Goal: Task Accomplishment & Management: Complete application form

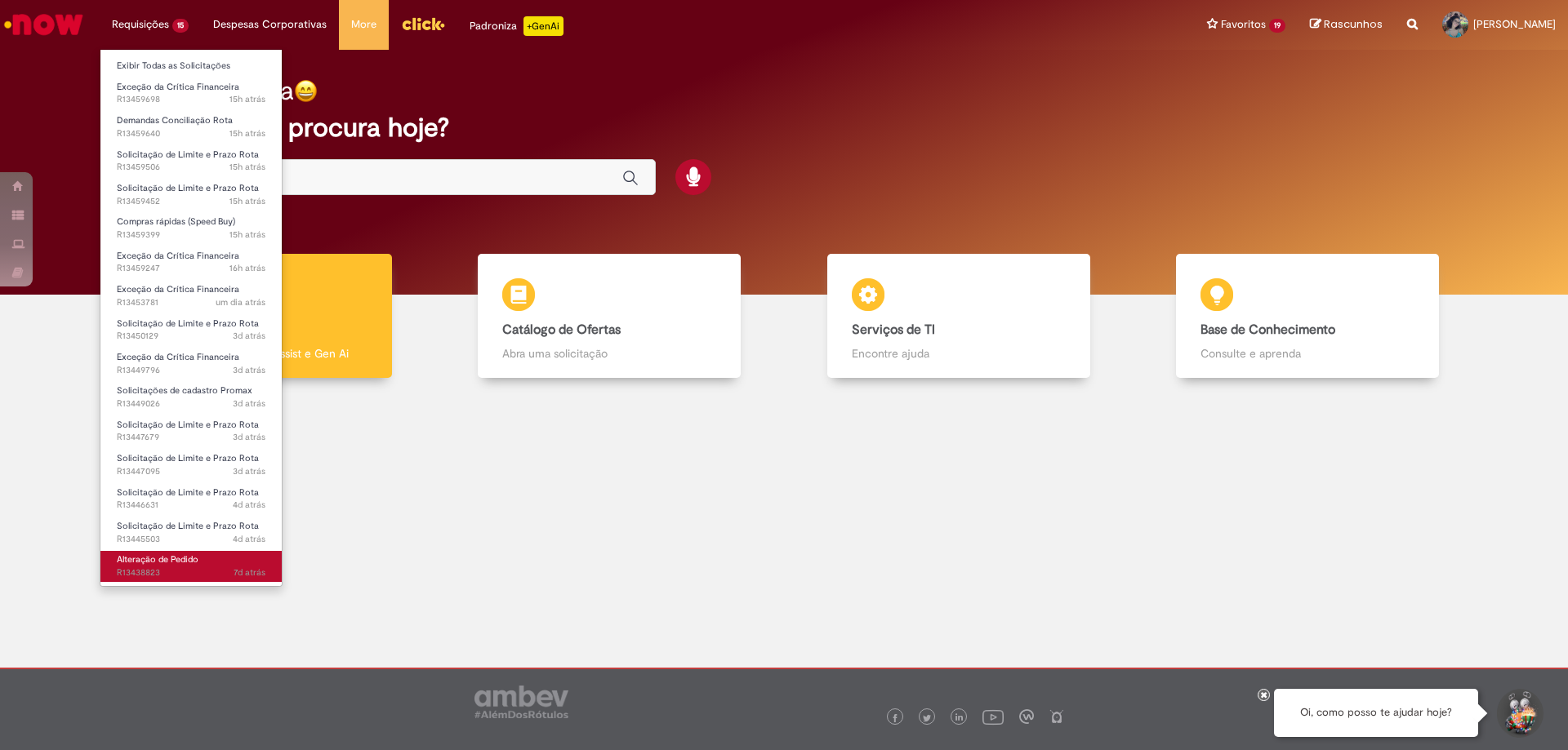
click at [150, 566] on link "Alteração de Pedido 7d atrás 7 dias atrás R13438823" at bounding box center [192, 566] width 182 height 30
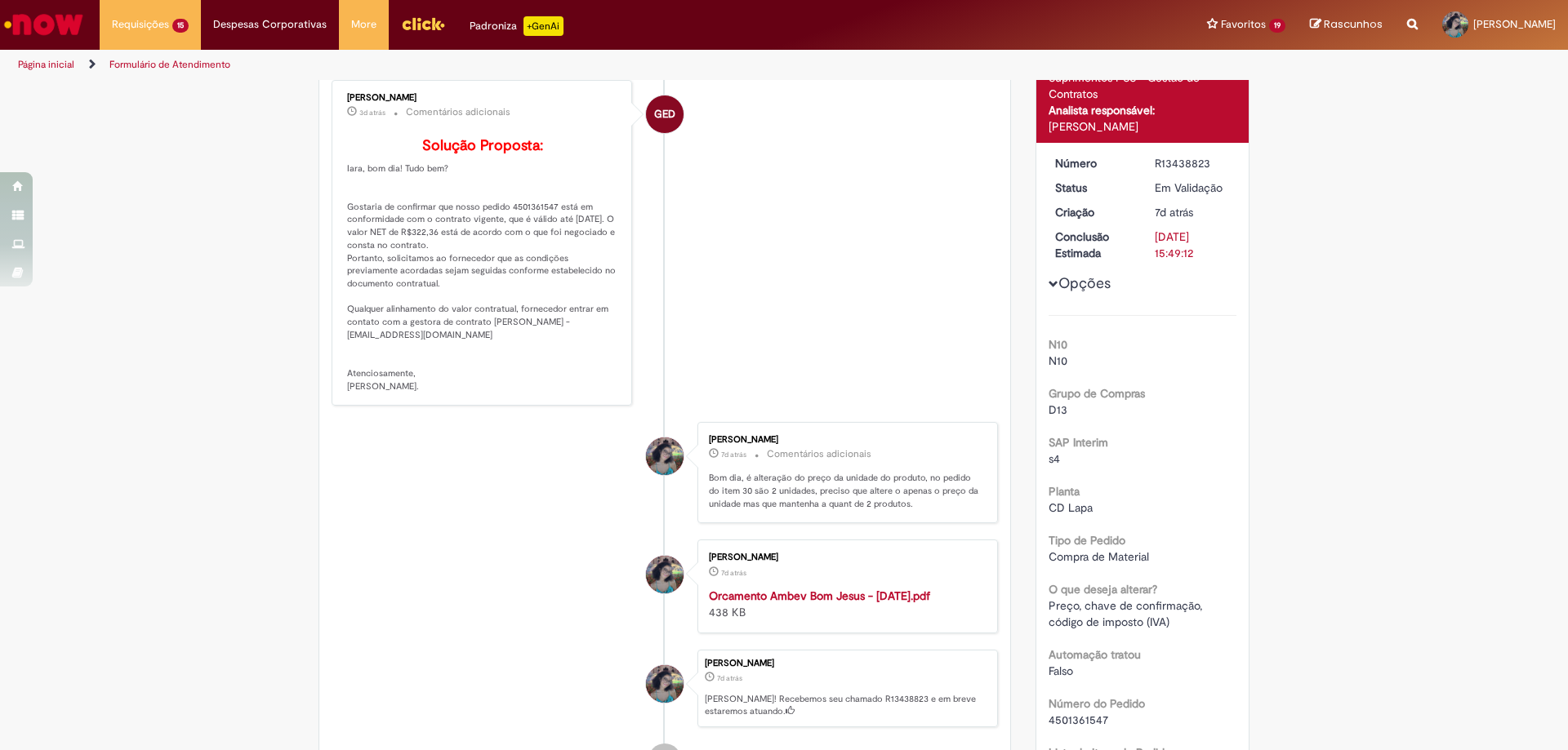
scroll to position [82, 0]
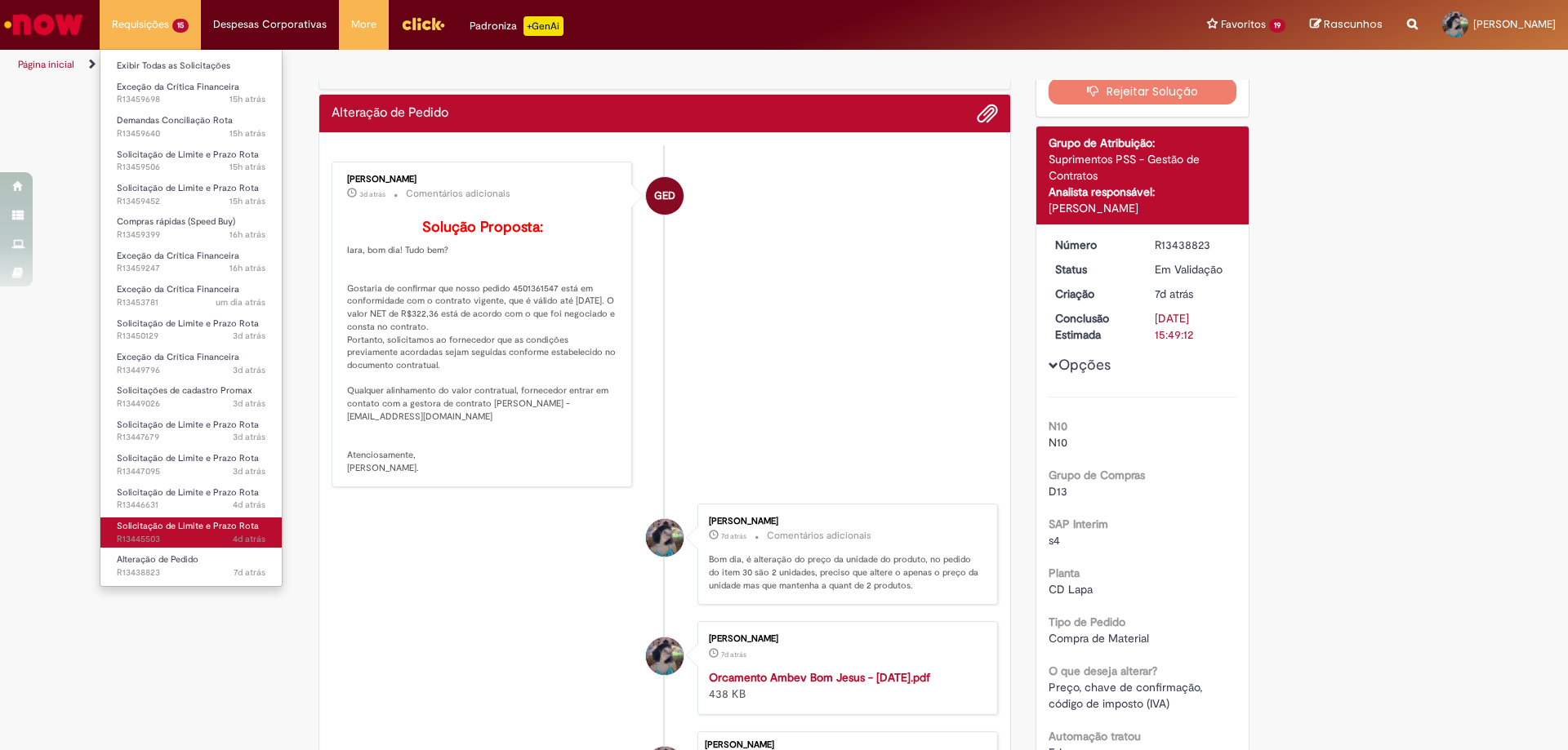
click at [191, 528] on span "Solicitação de Limite e Prazo Rota" at bounding box center [187, 526] width 142 height 12
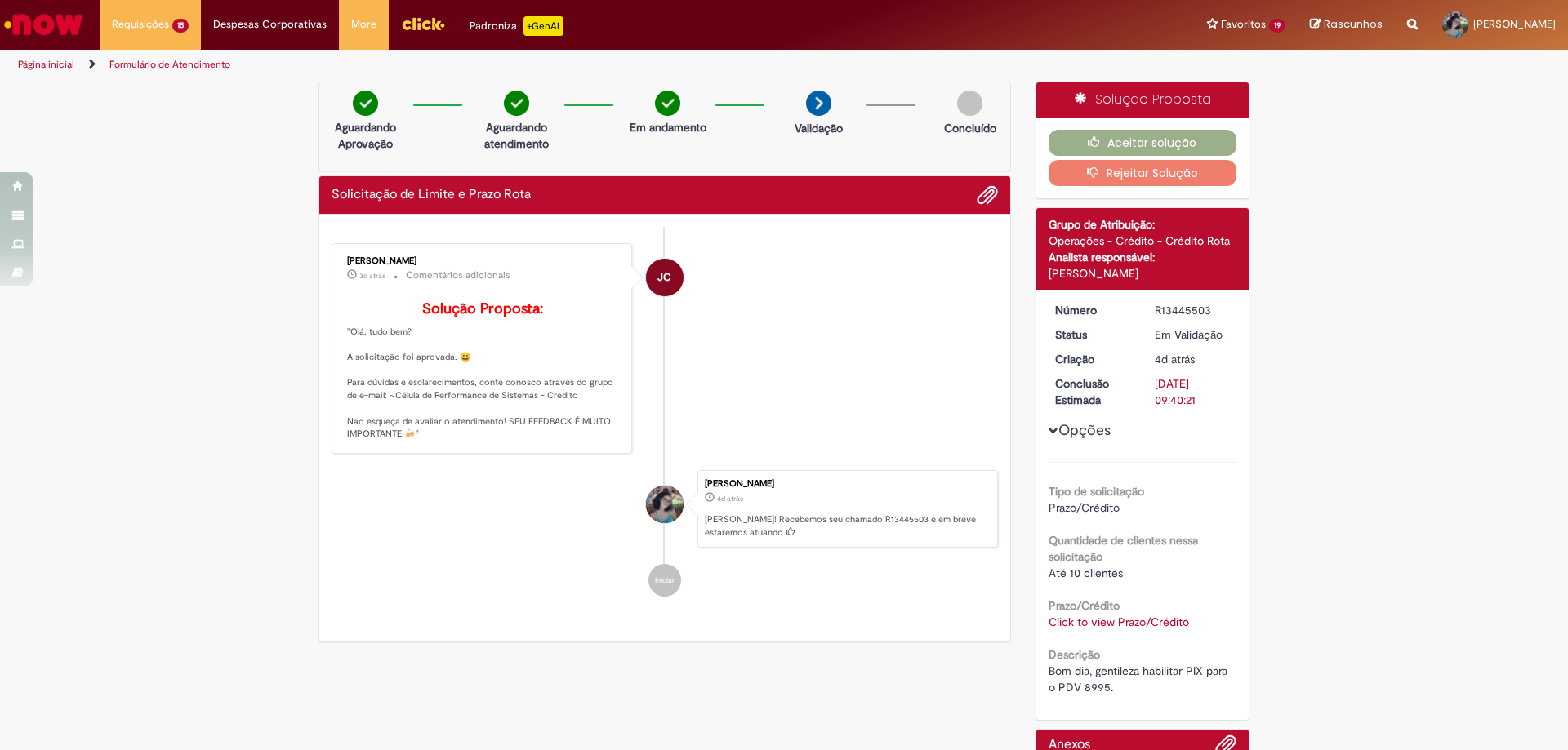
scroll to position [82, 0]
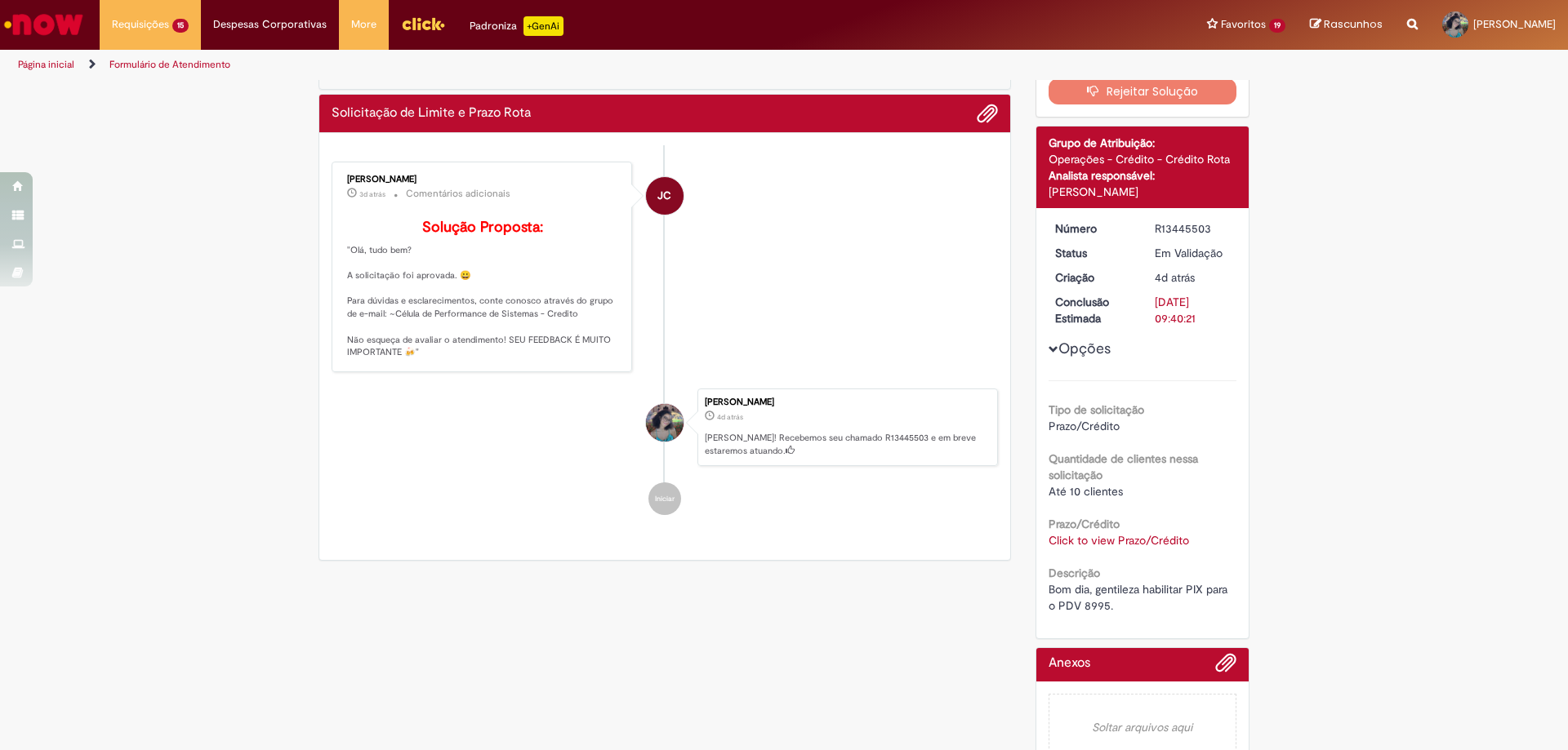
click at [1162, 538] on link "Click to view Prazo/Crédito" at bounding box center [1118, 540] width 141 height 15
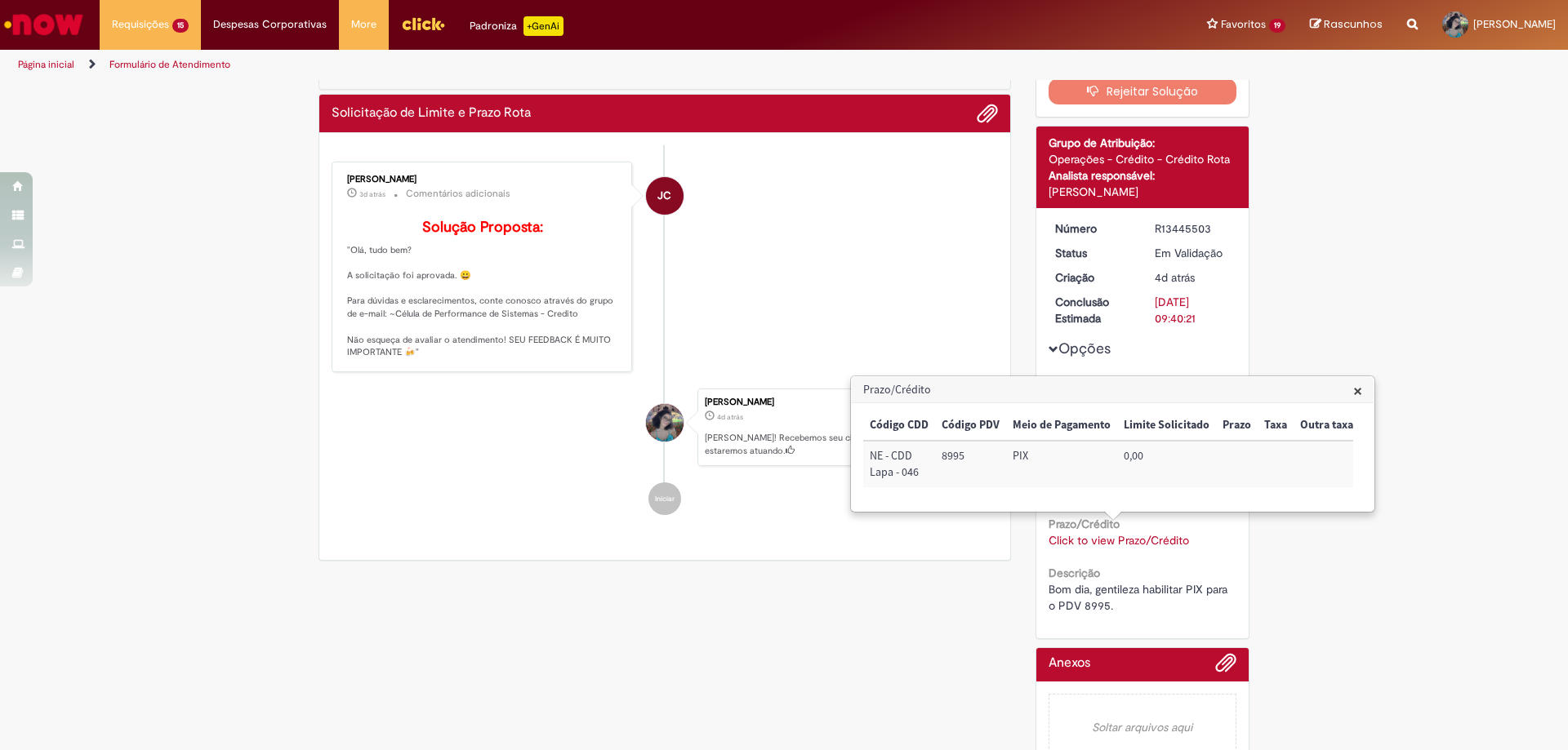
click at [948, 458] on td "8995" at bounding box center [970, 464] width 71 height 47
copy td "8995"
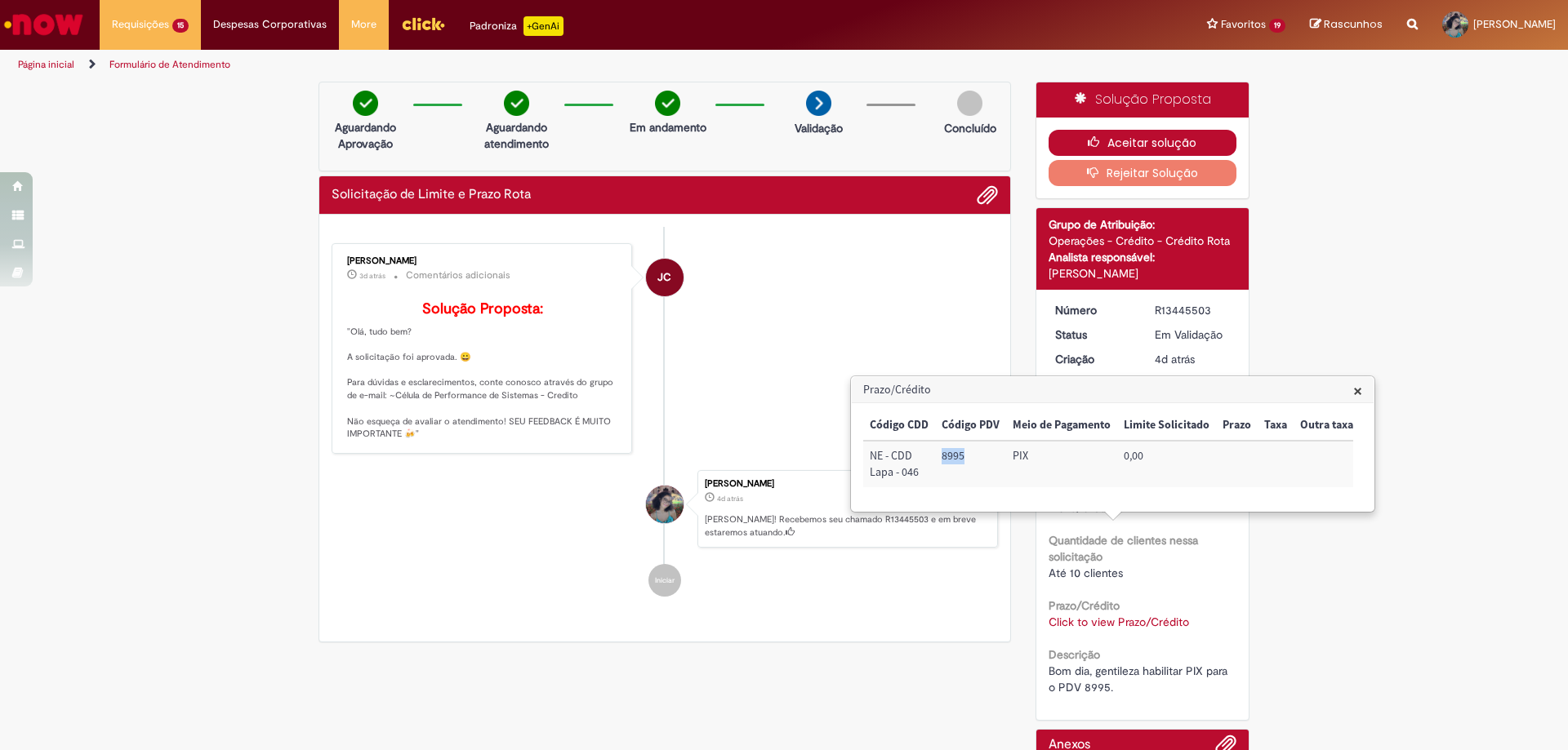
click at [1120, 135] on button "Aceitar solução" at bounding box center [1142, 142] width 189 height 26
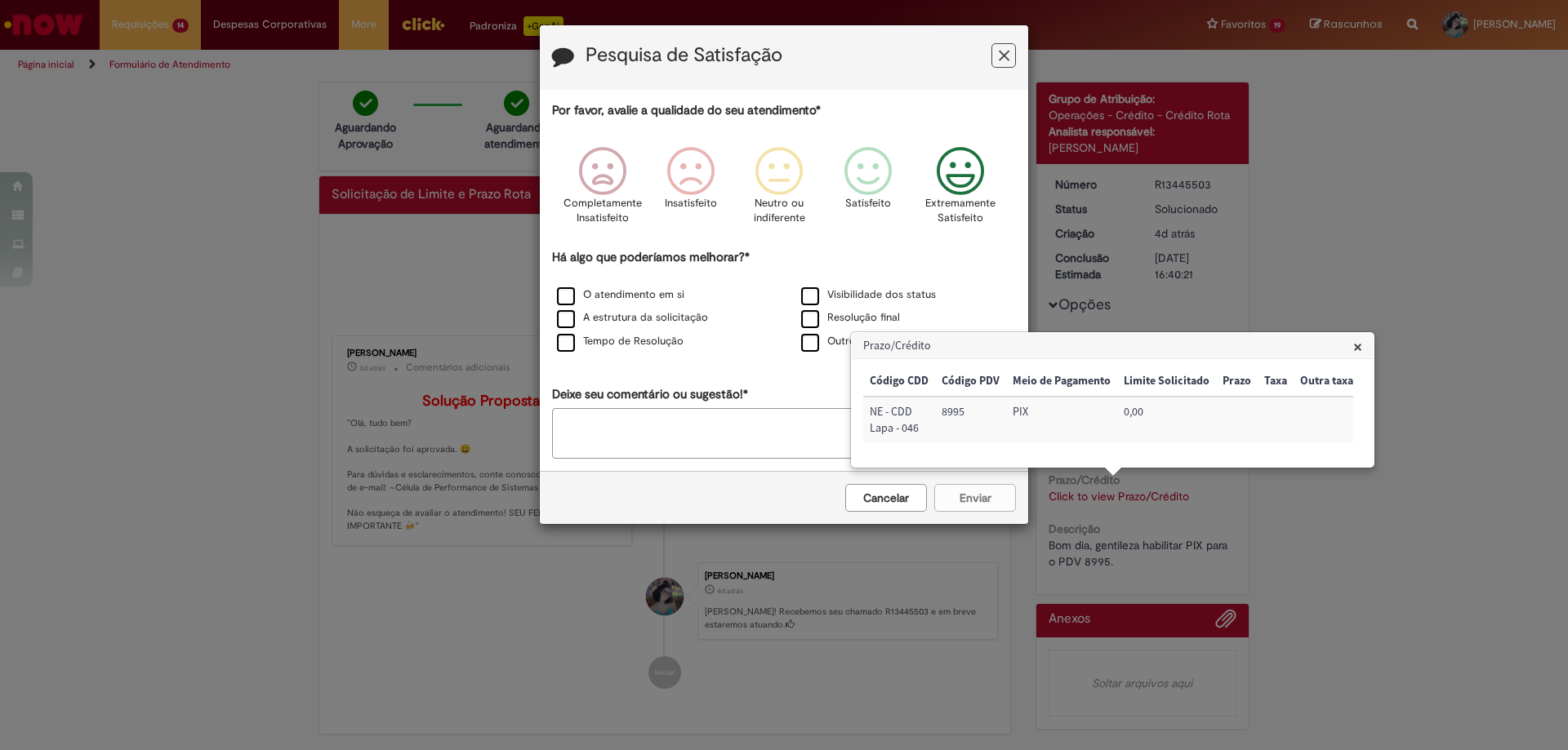
click at [972, 196] on p "Extremamente Satisfeito" at bounding box center [960, 211] width 70 height 30
click at [594, 295] on label "O atendimento em si" at bounding box center [620, 295] width 127 height 16
click at [993, 507] on button "Enviar" at bounding box center [975, 498] width 82 height 27
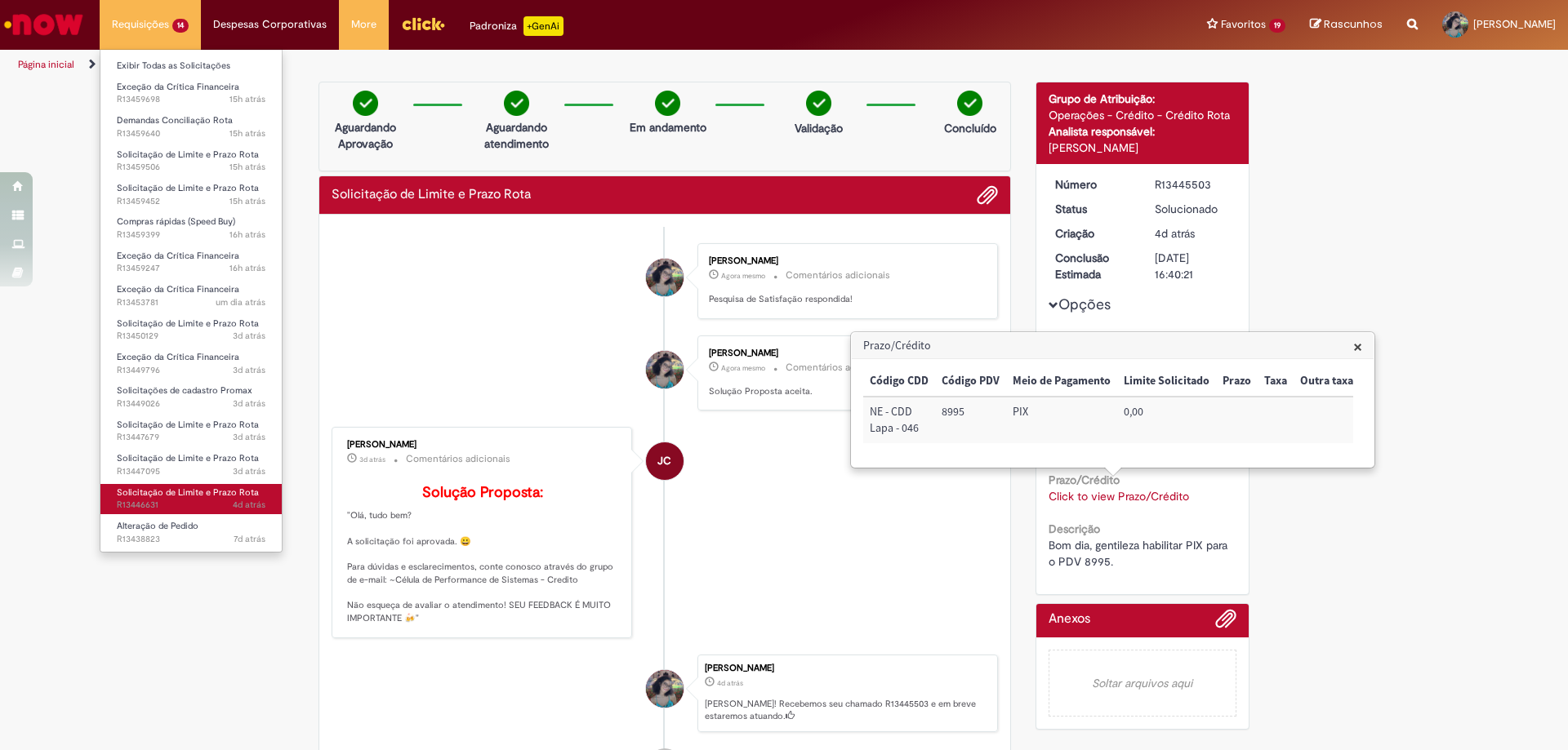
click at [211, 499] on span "4d atrás 4 dias atrás R13446631" at bounding box center [191, 505] width 148 height 13
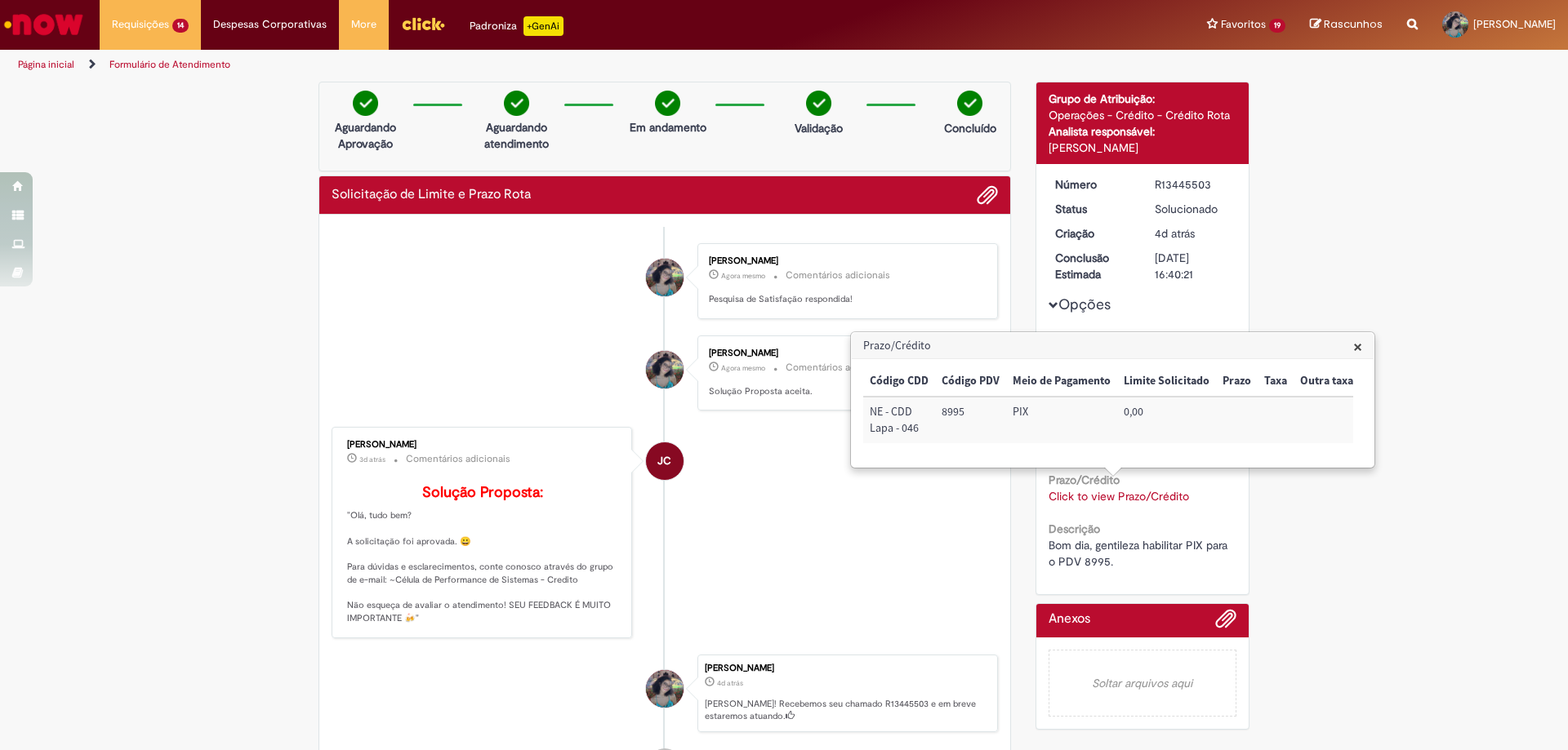
click at [1360, 350] on span "×" at bounding box center [1357, 346] width 9 height 22
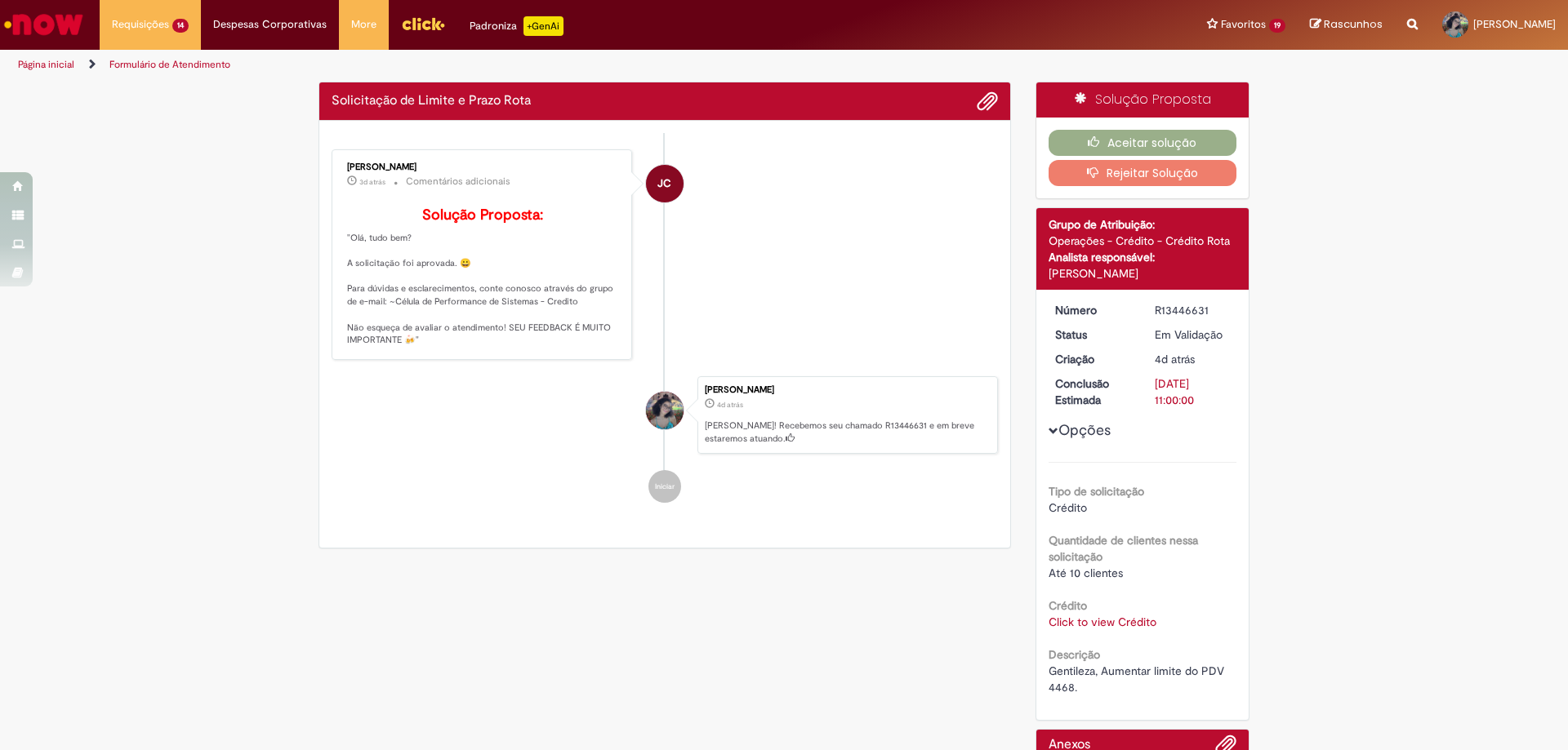
click at [1115, 631] on div "Tipo de solicitação Crédito Quantidade de clientes nessa solicitação Até 10 cli…" at bounding box center [1142, 579] width 189 height 233
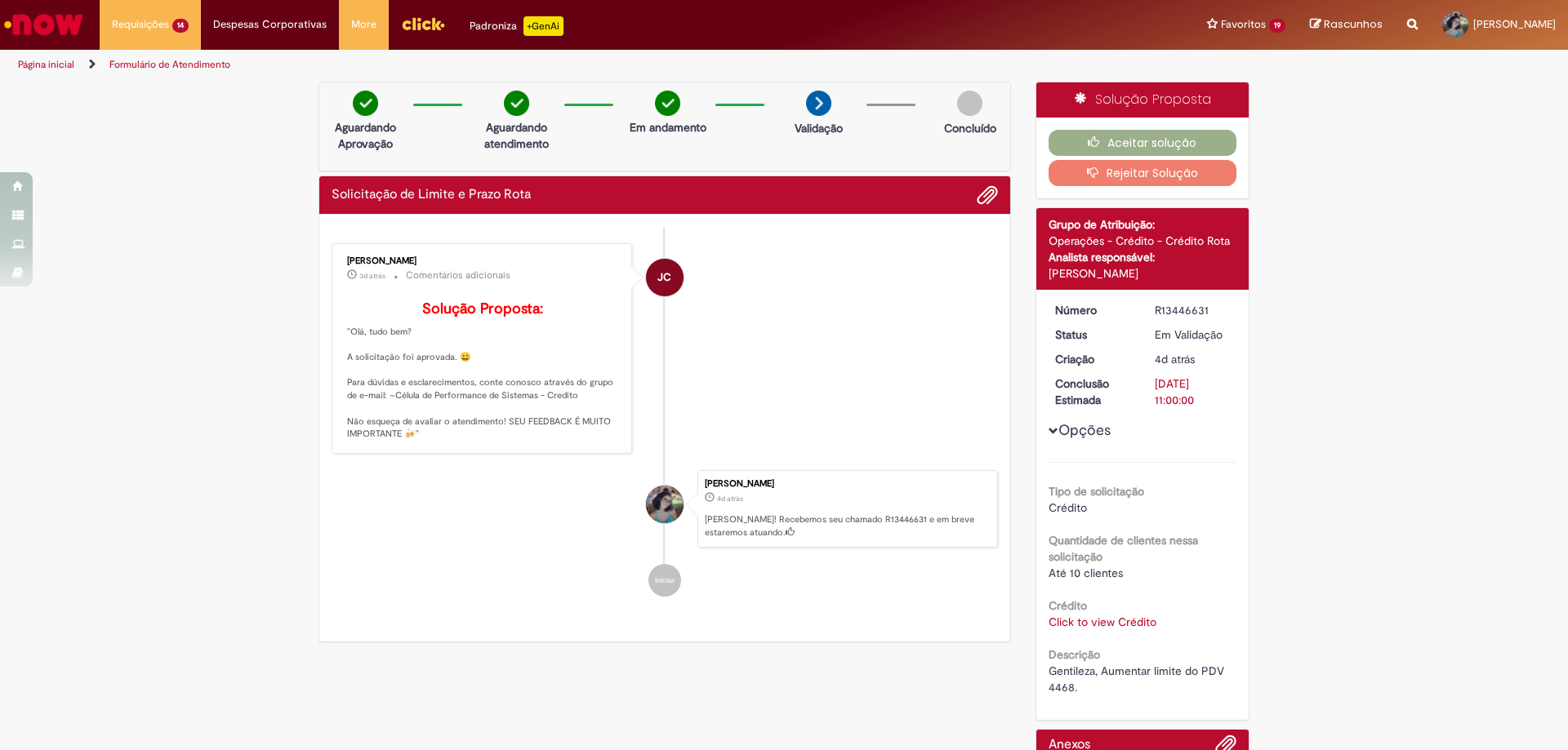
click at [1108, 620] on link "Click to view Crédito" at bounding box center [1102, 622] width 107 height 15
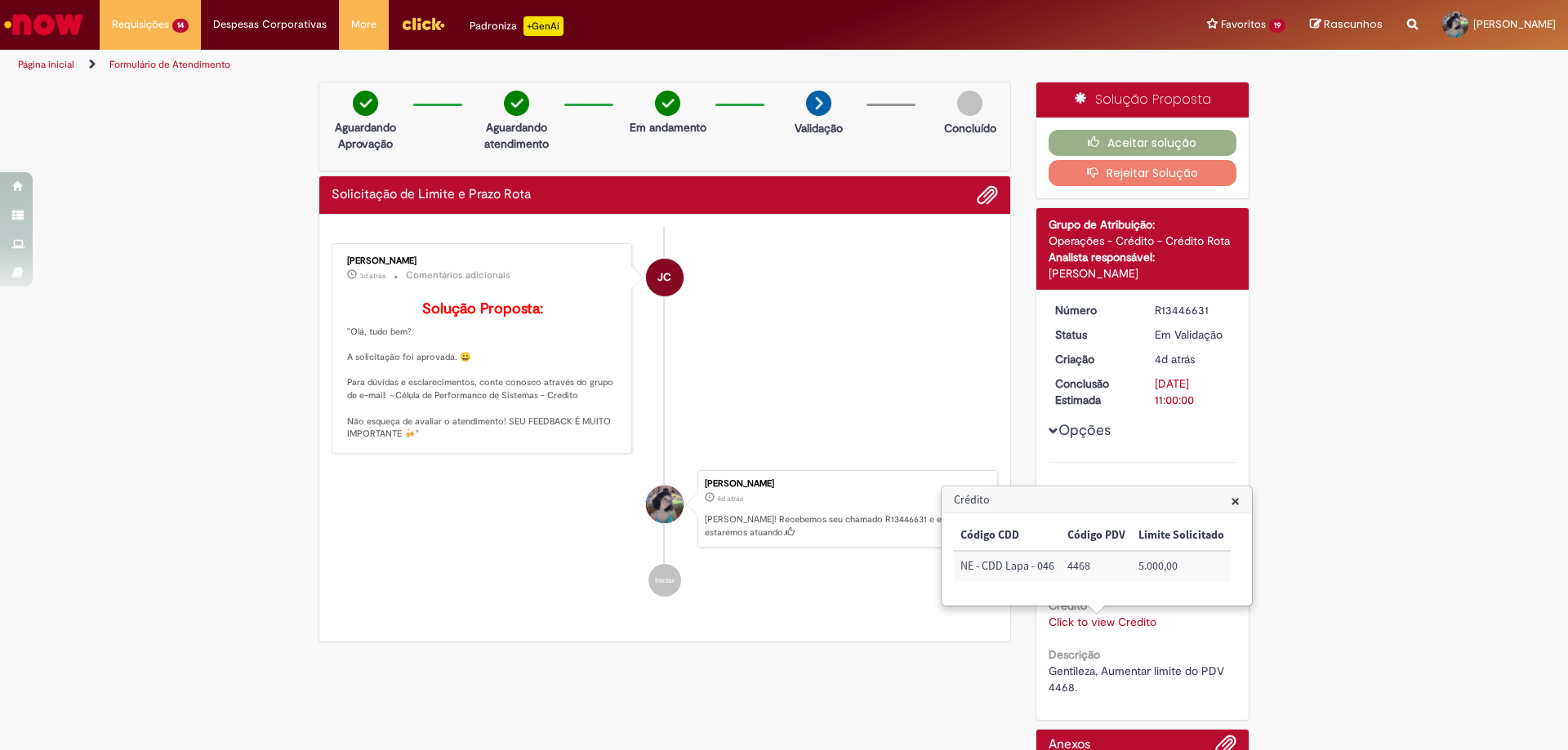
click at [1081, 568] on td "4468" at bounding box center [1096, 566] width 71 height 30
copy td "4468"
click at [1140, 132] on button "Aceitar solução" at bounding box center [1142, 142] width 189 height 26
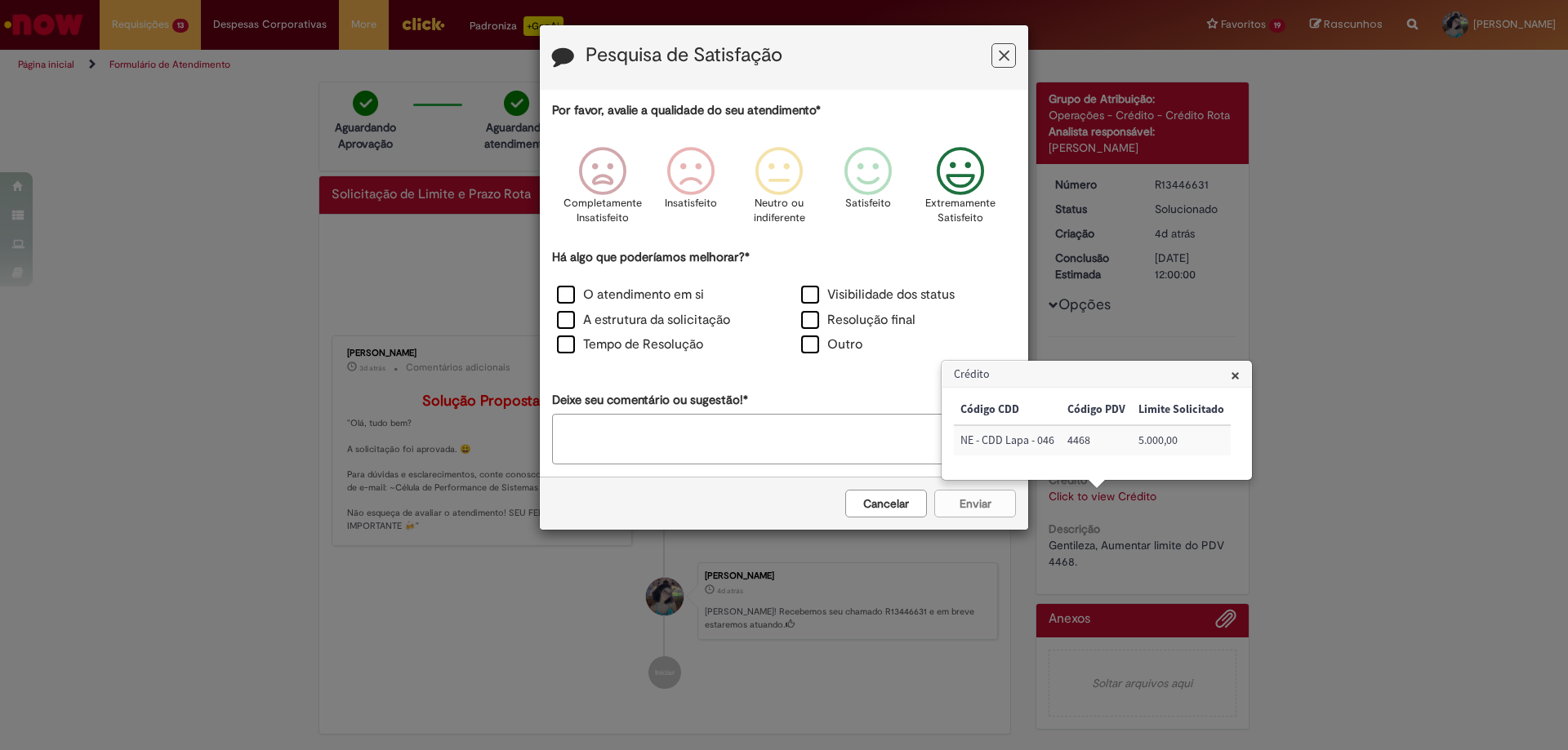
click at [973, 175] on icon "Feedback" at bounding box center [961, 171] width 62 height 49
click at [635, 291] on label "O atendimento em si" at bounding box center [630, 295] width 147 height 19
click at [990, 512] on button "Enviar" at bounding box center [975, 503] width 82 height 27
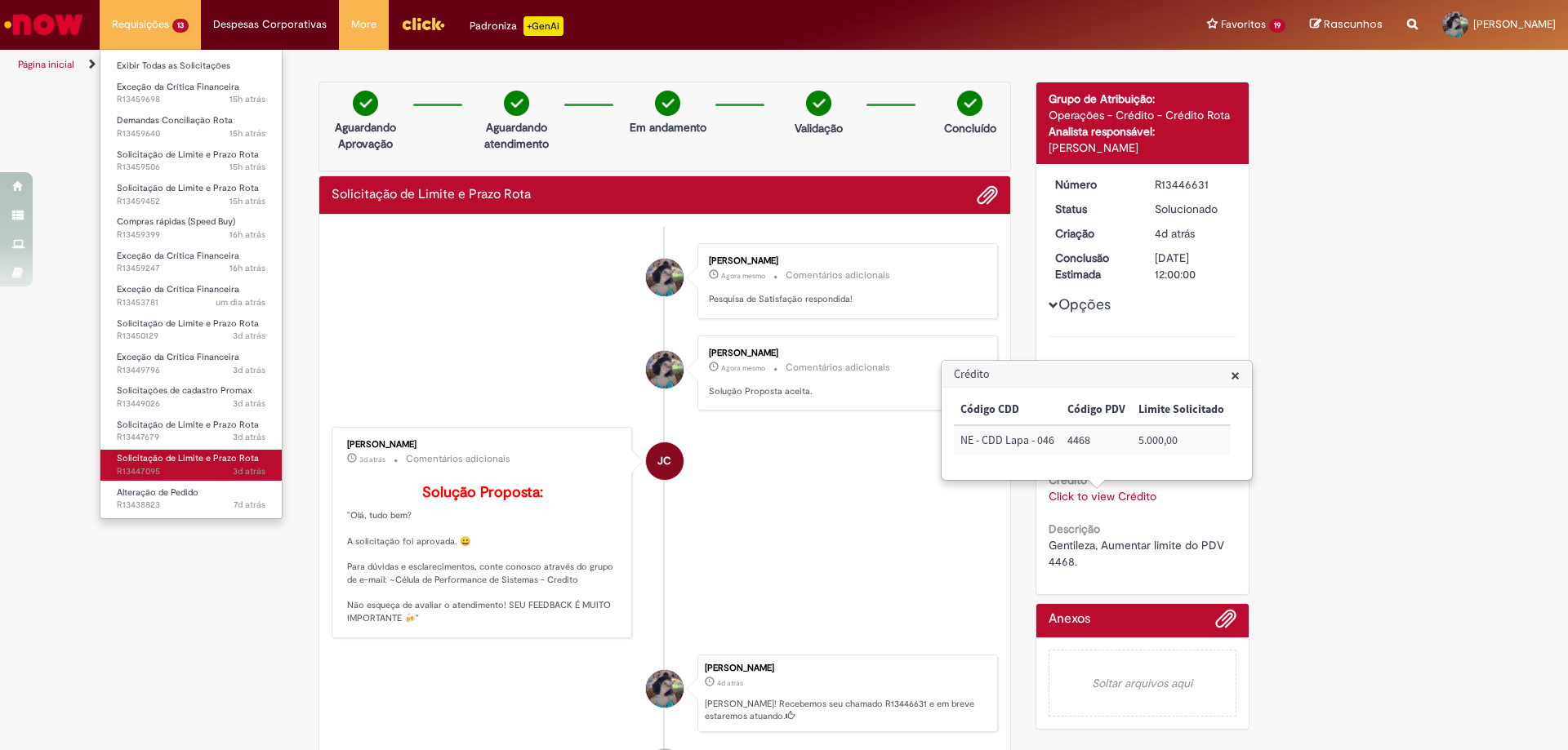
click at [219, 469] on span "3d atrás 3 dias atrás R13447095" at bounding box center [191, 472] width 148 height 13
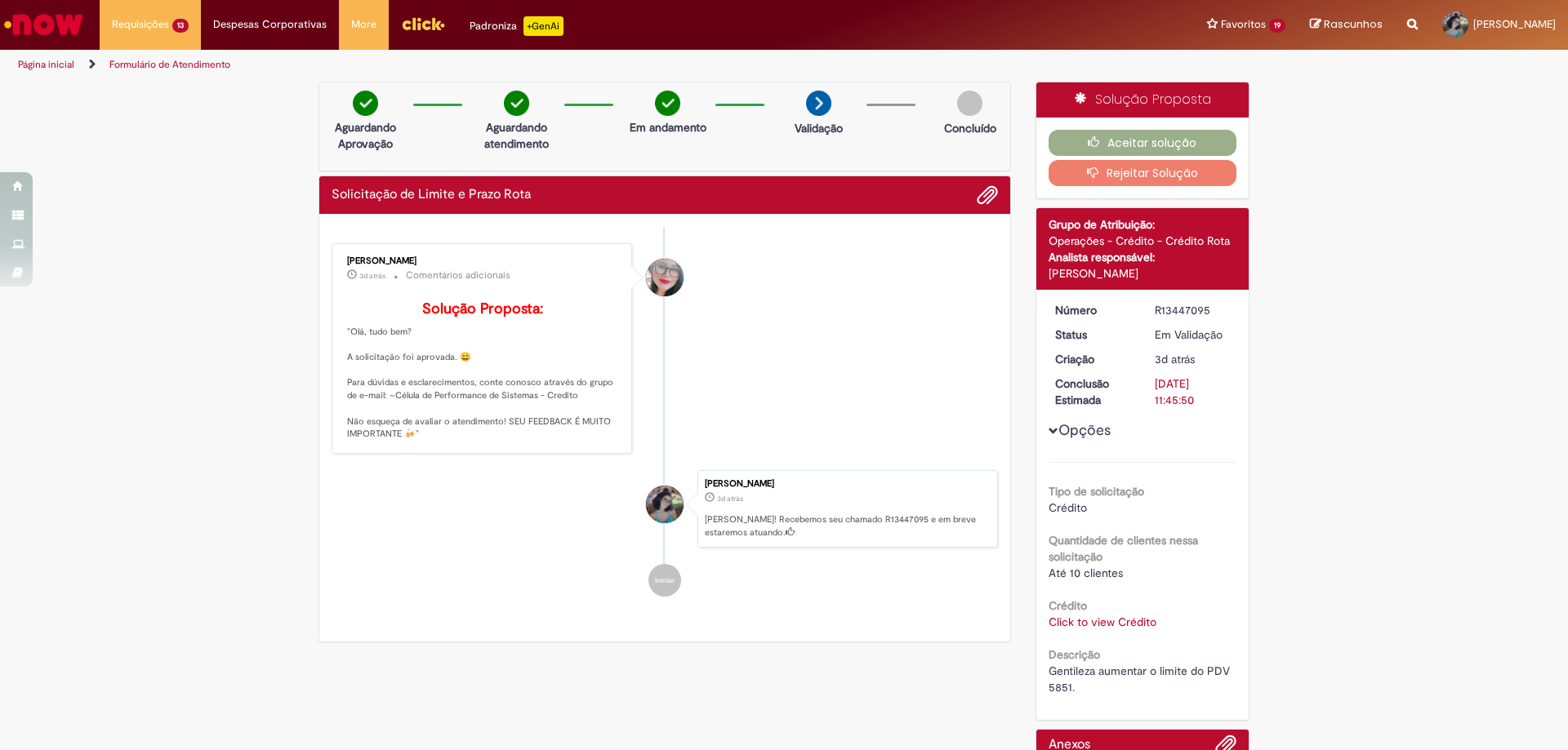
click at [1120, 618] on link "Click to view Crédito" at bounding box center [1102, 622] width 107 height 15
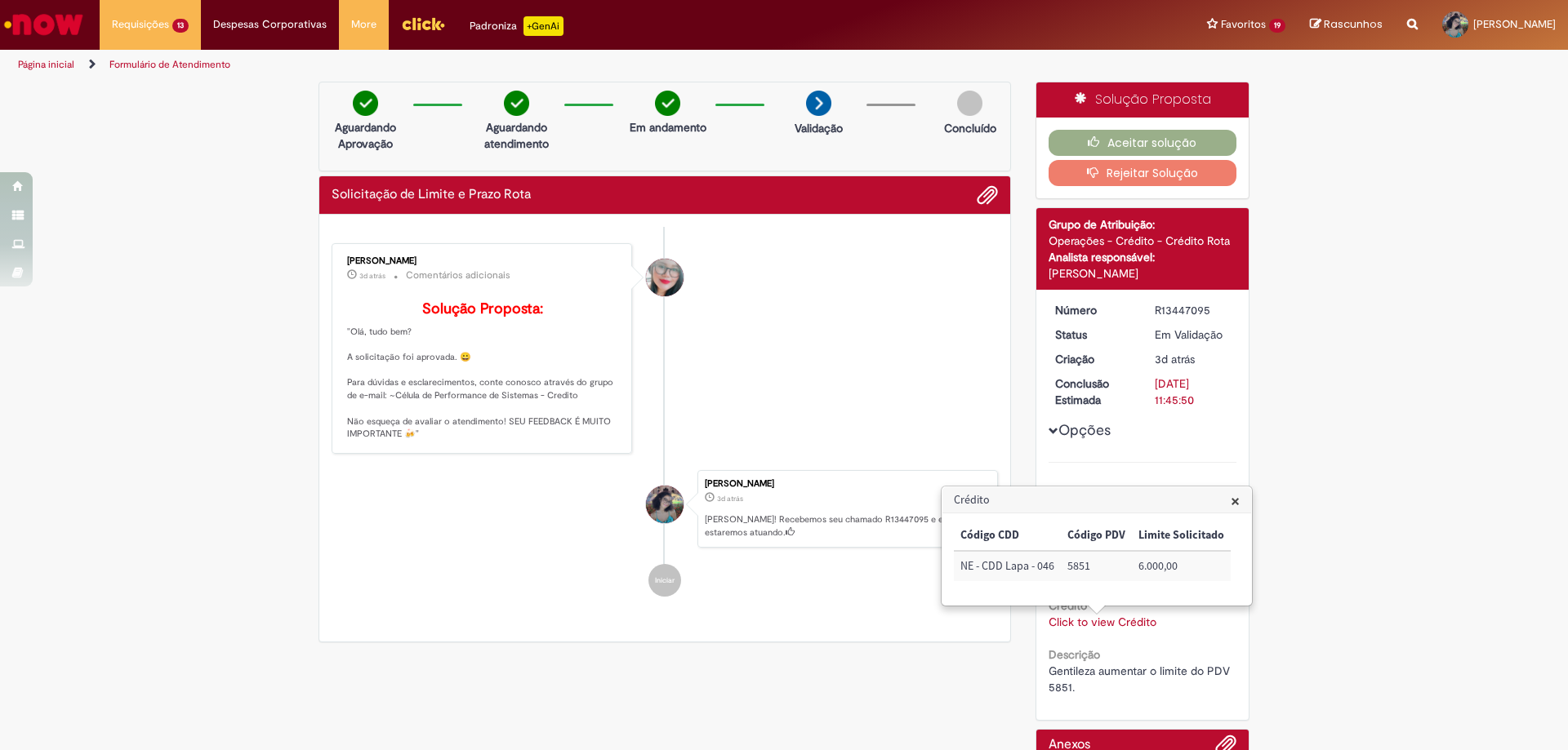
click at [1073, 568] on td "5851" at bounding box center [1096, 566] width 71 height 30
click at [1071, 568] on td "5851" at bounding box center [1096, 566] width 71 height 30
copy td "5851"
click at [1088, 135] on button "Aceitar solução" at bounding box center [1142, 142] width 189 height 26
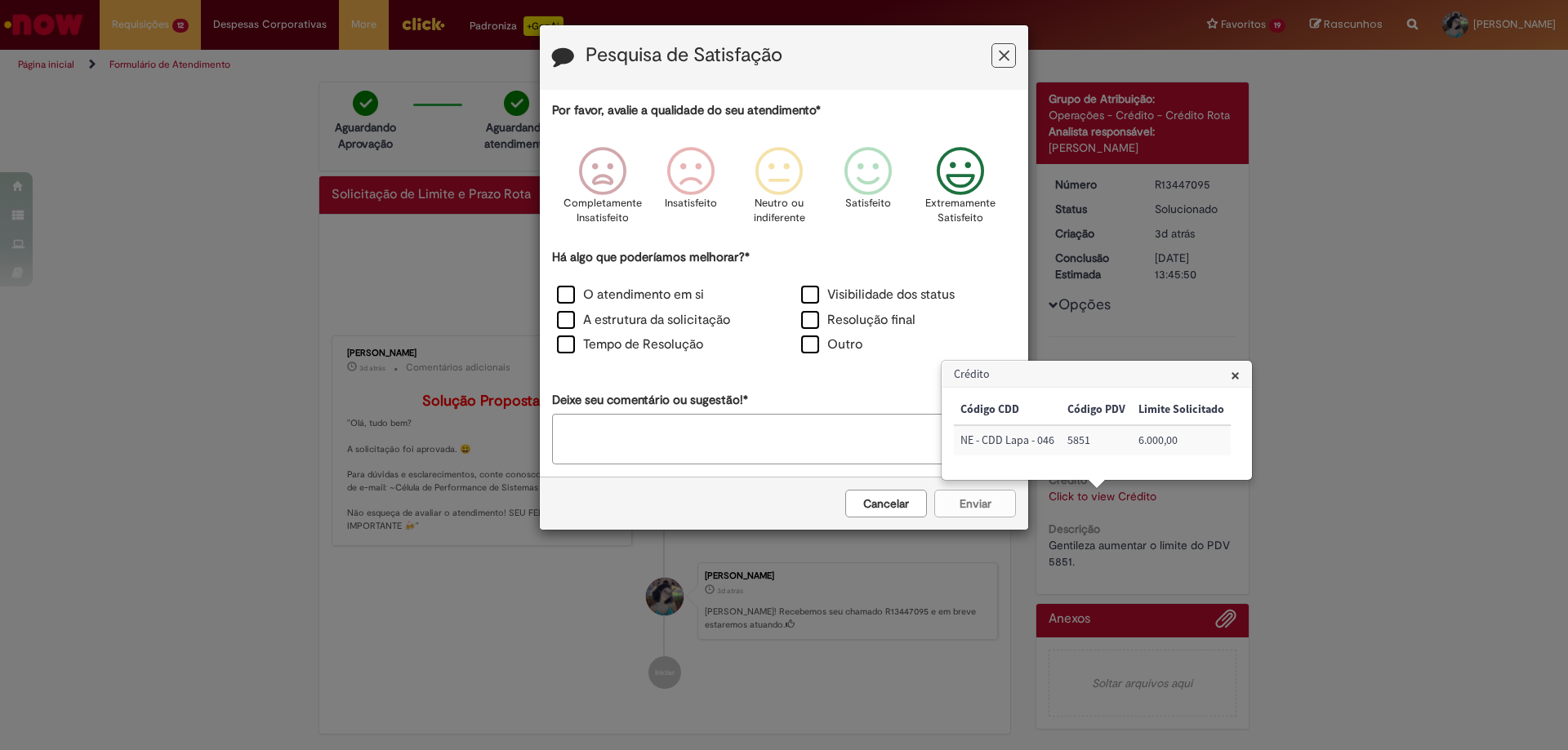
click at [953, 195] on icon "Feedback" at bounding box center [961, 171] width 62 height 49
click at [666, 295] on label "O atendimento em si" at bounding box center [630, 295] width 147 height 19
click at [980, 497] on button "Enviar" at bounding box center [975, 503] width 82 height 27
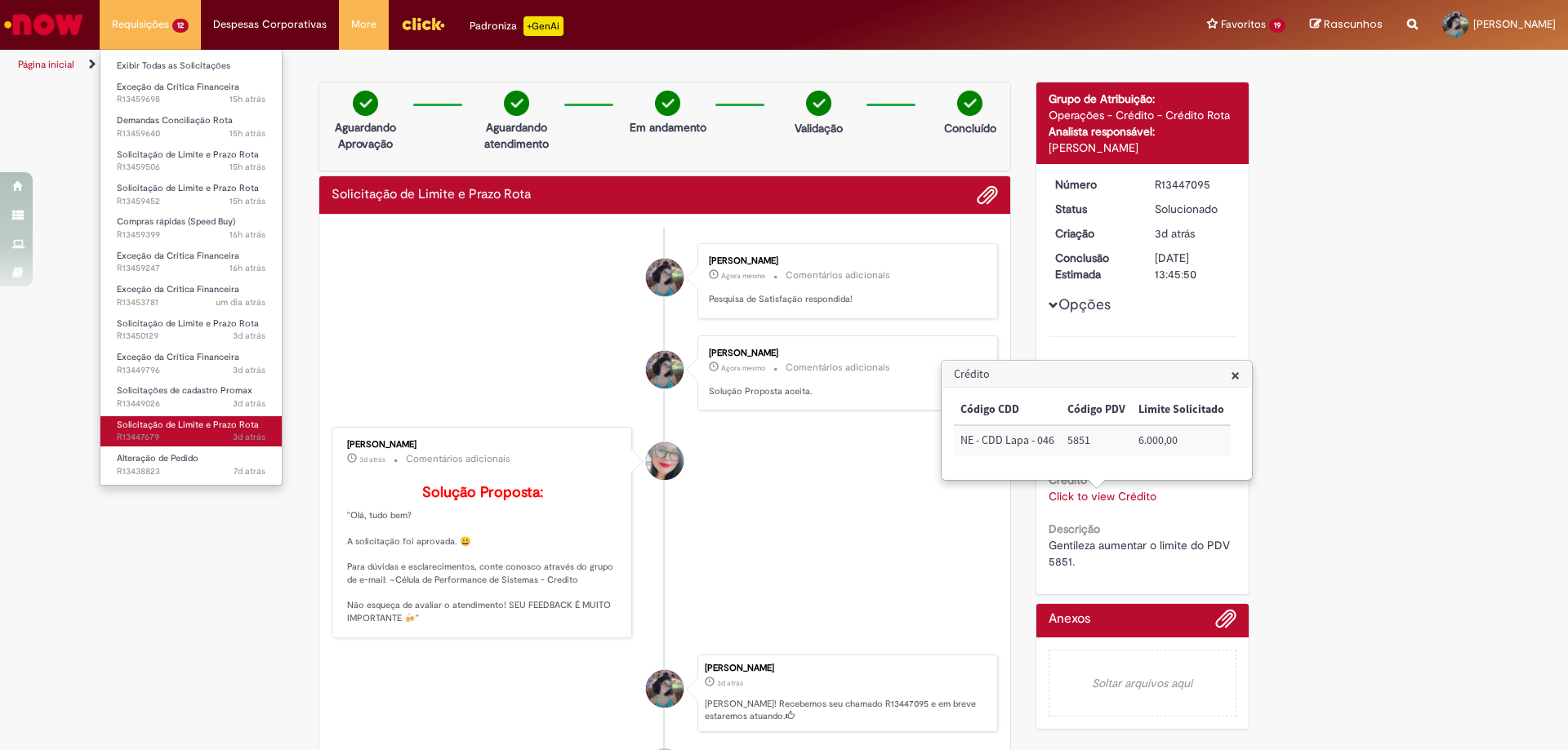
click at [217, 430] on span "Solicitação de Limite e Prazo Rota" at bounding box center [187, 425] width 142 height 12
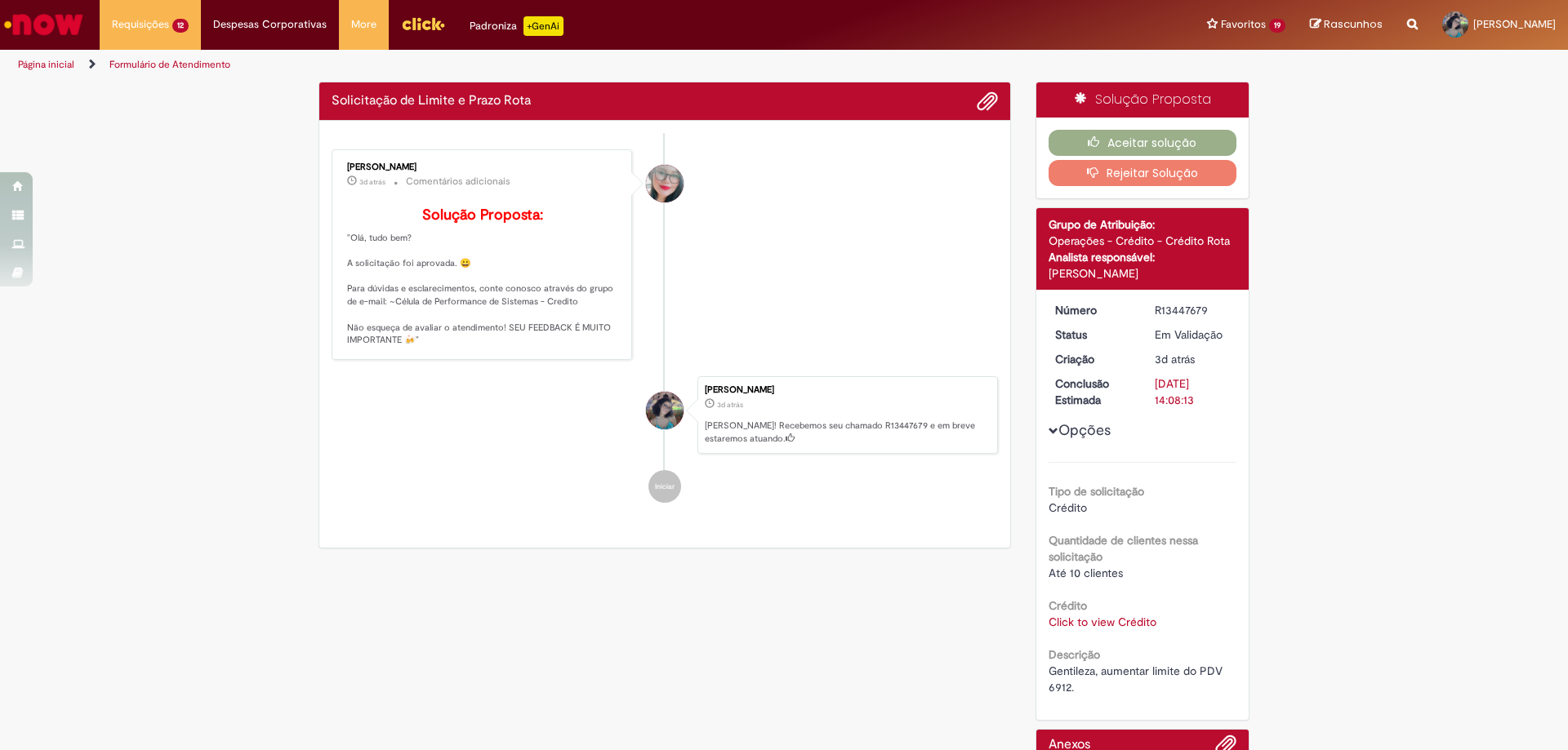
click at [1096, 623] on link "Click to view Crédito" at bounding box center [1102, 622] width 107 height 15
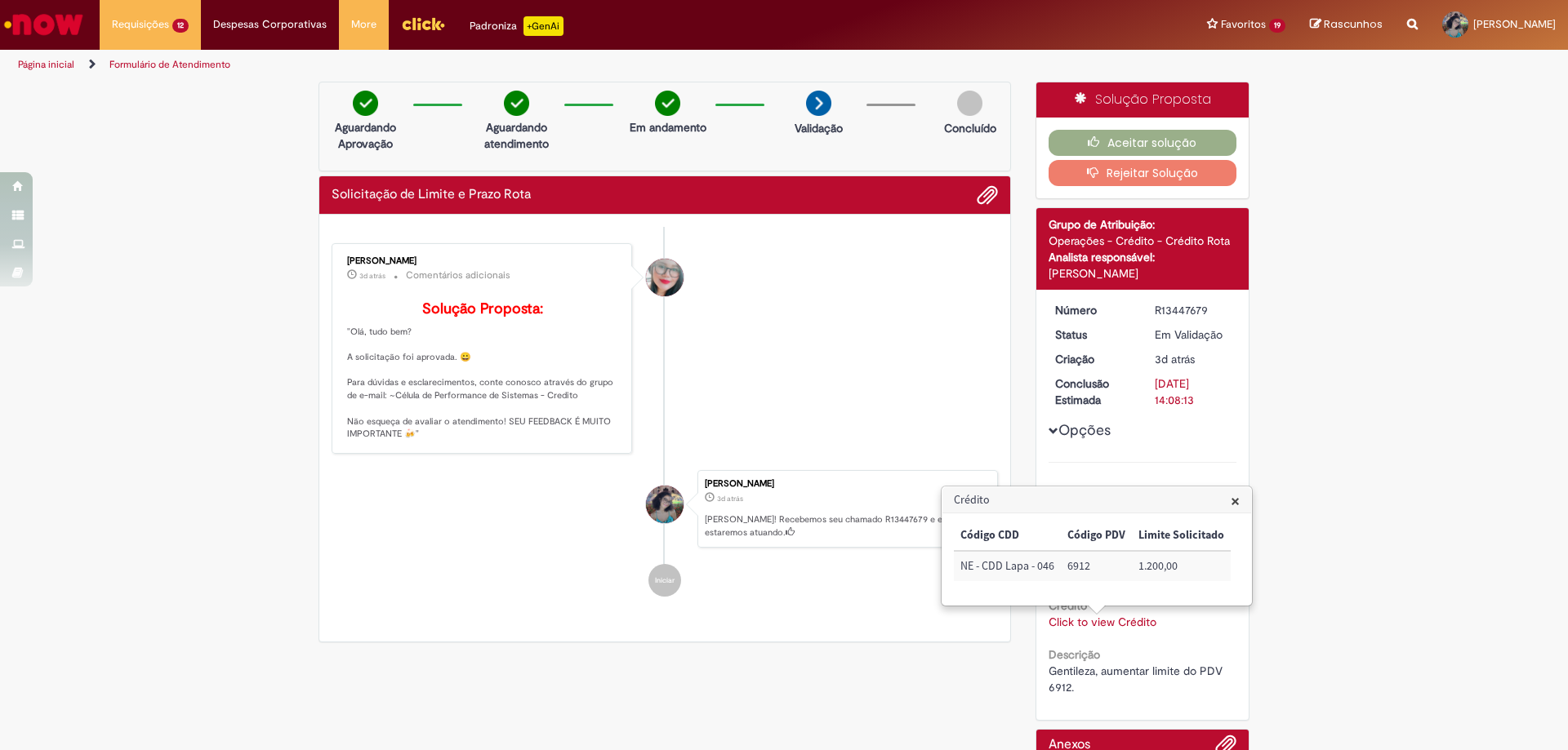
click at [1079, 565] on td "6912" at bounding box center [1096, 566] width 71 height 30
copy td "6912"
click at [1192, 147] on button "Aceitar solução" at bounding box center [1142, 142] width 189 height 26
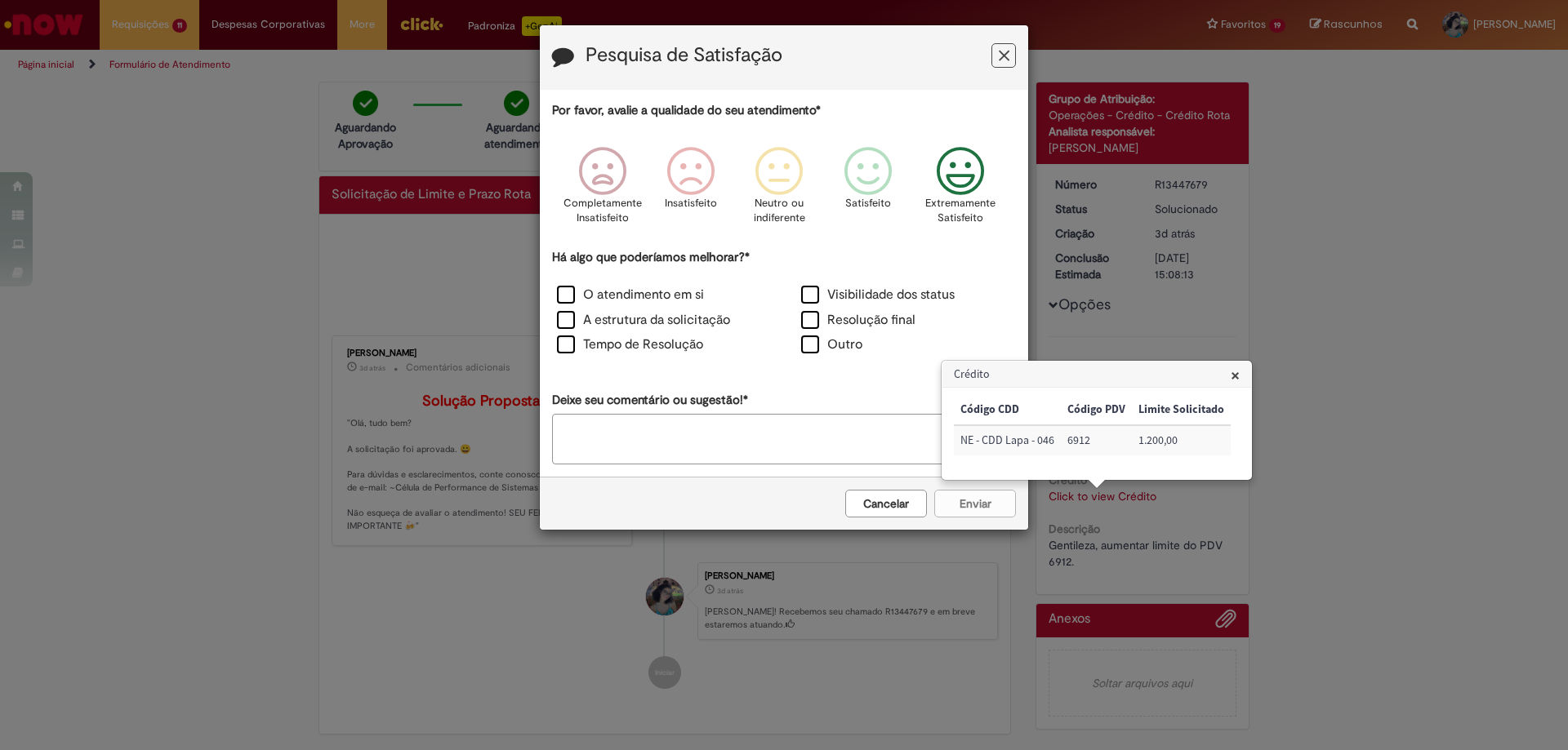
click at [963, 186] on icon "Feedback" at bounding box center [961, 171] width 62 height 49
click at [663, 295] on label "O atendimento em si" at bounding box center [630, 295] width 147 height 19
click at [989, 506] on button "Enviar" at bounding box center [975, 503] width 82 height 27
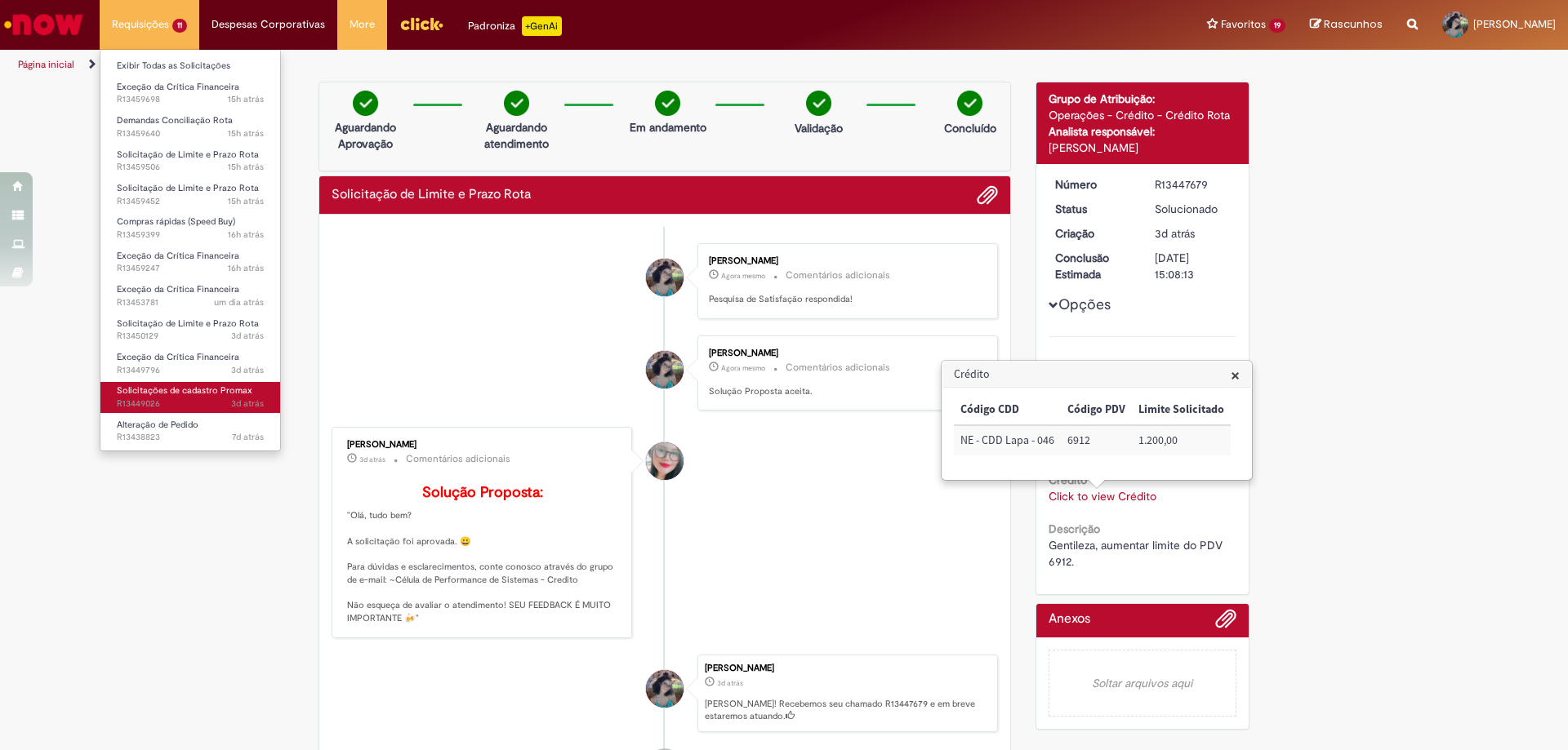
click at [192, 388] on span "Solicitações de cadastro Promax" at bounding box center [184, 390] width 136 height 12
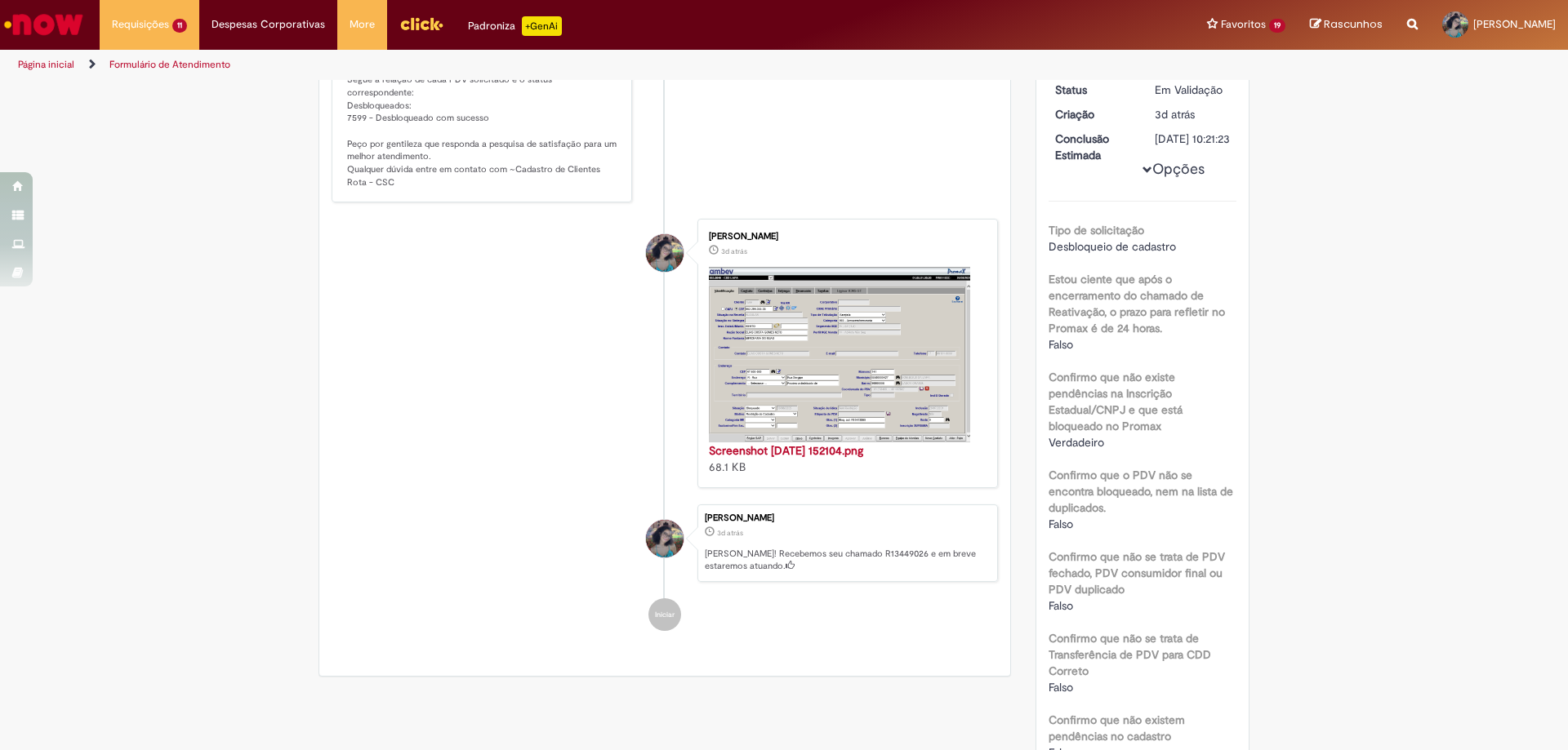
scroll to position [571, 0]
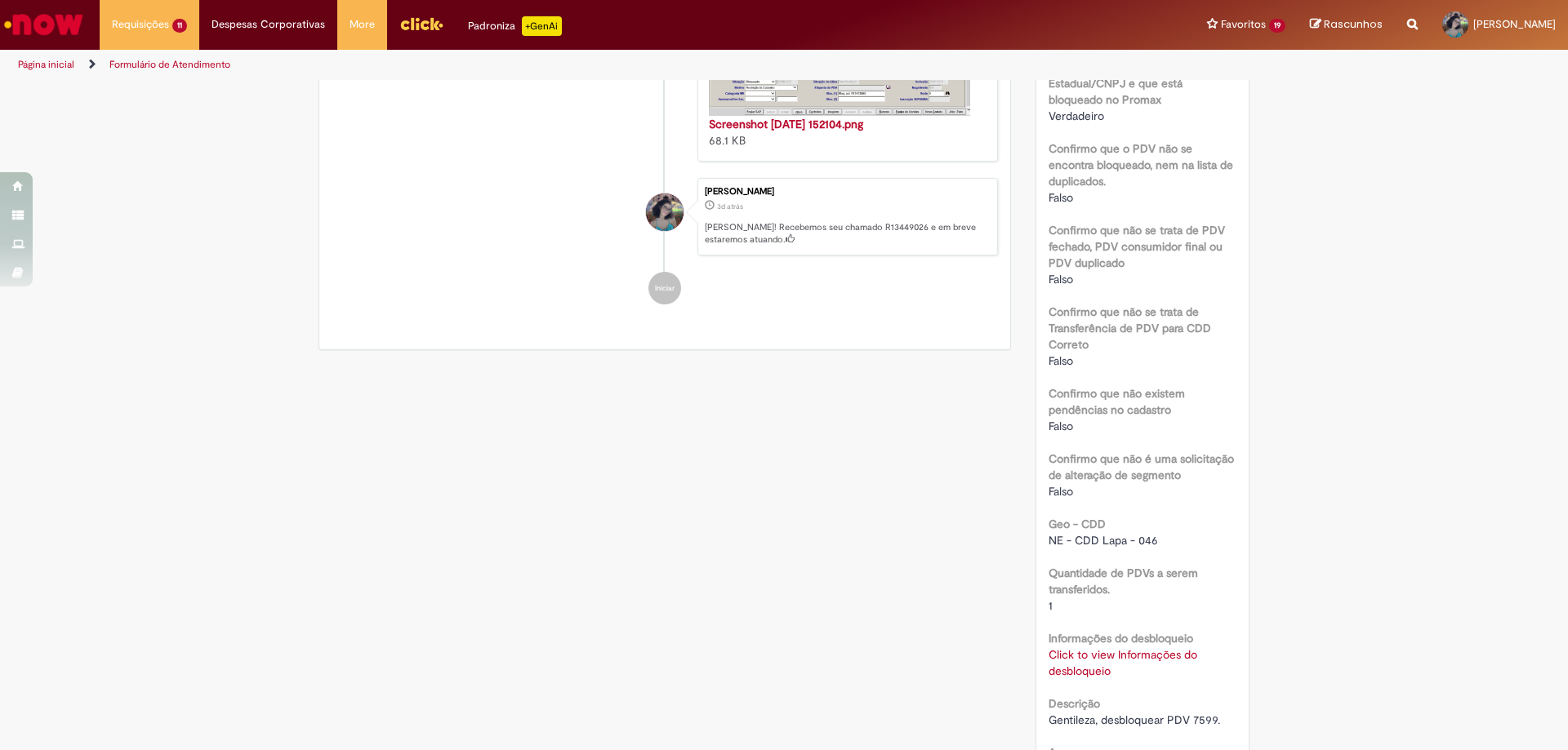
click at [1100, 658] on link "Click to view Informações do desbloqueio" at bounding box center [1122, 663] width 148 height 31
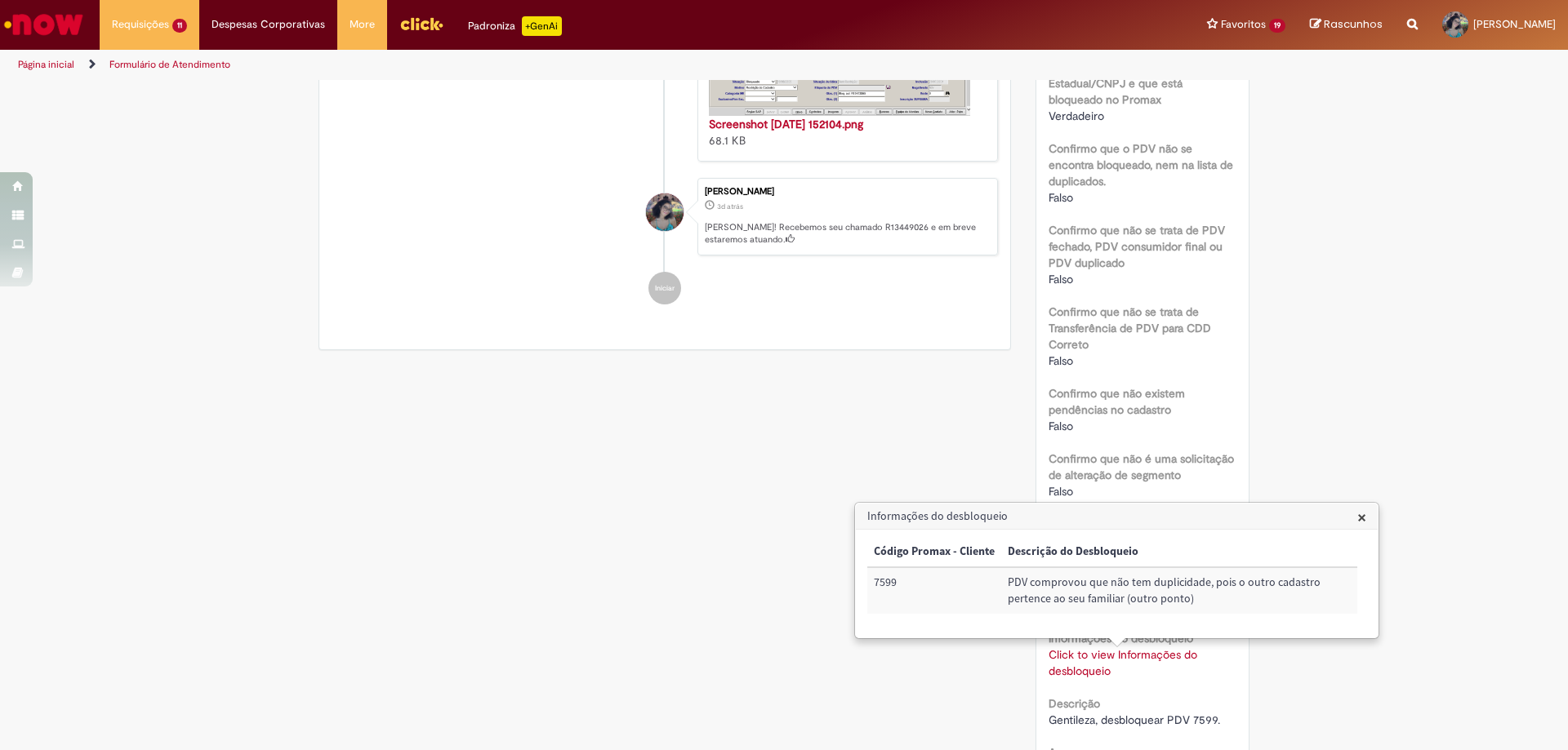
click at [735, 643] on div "Verificar Código de Barras Aguardando Aprovação Aguardando atendimento Em andam…" at bounding box center [784, 228] width 955 height 1435
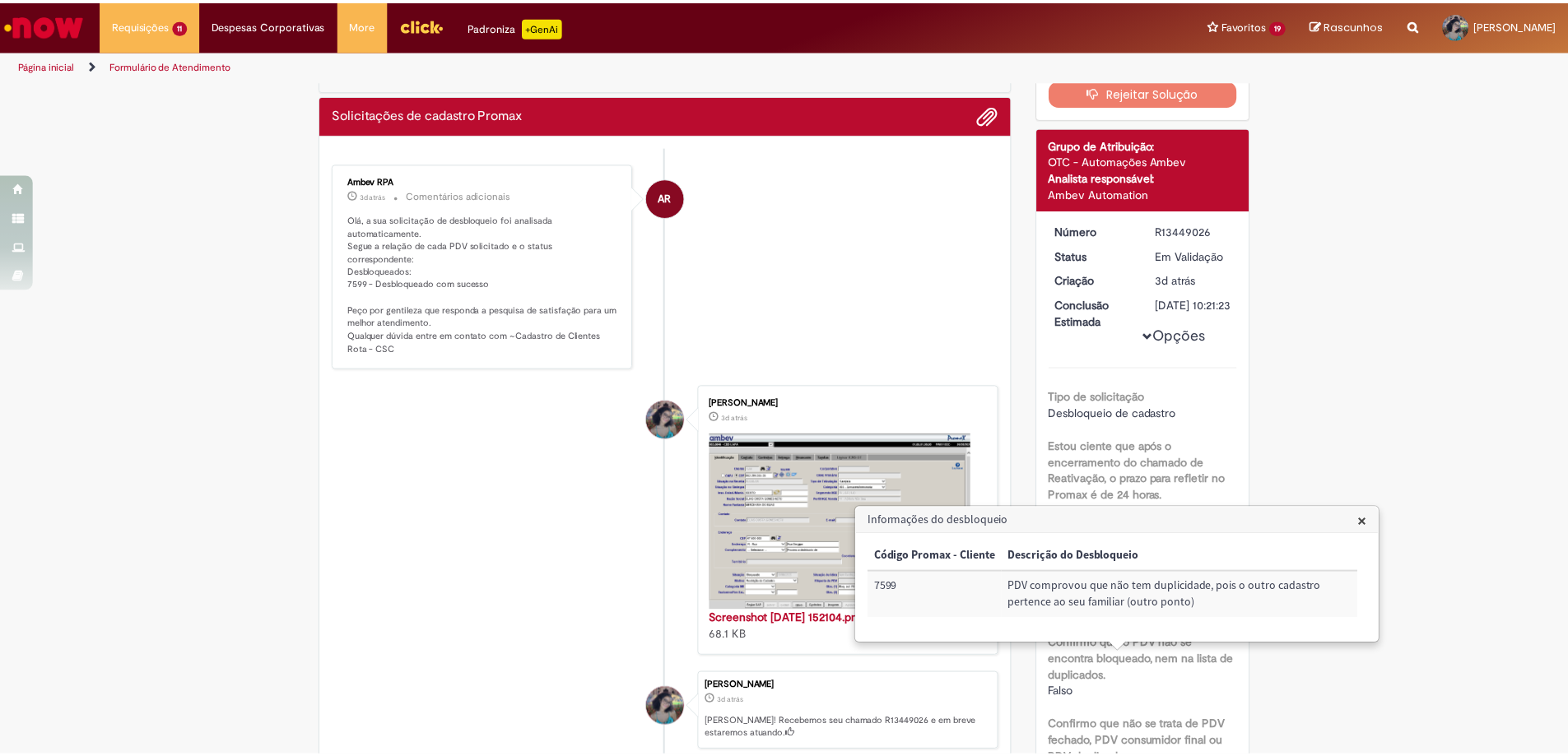
scroll to position [0, 0]
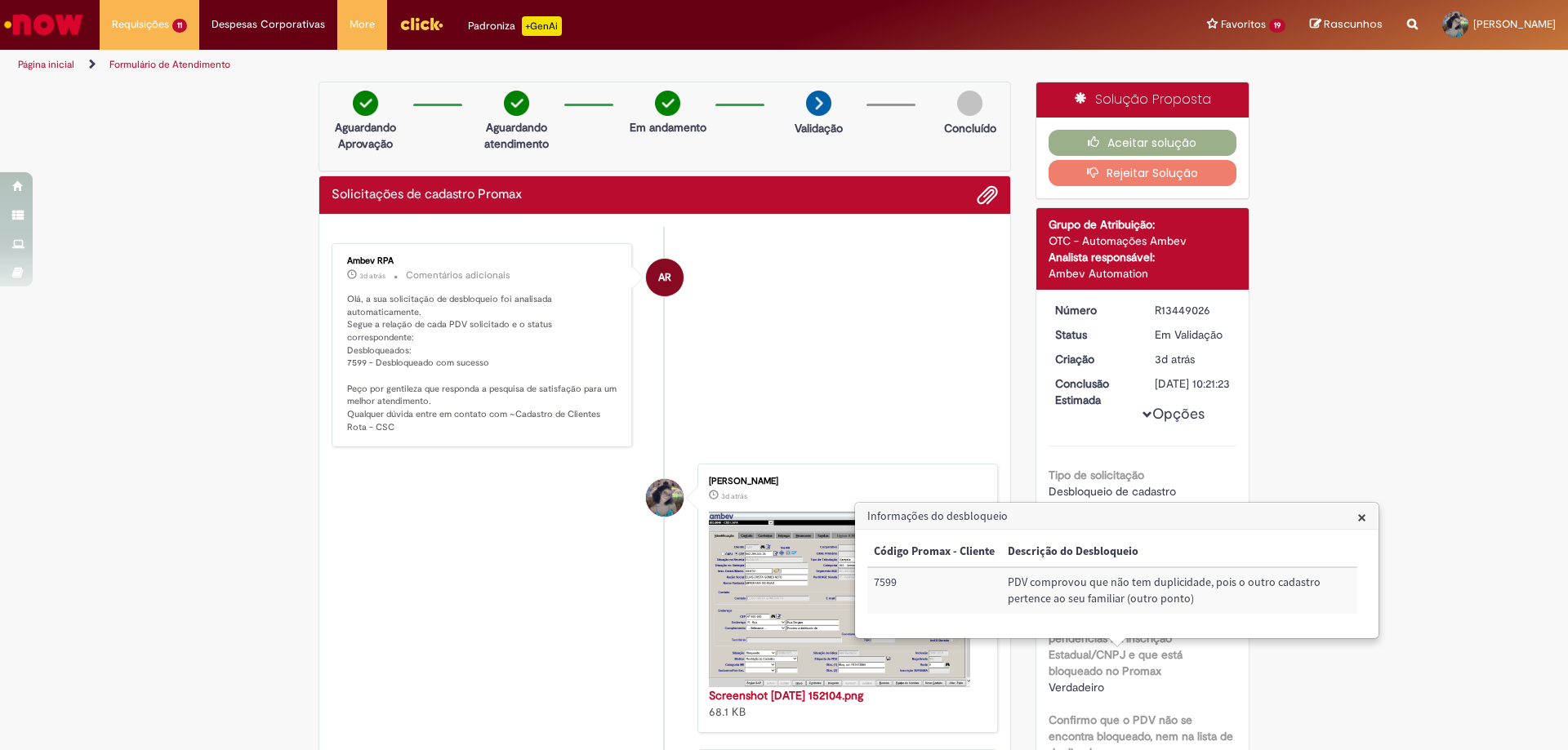
click at [1356, 510] on body "Pular para o conteúdo da página Requisições 11 Exibir Todas as Solicitações Exc…" at bounding box center [784, 375] width 1568 height 750
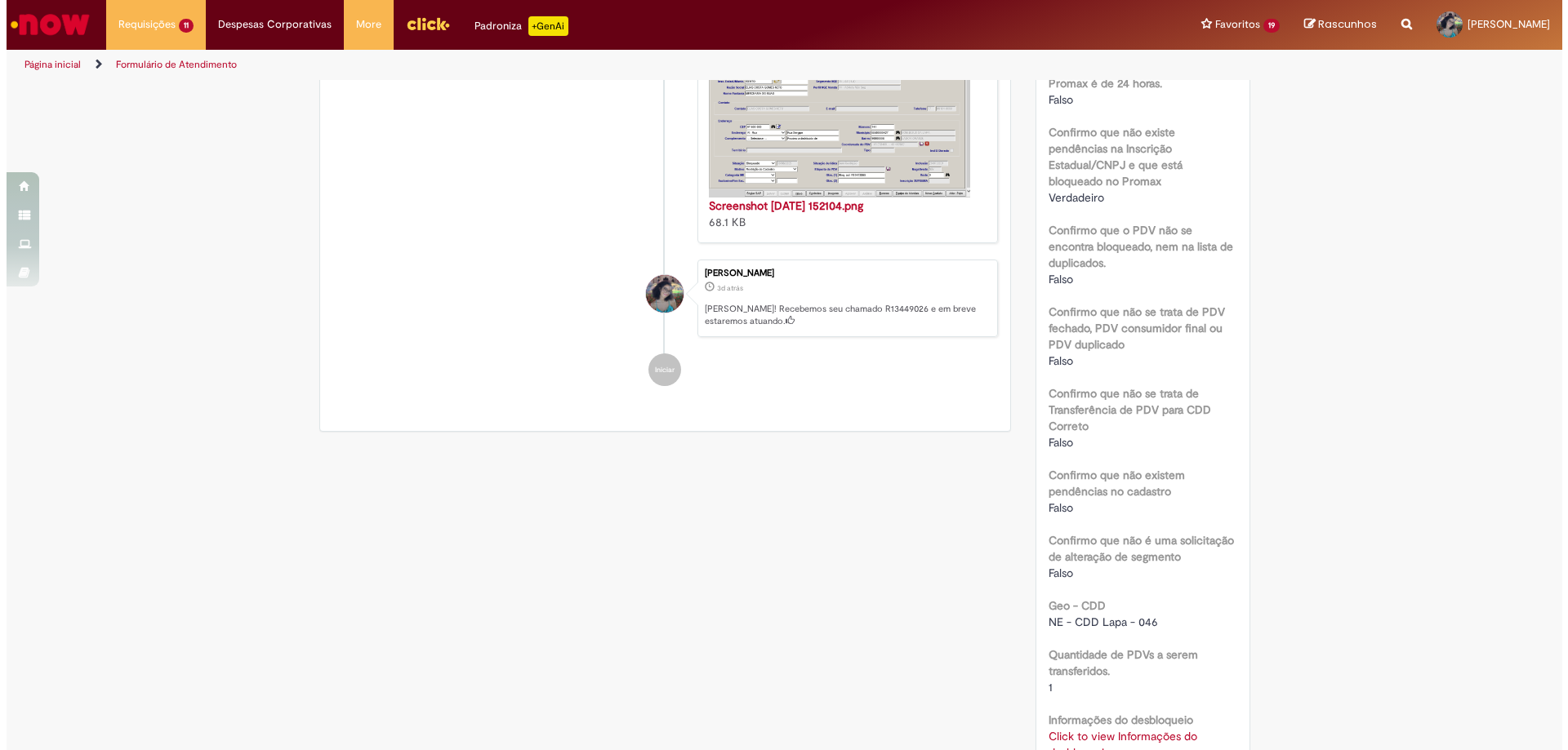
scroll to position [653, 0]
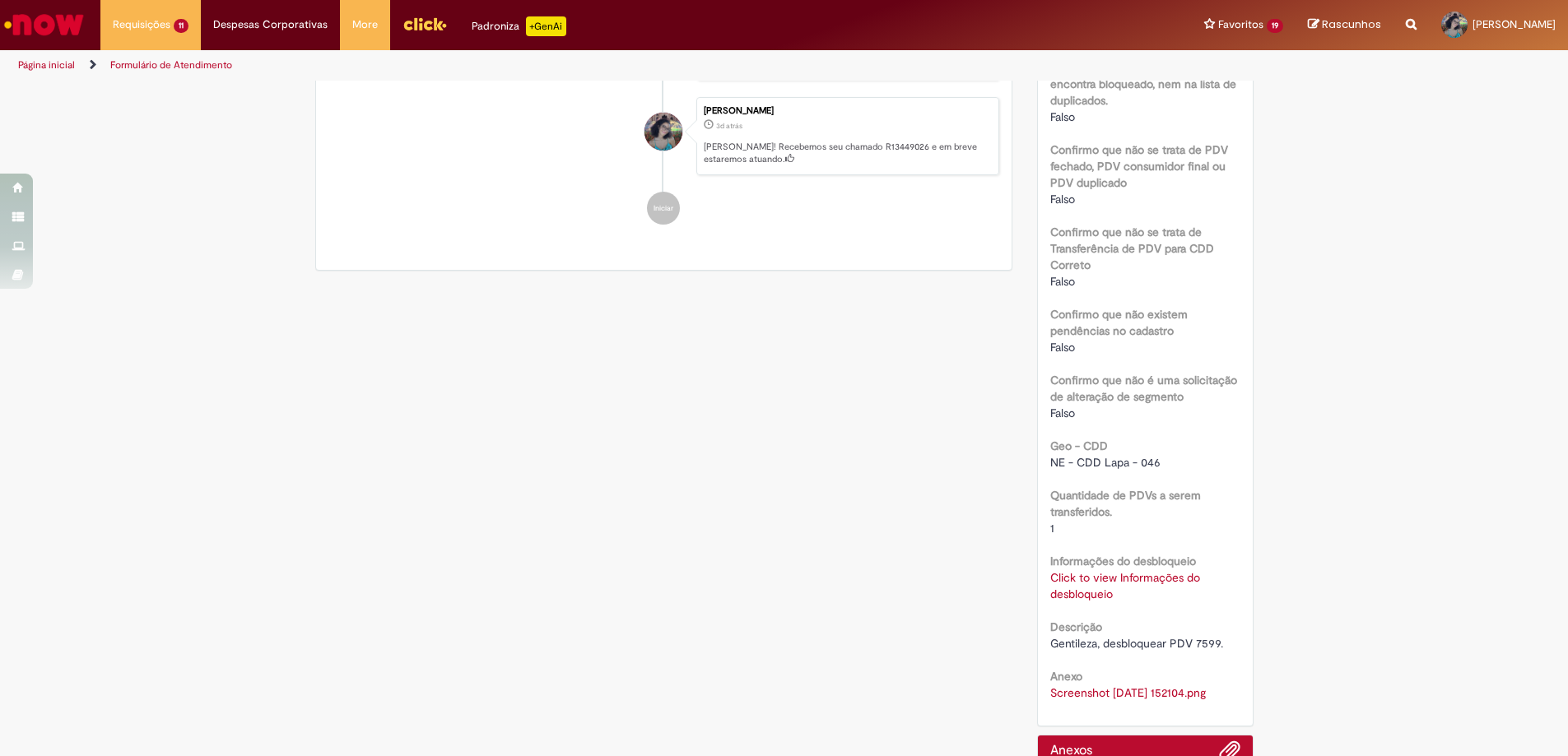
click at [1195, 644] on span "Gentileza, desbloquear PDV 7599." at bounding box center [1137, 644] width 173 height 15
copy span "7599"
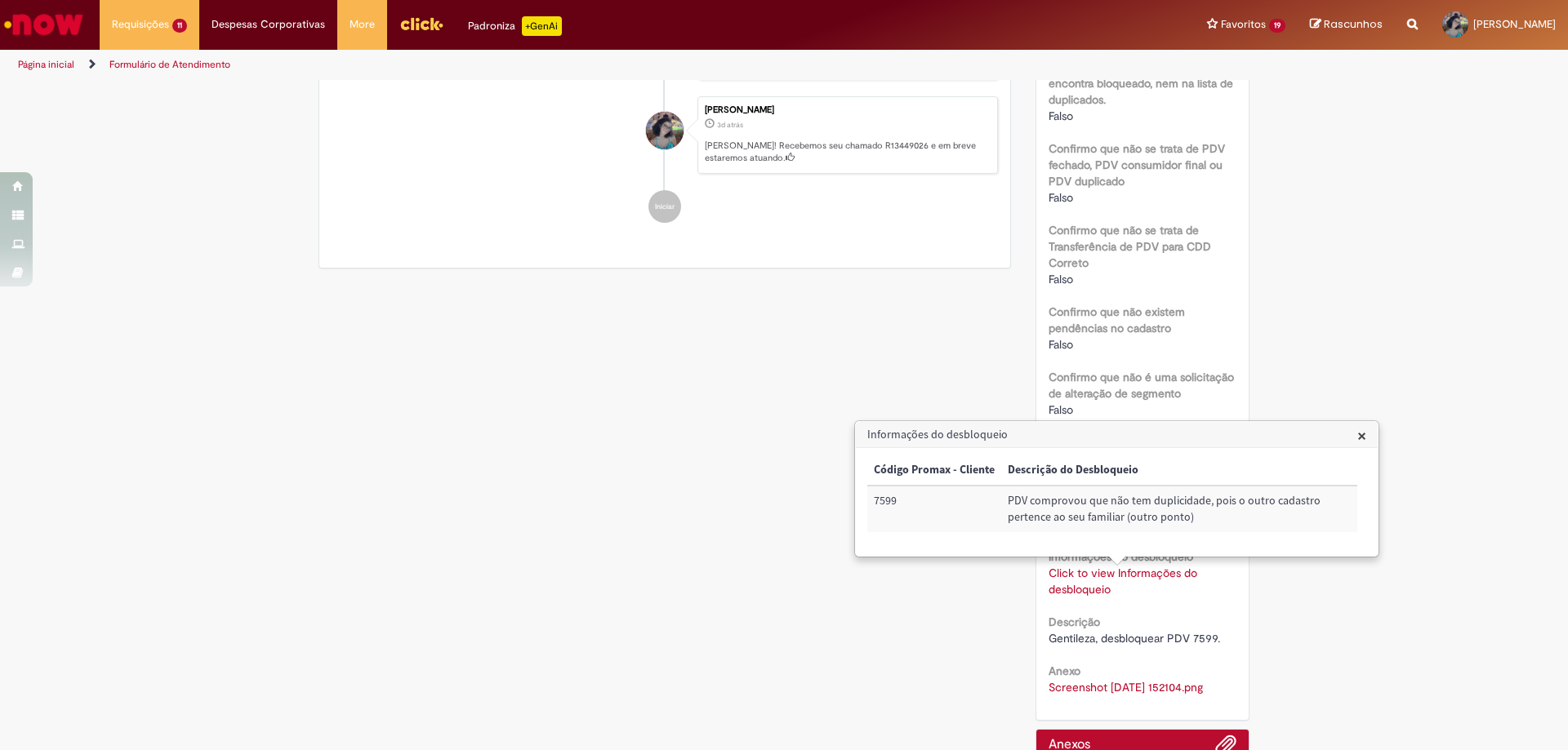
click at [433, 538] on div "Verificar Código de Barras Aguardando Aprovação Aguardando atendimento Em andam…" at bounding box center [784, 147] width 955 height 1435
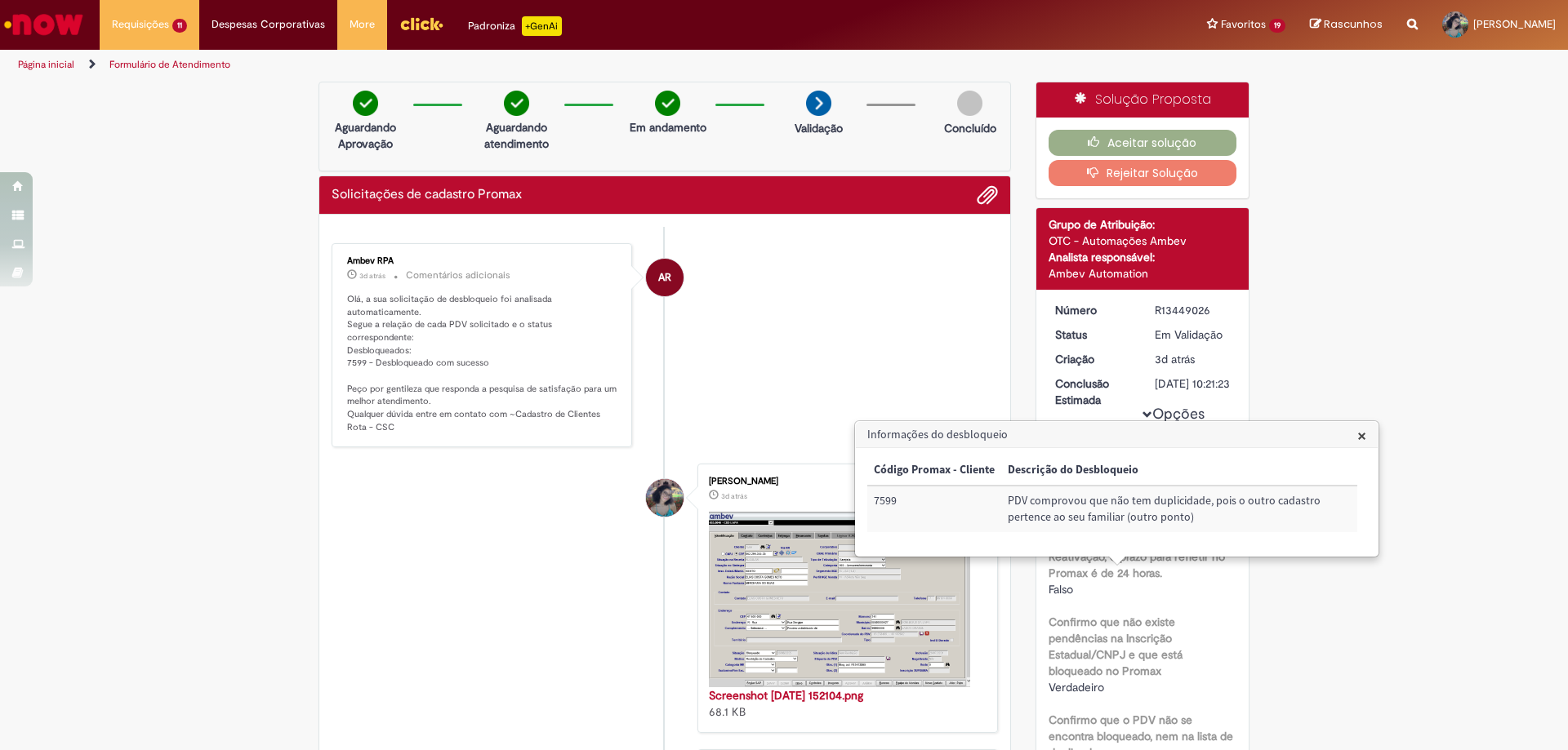
click at [1361, 437] on span "×" at bounding box center [1361, 435] width 9 height 22
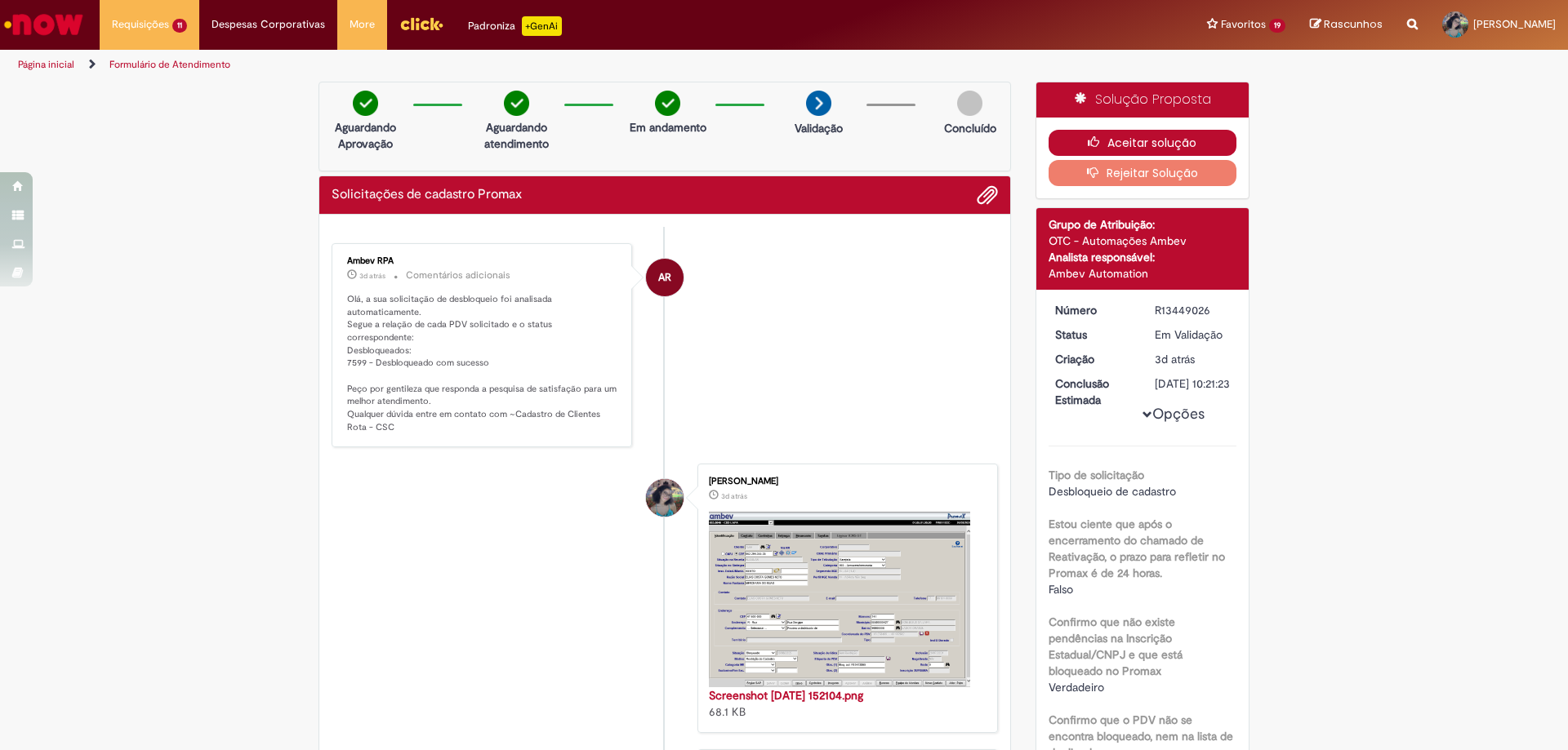
click at [1181, 149] on button "Aceitar solução" at bounding box center [1142, 142] width 189 height 26
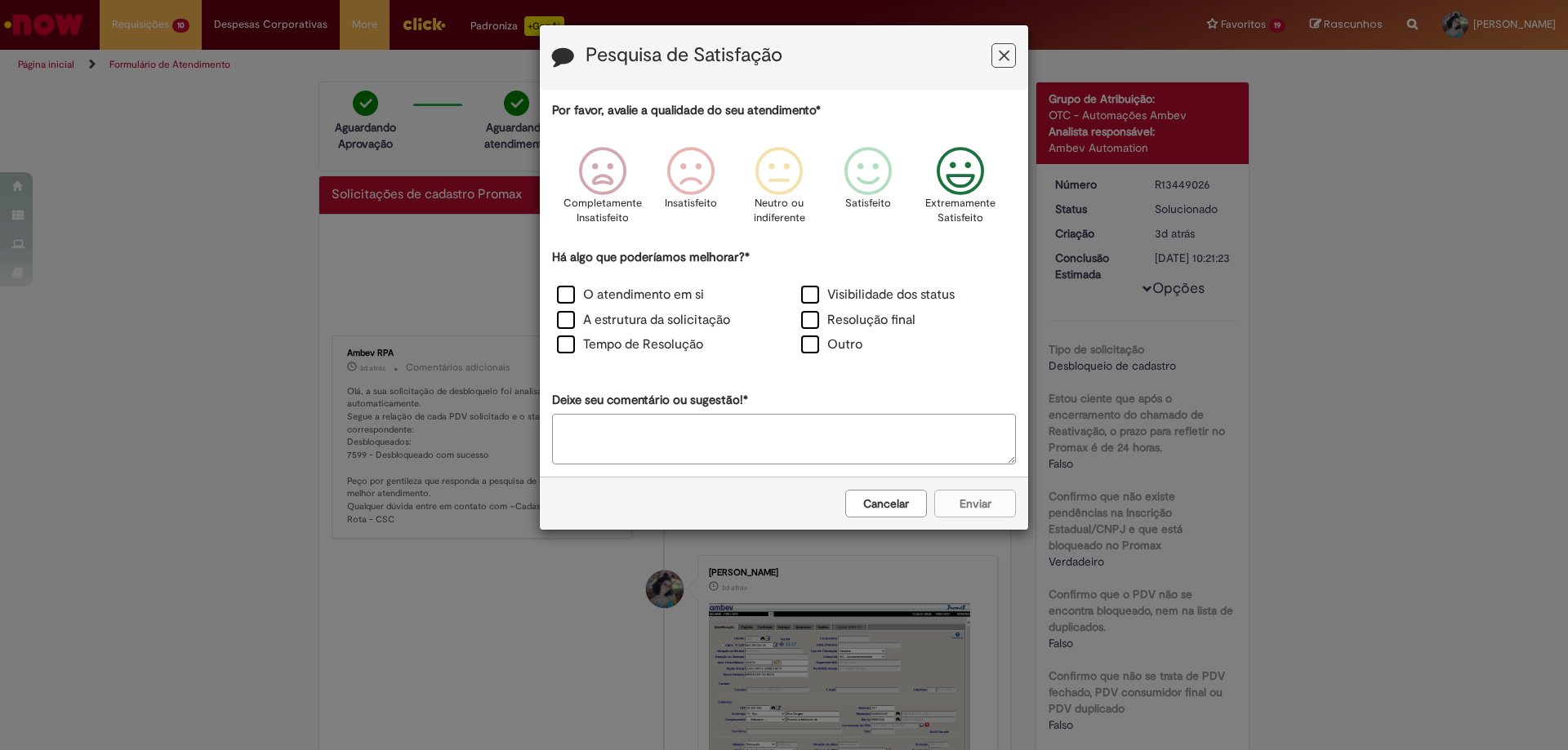
click at [967, 200] on p "Extremamente Satisfeito" at bounding box center [960, 211] width 70 height 30
click at [687, 300] on label "O atendimento em si" at bounding box center [630, 295] width 147 height 19
click at [632, 293] on label "O atendimento em si" at bounding box center [630, 295] width 147 height 19
click at [614, 296] on label "O atendimento em si" at bounding box center [630, 295] width 147 height 19
click at [974, 503] on button "Enviar" at bounding box center [975, 503] width 82 height 27
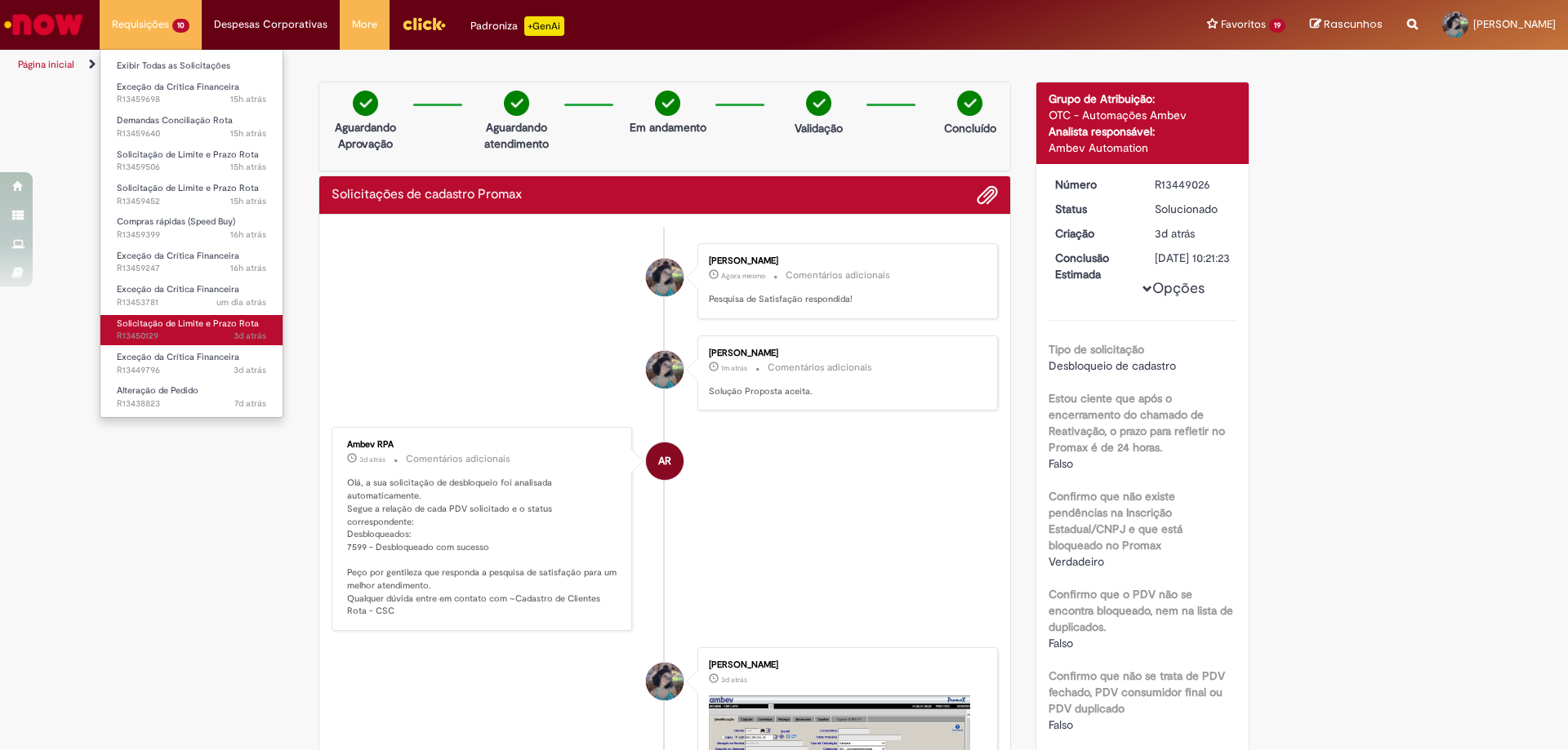
click at [216, 334] on span "3d atrás 3 dias atrás R13450129" at bounding box center [191, 336] width 149 height 13
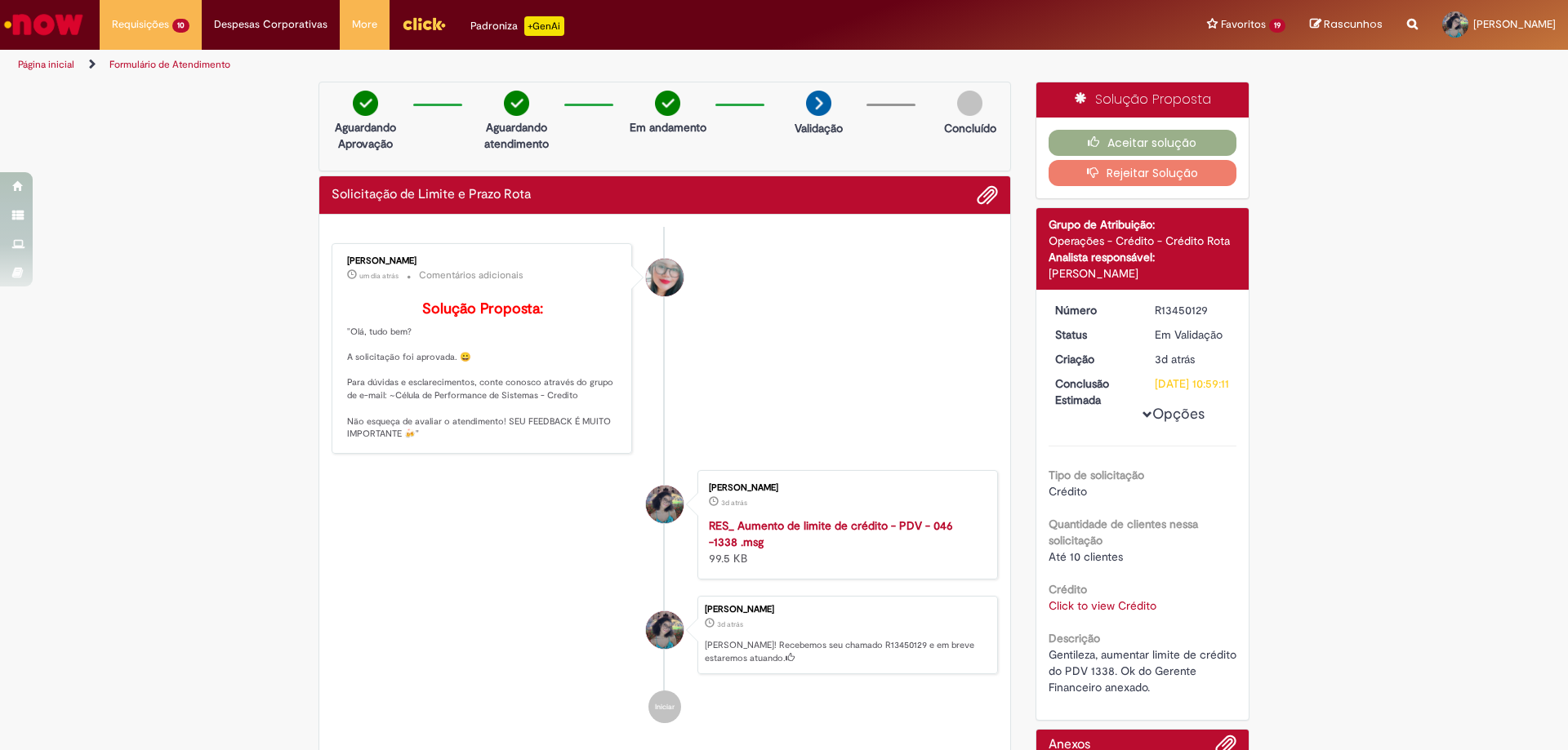
scroll to position [82, 0]
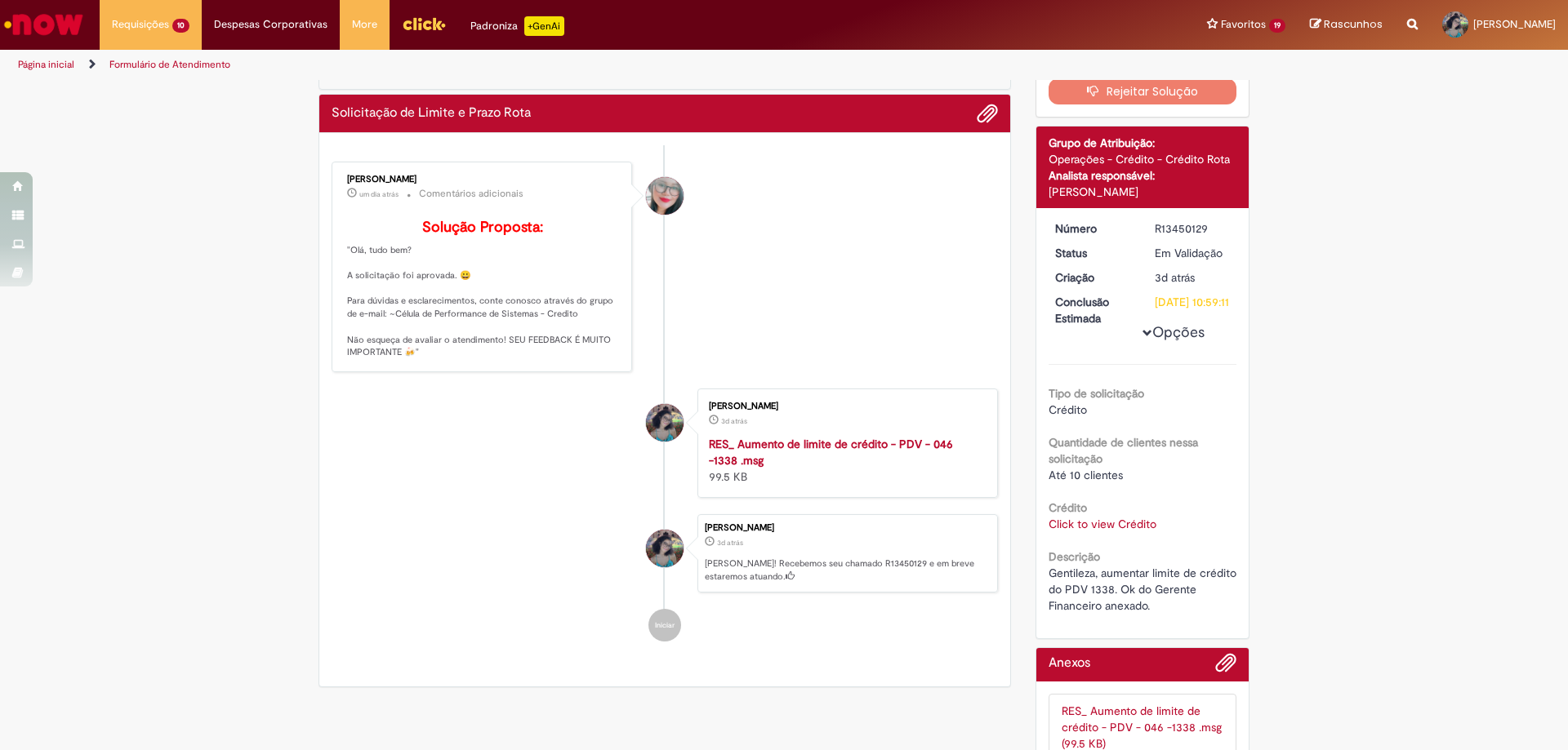
click at [1102, 531] on link "Click to view Crédito" at bounding box center [1102, 524] width 107 height 15
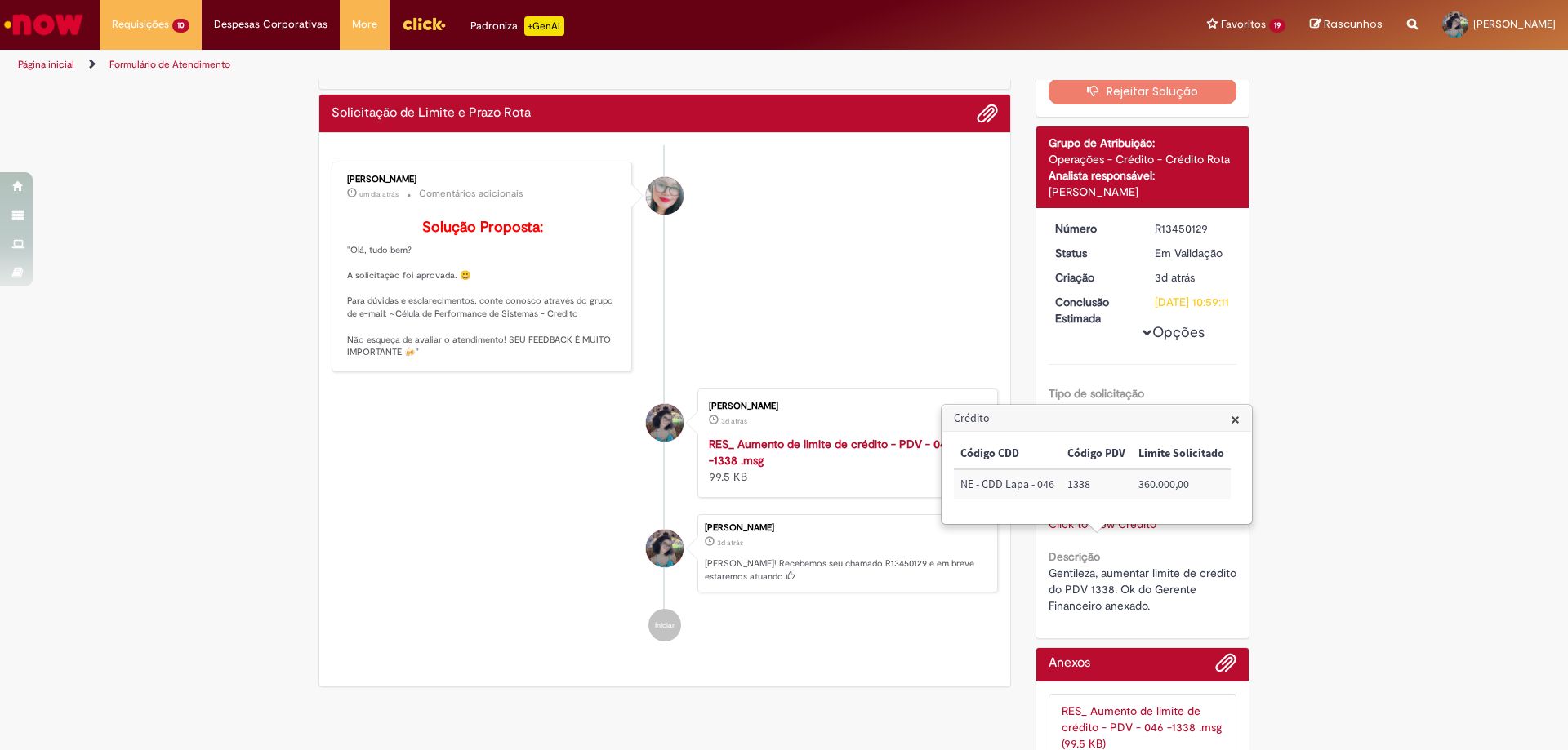
click at [1073, 483] on td "1338" at bounding box center [1096, 484] width 71 height 30
copy td "1338"
click at [888, 241] on li "[PERSON_NAME] um dia atrás um dia atrás Comentários adicionais Solução Proposta…" at bounding box center [665, 266] width 666 height 211
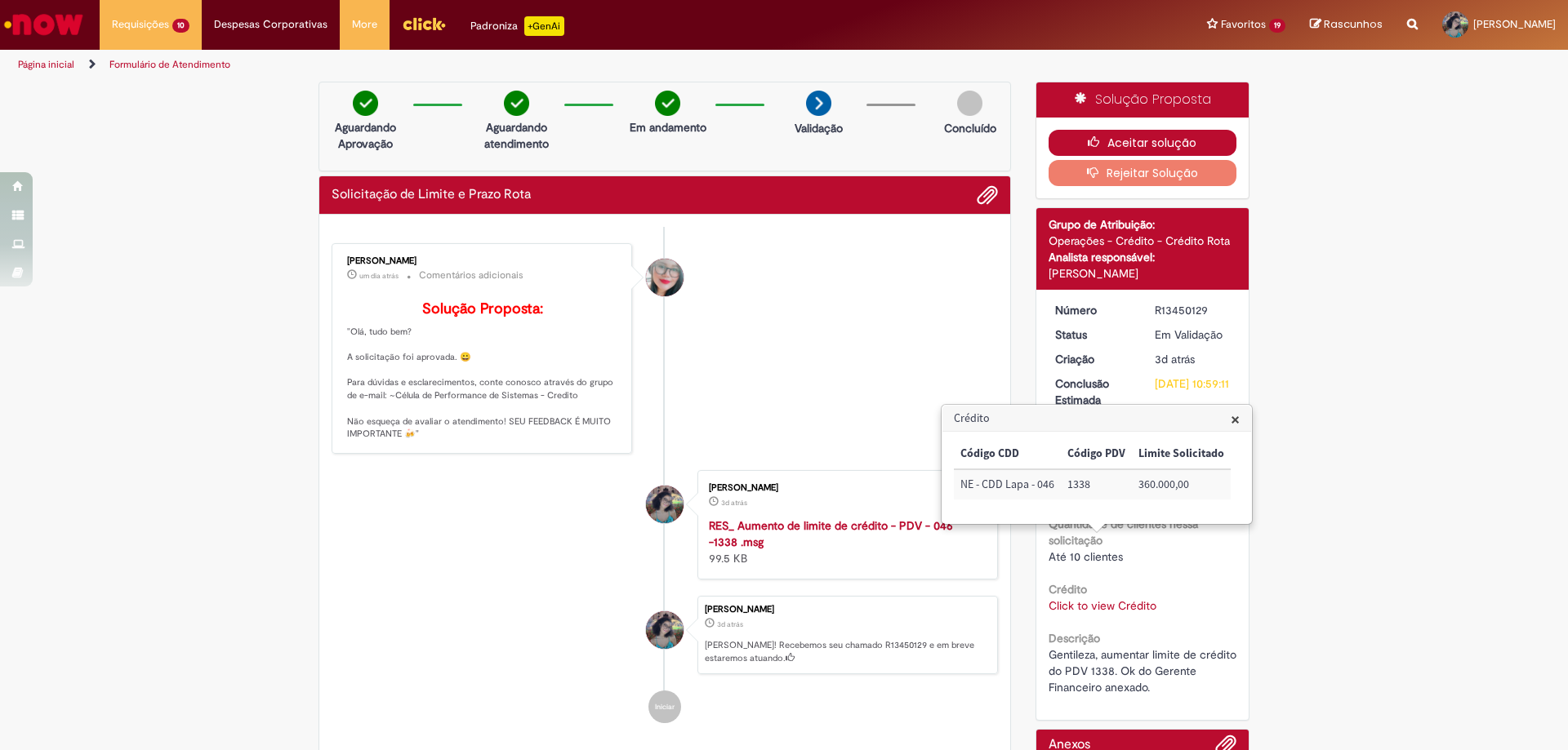
click at [1062, 148] on button "Aceitar solução" at bounding box center [1142, 142] width 189 height 26
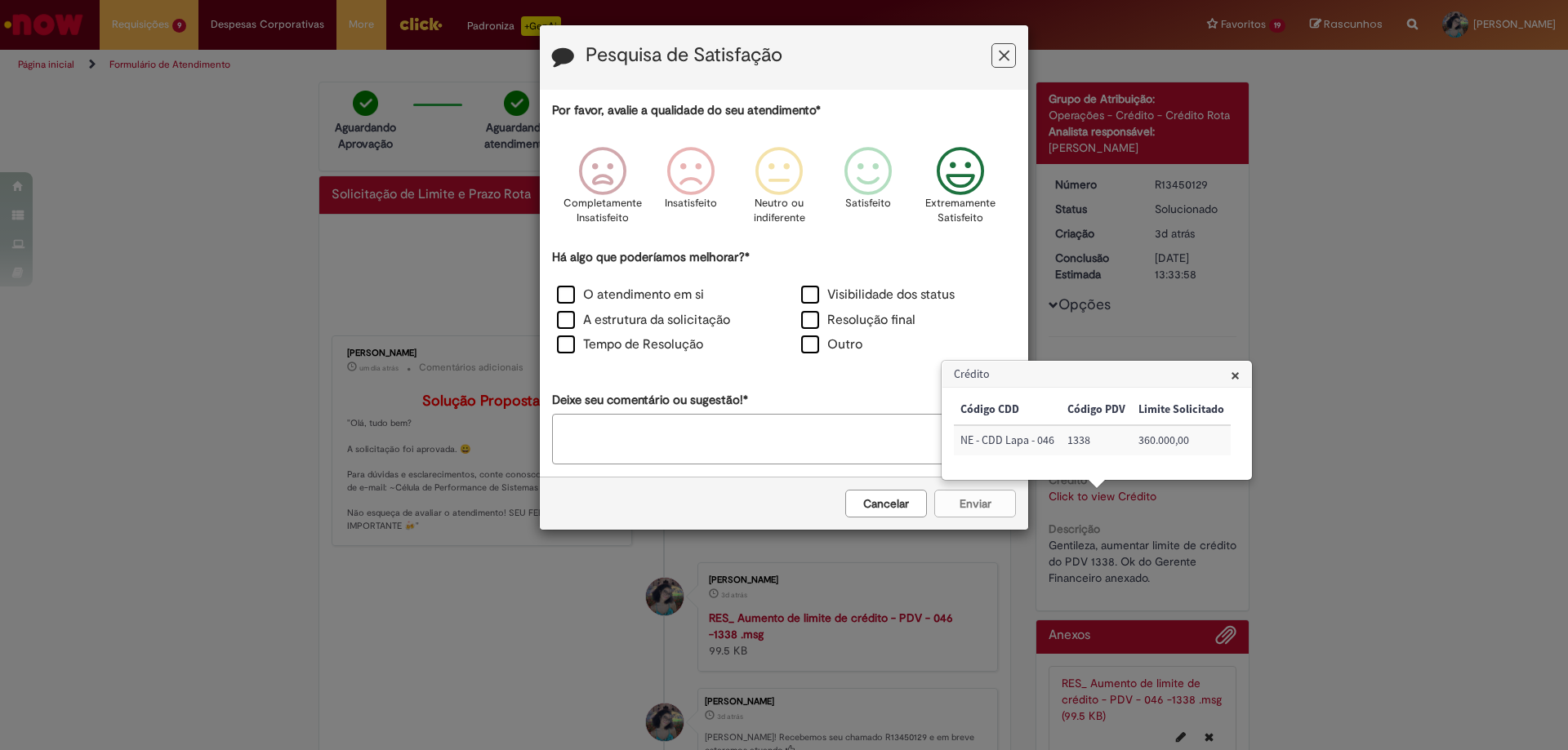
click at [943, 199] on p "Extremamente Satisfeito" at bounding box center [960, 211] width 70 height 30
click at [627, 295] on label "O atendimento em si" at bounding box center [630, 295] width 147 height 19
click at [1007, 502] on button "Enviar" at bounding box center [975, 503] width 82 height 27
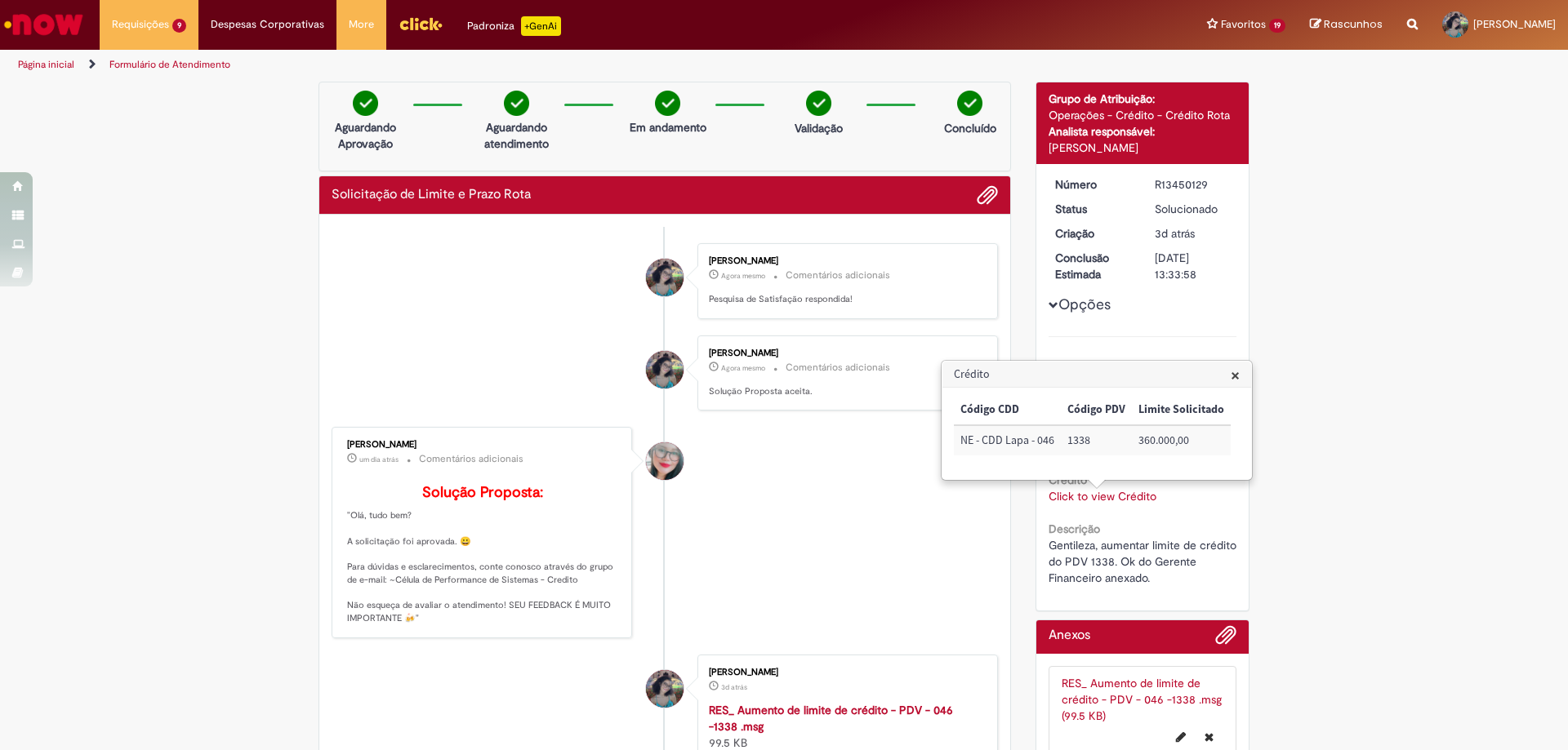
click at [993, 546] on div "Enviar [PERSON_NAME] Agora mesmo Agora mesmo Comentários adicionais Pesquisa de…" at bounding box center [665, 584] width 691 height 738
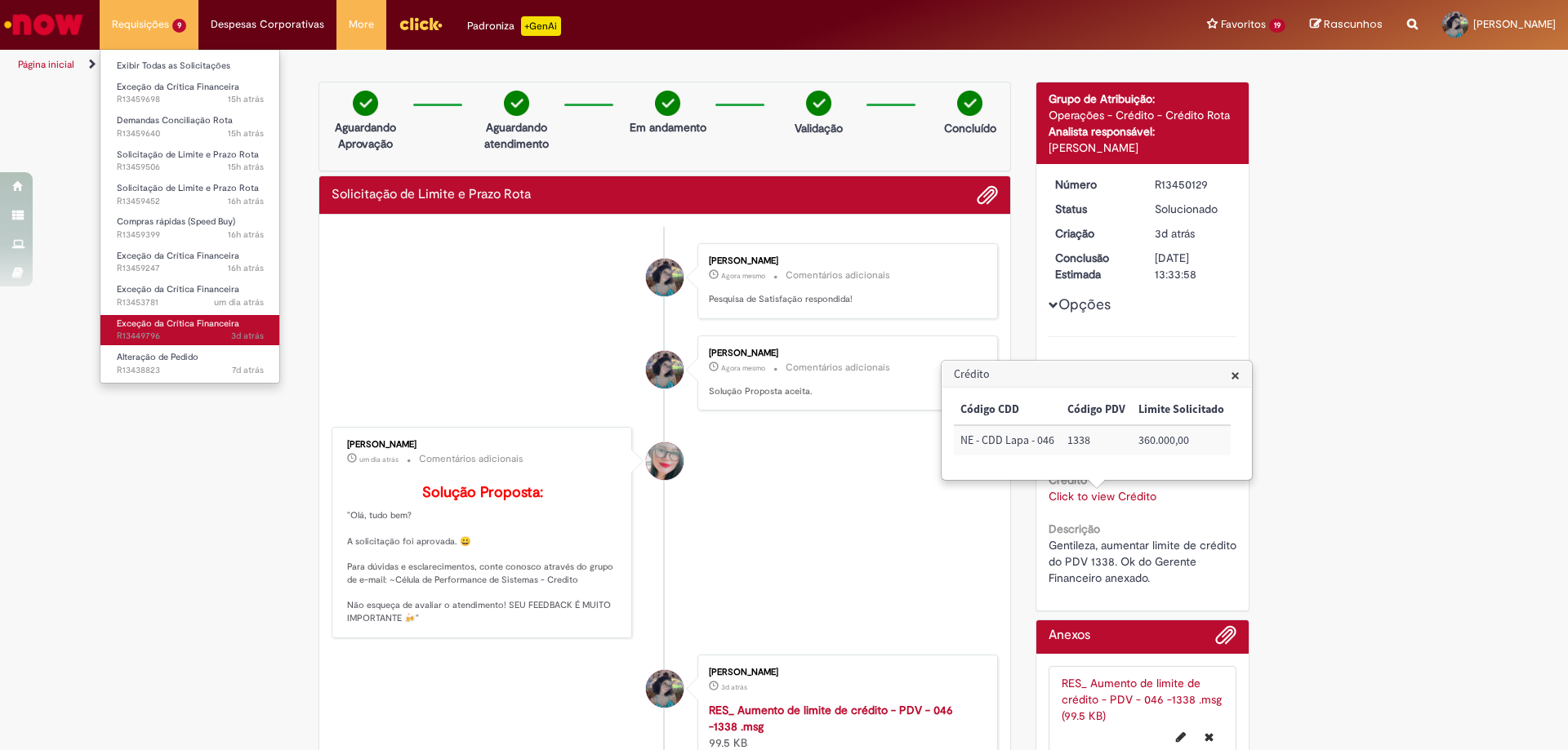
click at [187, 320] on span "Exceção da Crítica Financeira" at bounding box center [177, 323] width 122 height 12
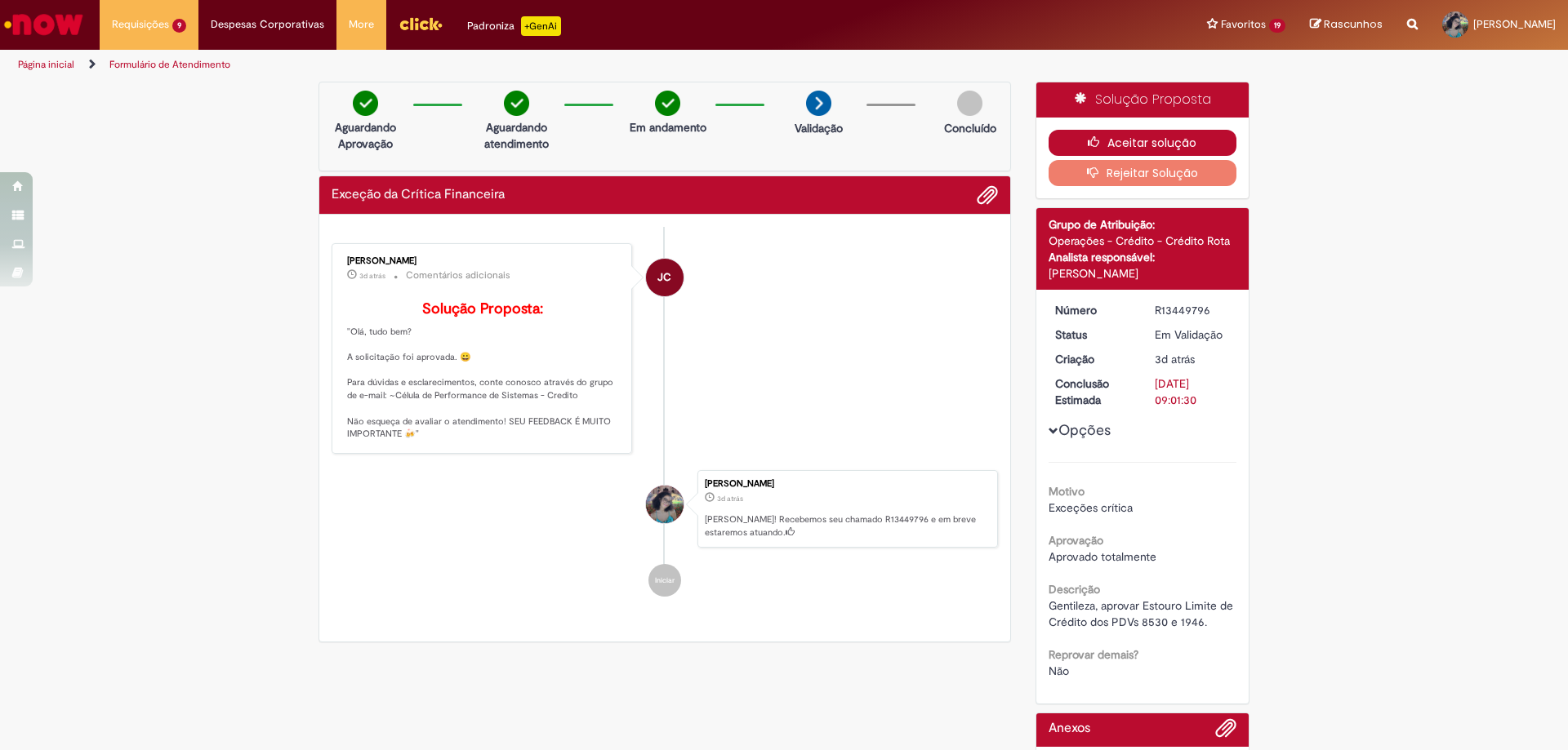
click at [1122, 139] on button "Aceitar solução" at bounding box center [1142, 142] width 189 height 26
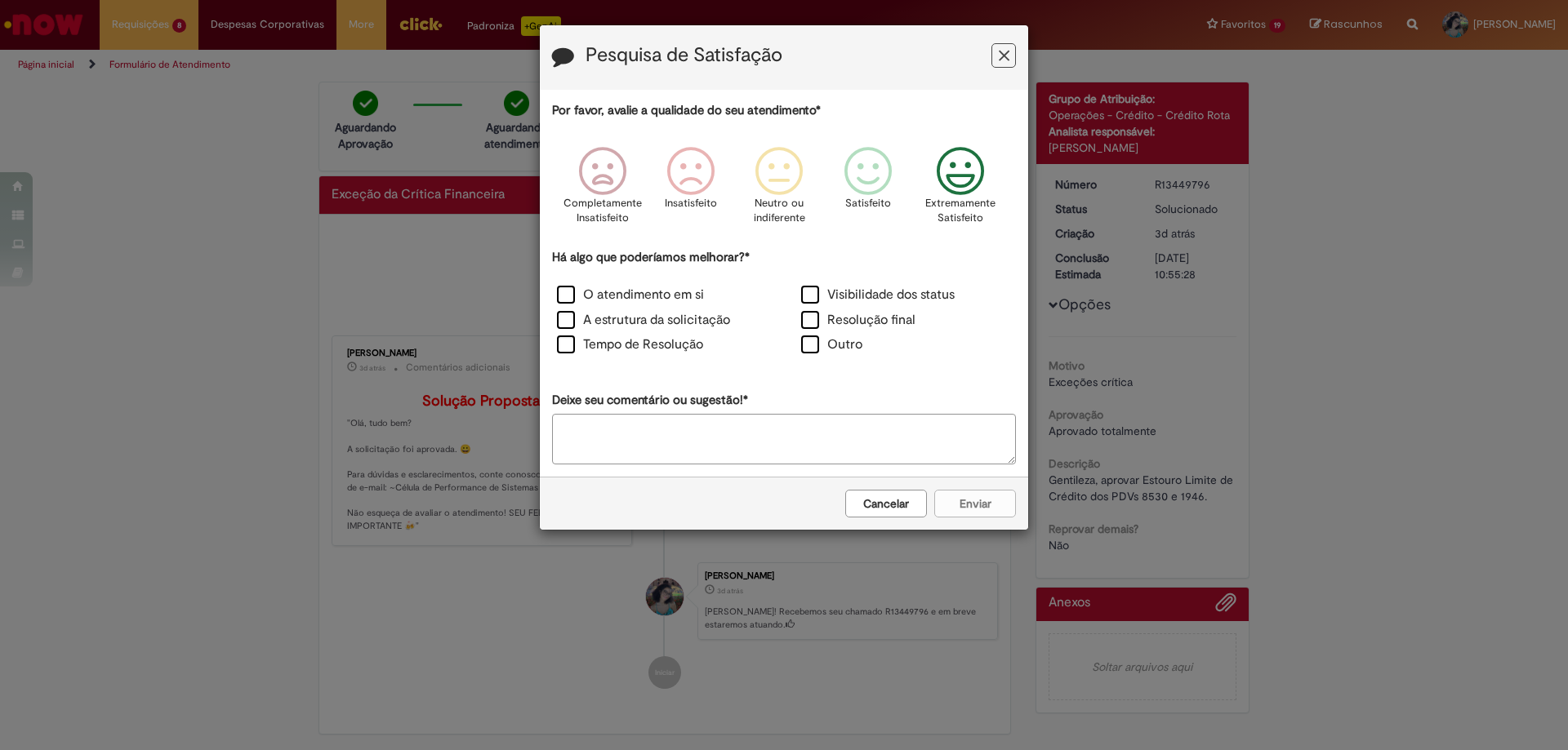
click at [978, 180] on icon "Feedback" at bounding box center [961, 171] width 62 height 49
click at [632, 299] on label "O atendimento em si" at bounding box center [630, 295] width 147 height 19
click at [976, 511] on button "Enviar" at bounding box center [975, 503] width 82 height 27
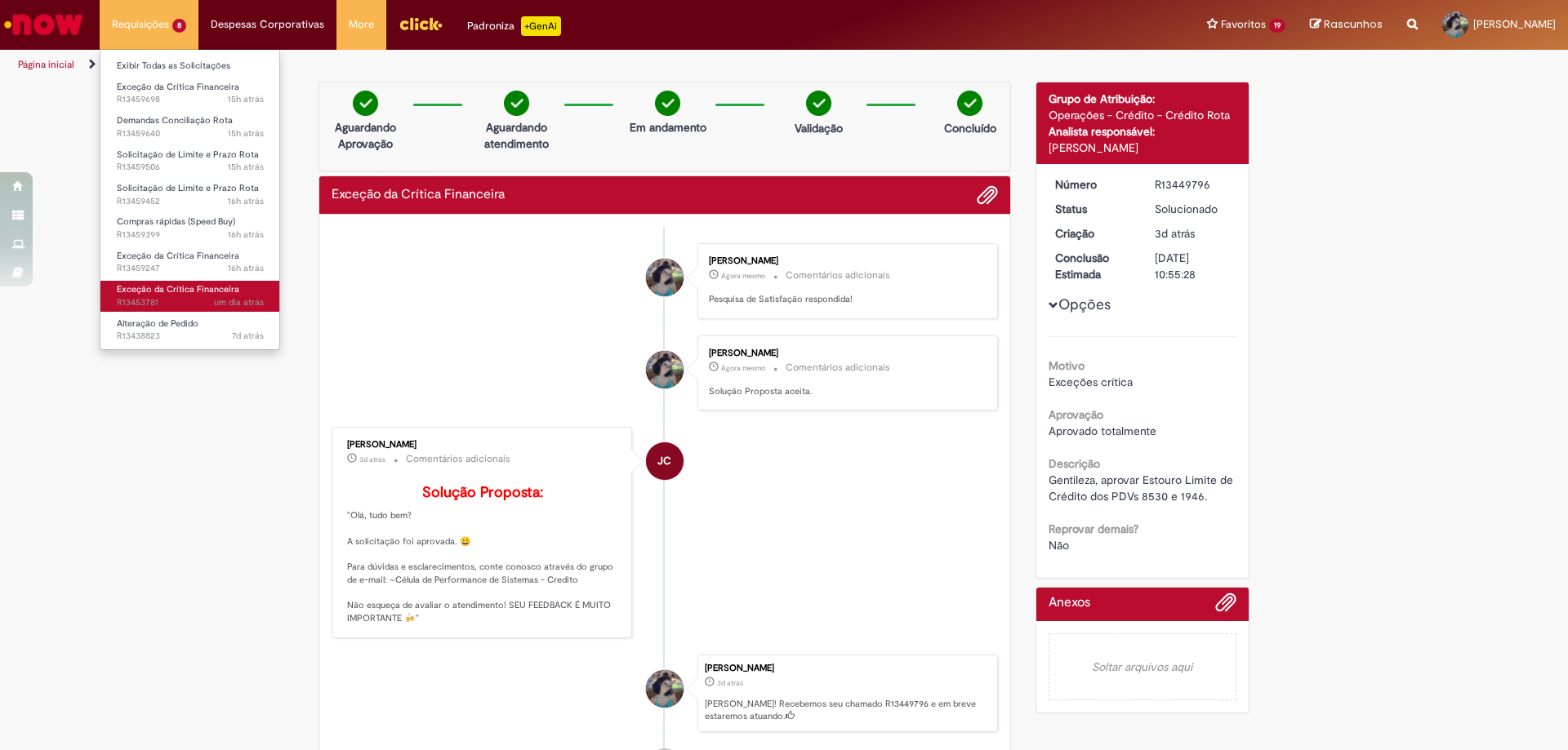
click at [204, 280] on li "Exceção da Crítica Financeira um dia atrás um dia atrás R13453781" at bounding box center [191, 294] width 180 height 33
click at [200, 289] on span "Exceção da Crítica Financeira" at bounding box center [177, 289] width 122 height 12
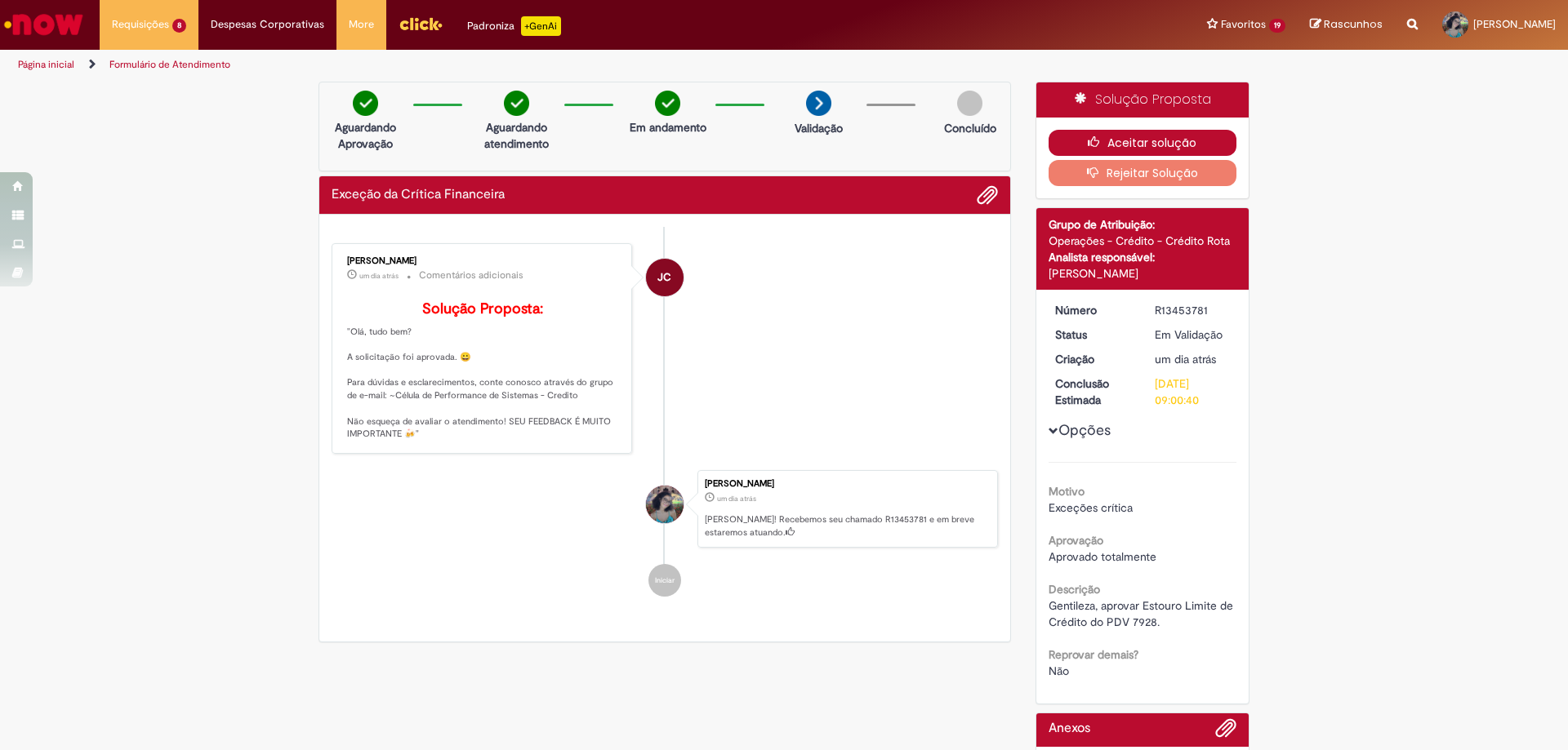
click at [1162, 148] on button "Aceitar solução" at bounding box center [1142, 142] width 189 height 26
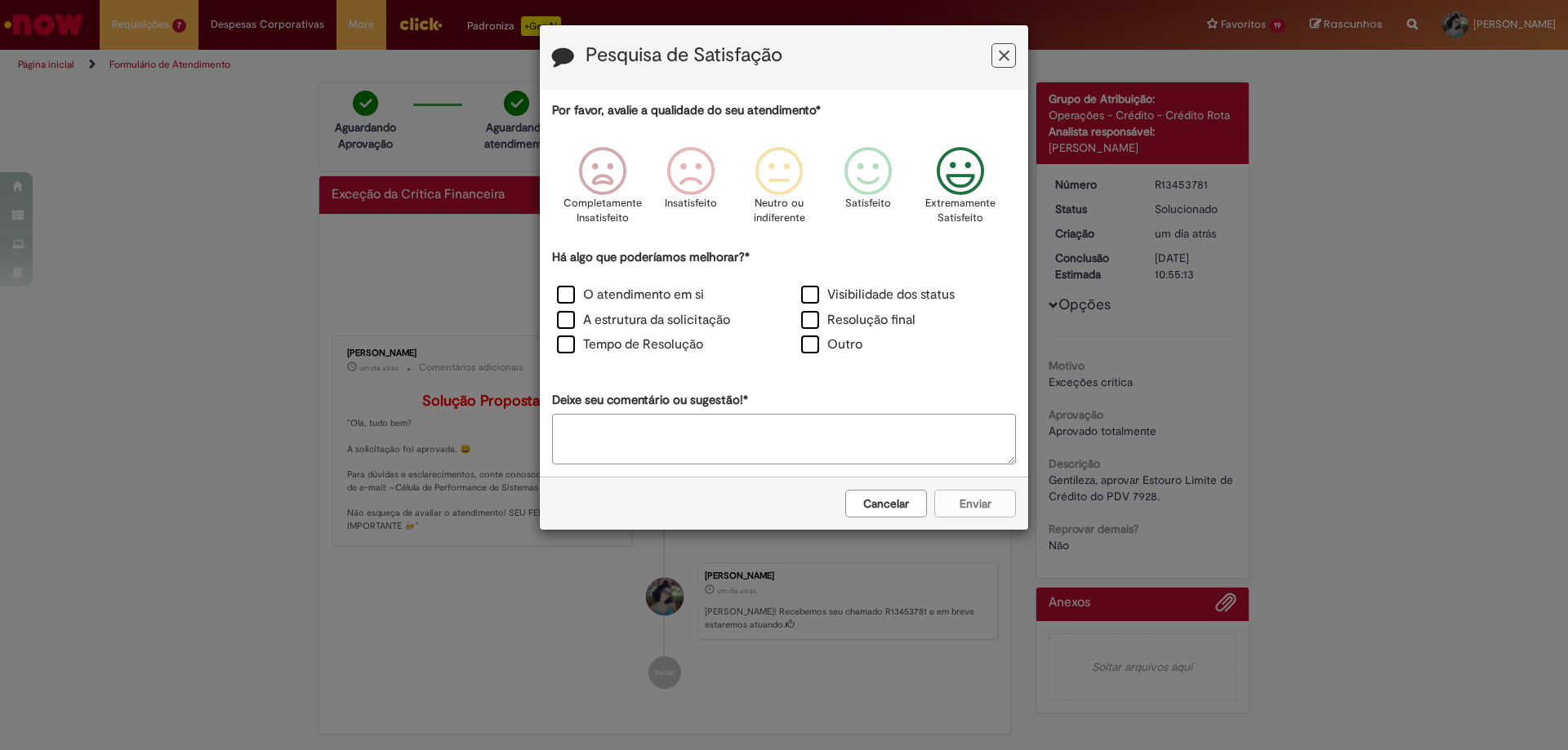
click at [950, 188] on icon "Feedback" at bounding box center [961, 171] width 62 height 49
click at [563, 291] on label "O atendimento em si" at bounding box center [630, 295] width 147 height 19
click at [978, 502] on button "Enviar" at bounding box center [975, 503] width 82 height 27
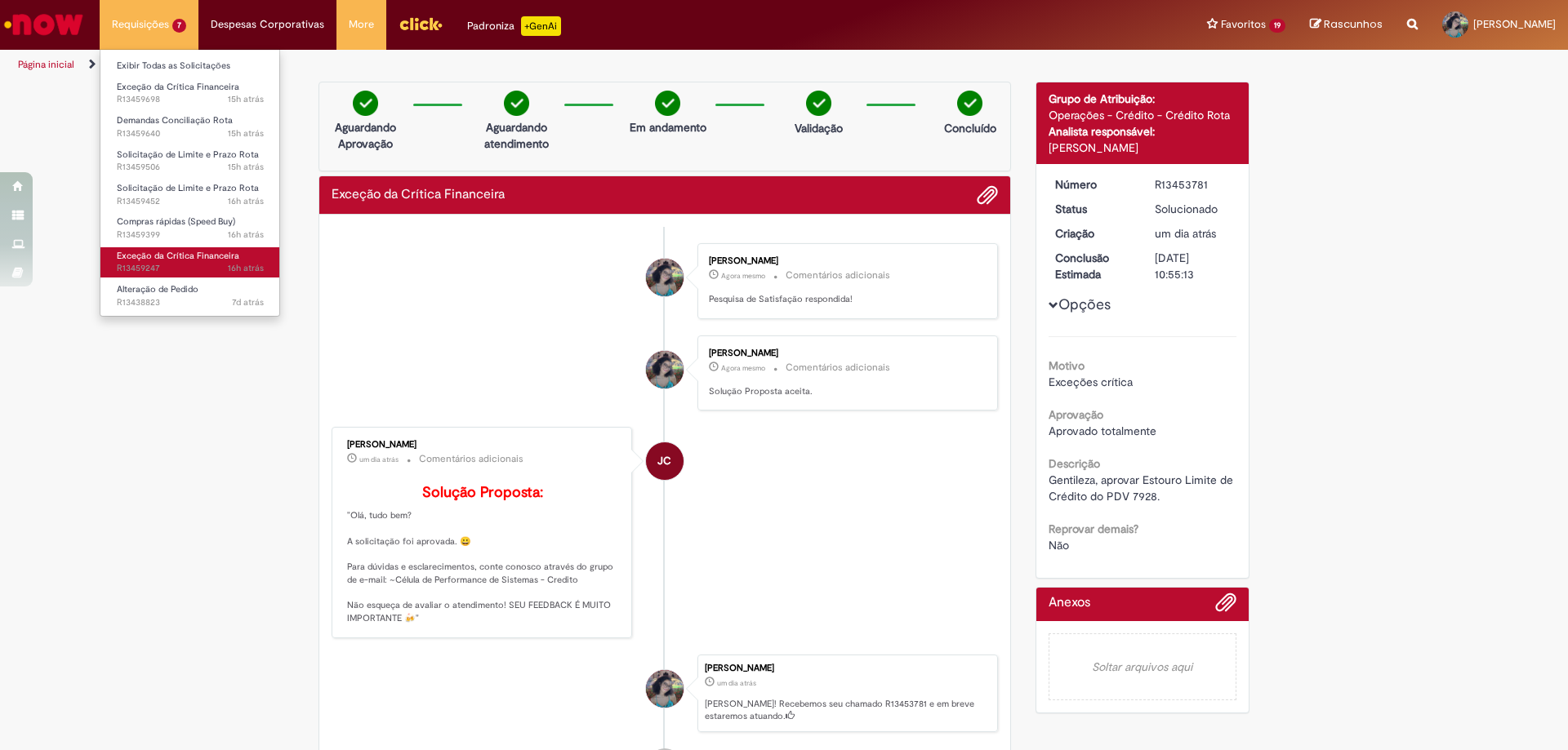
click at [198, 264] on span "16h atrás 16 horas atrás R13459247" at bounding box center [190, 269] width 147 height 13
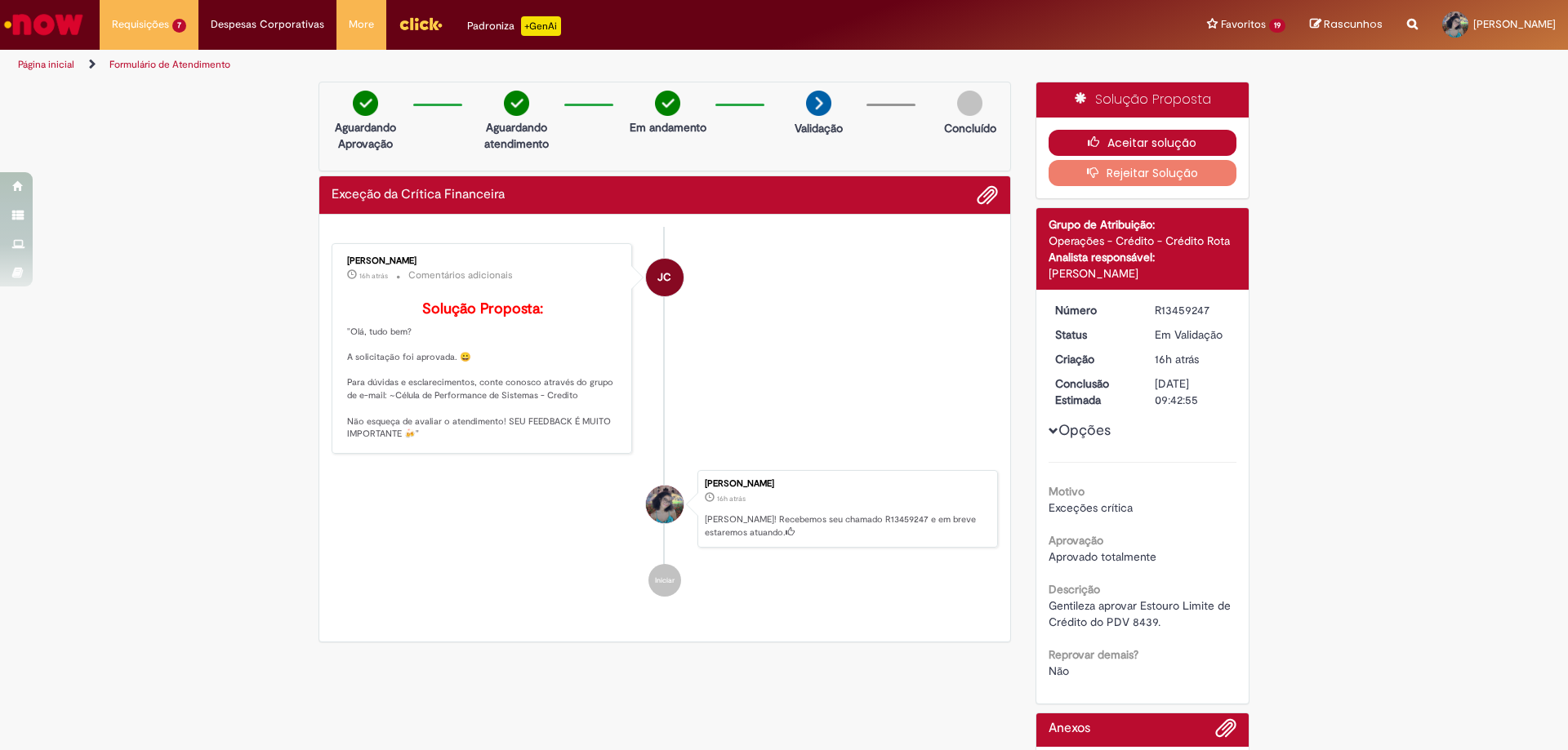
click at [1191, 135] on button "Aceitar solução" at bounding box center [1142, 142] width 189 height 26
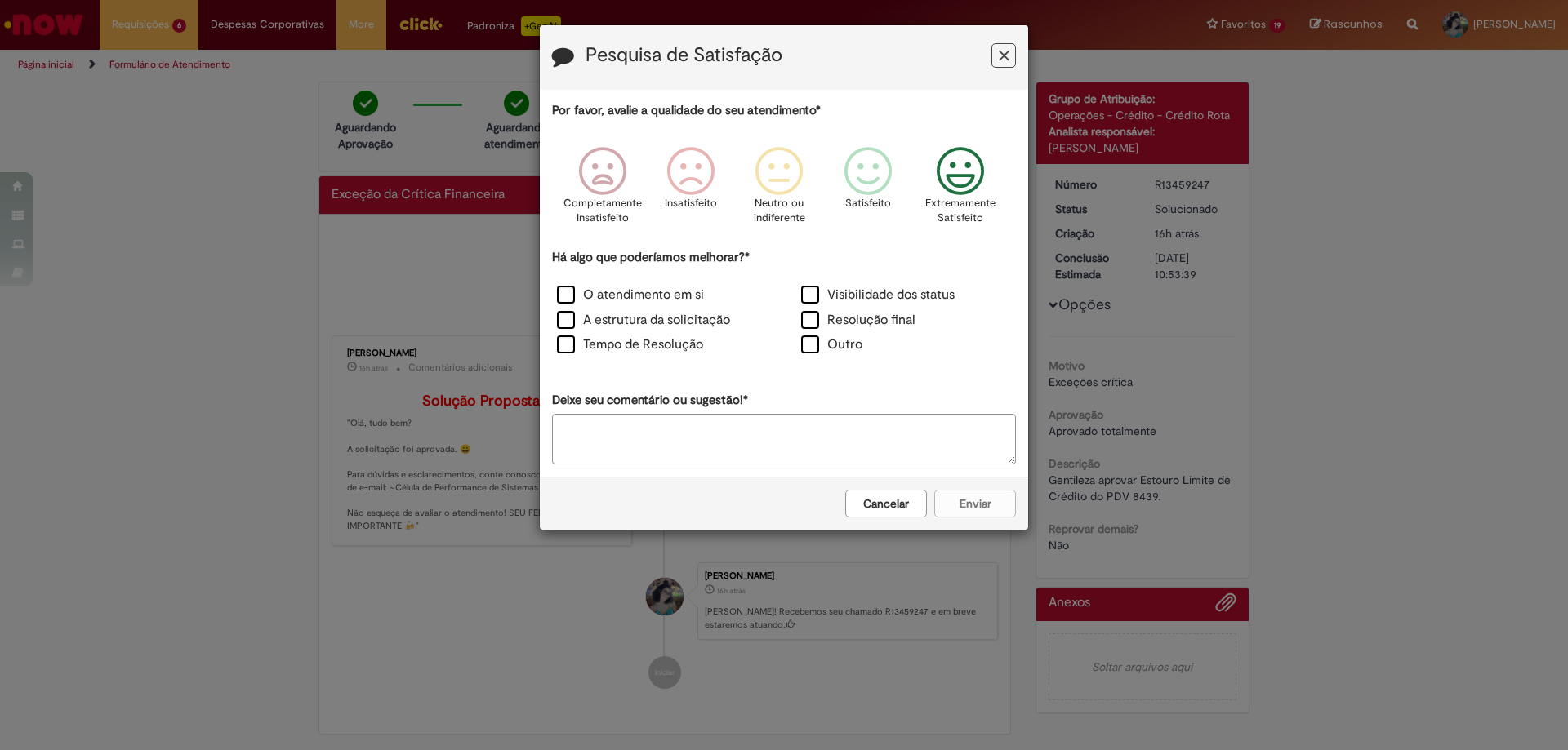
click at [953, 220] on p "Extremamente Satisfeito" at bounding box center [960, 211] width 70 height 30
click at [625, 299] on label "O atendimento em si" at bounding box center [630, 295] width 147 height 19
click at [972, 494] on button "Enviar" at bounding box center [975, 503] width 82 height 27
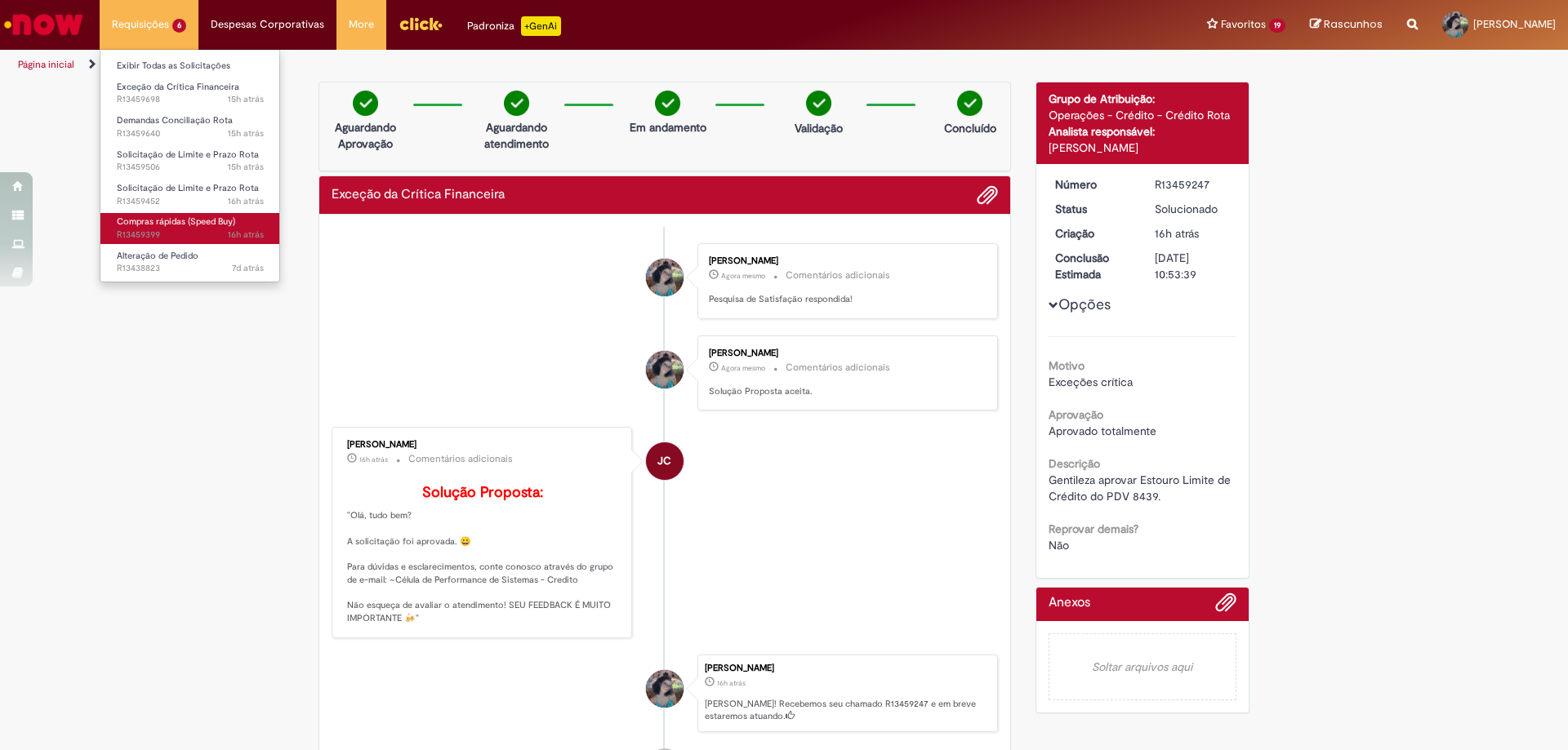
click at [192, 221] on span "Compras rápidas (Speed Buy)" at bounding box center [176, 221] width 118 height 12
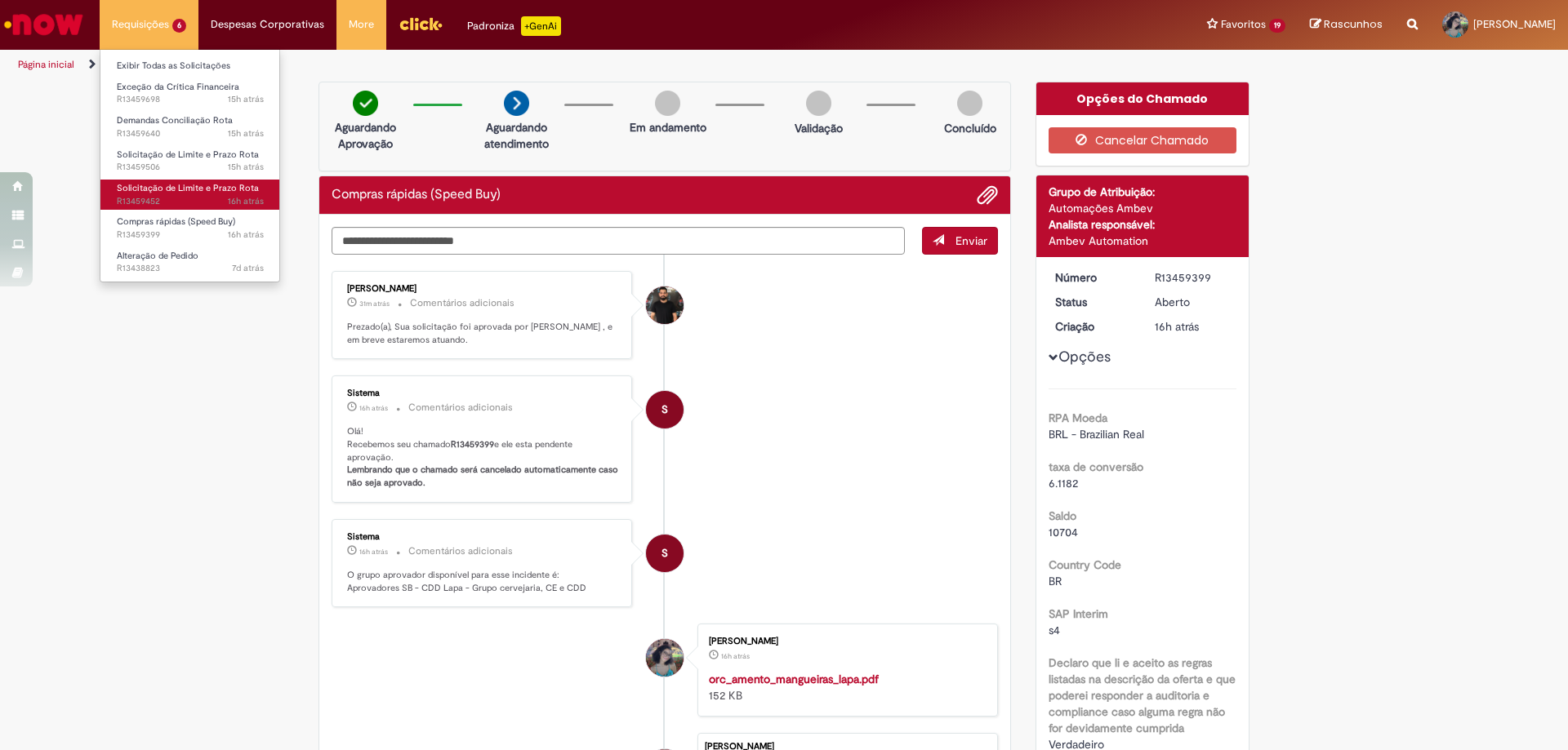
click at [182, 186] on span "Solicitação de Limite e Prazo Rota" at bounding box center [187, 188] width 142 height 12
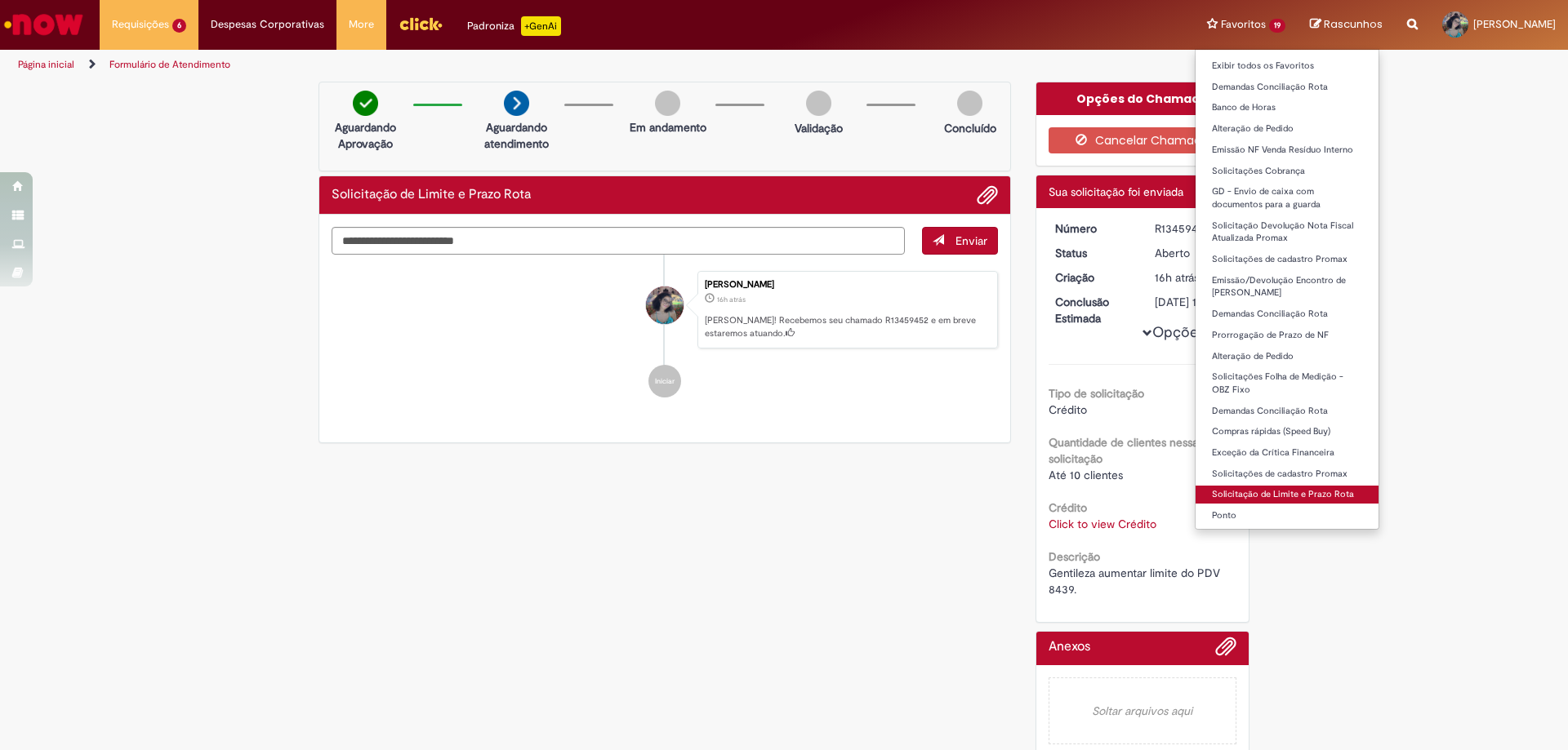
click at [1273, 493] on link "Solicitação de Limite e Prazo Rota" at bounding box center [1287, 495] width 183 height 18
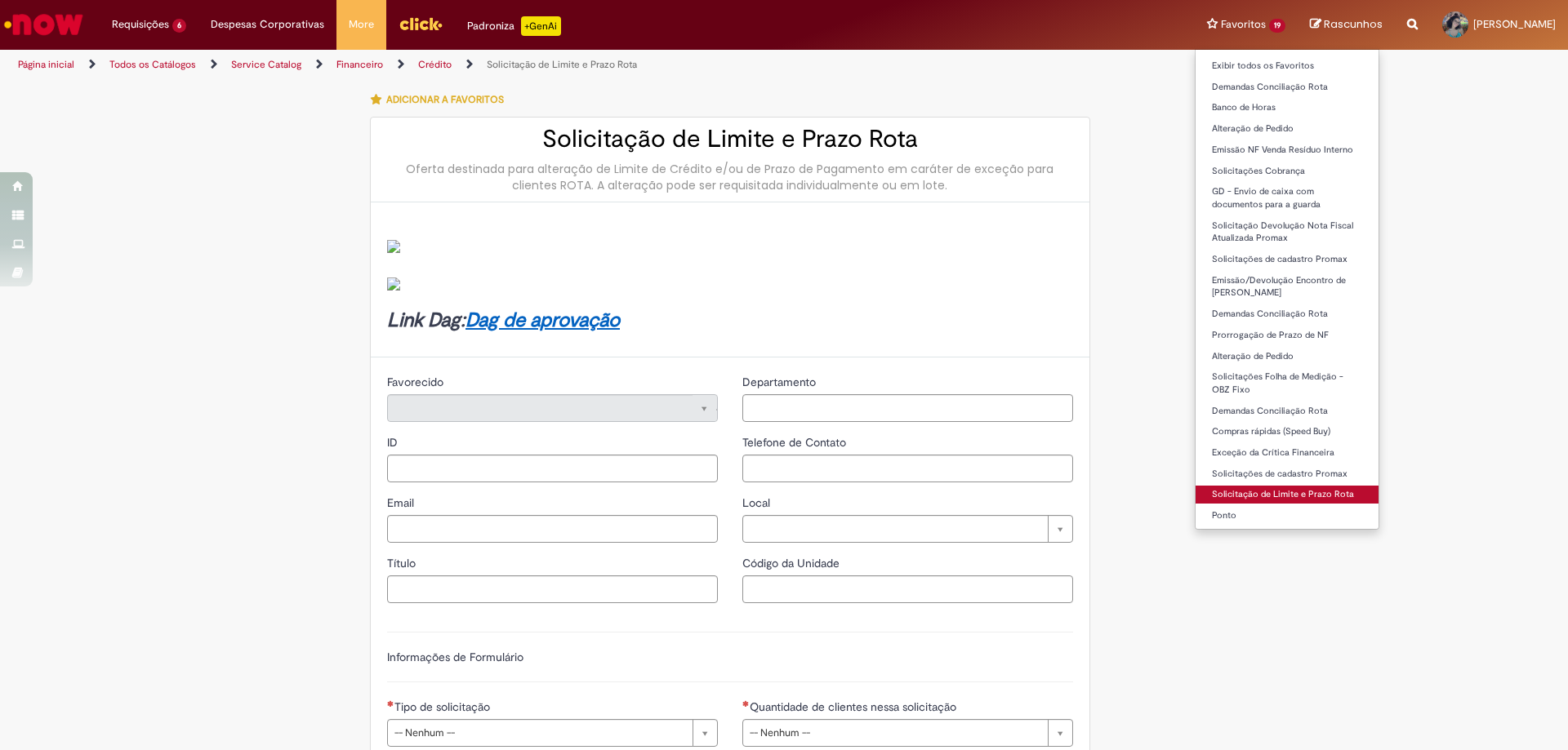
type input "********"
type input "**********"
type input "****"
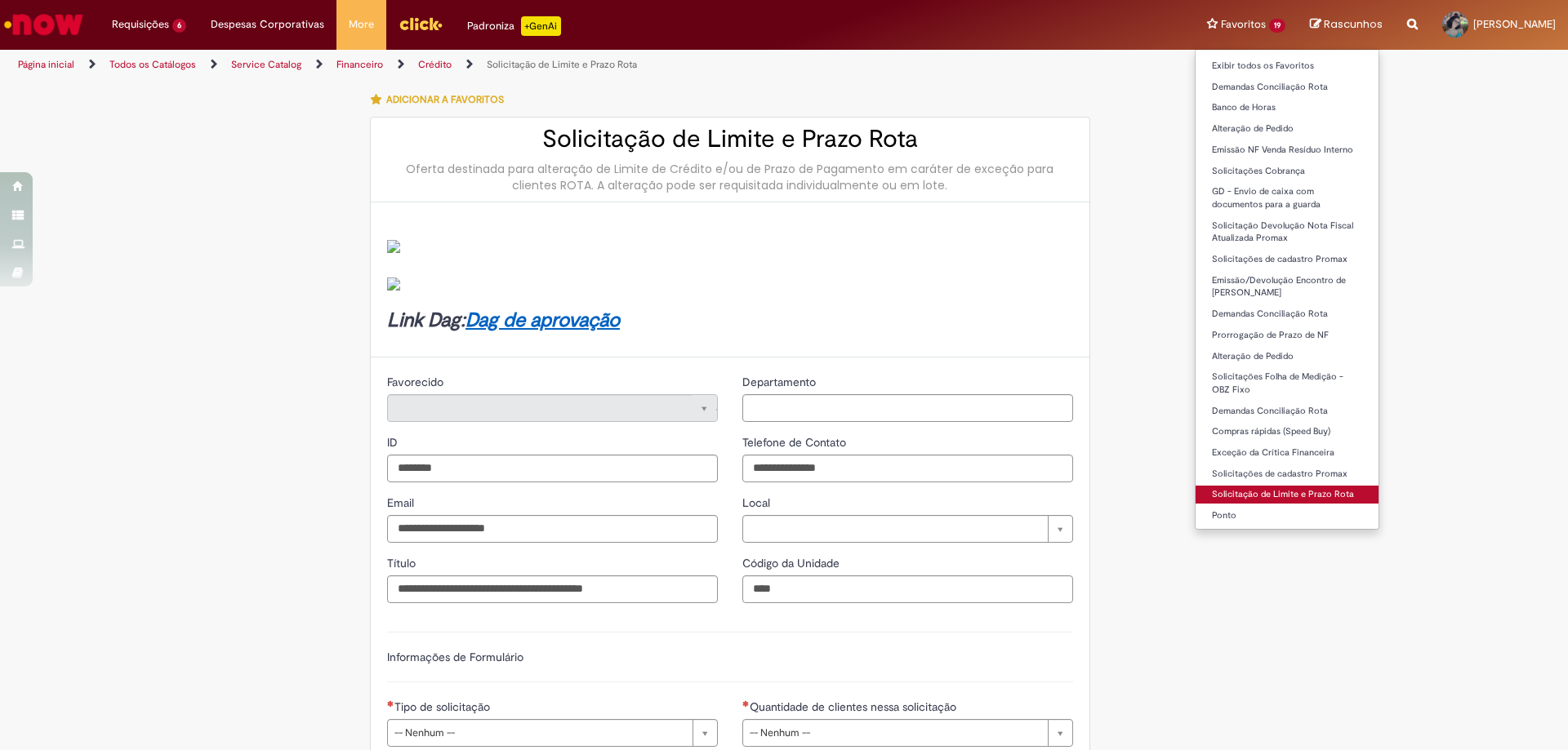
type input "**********"
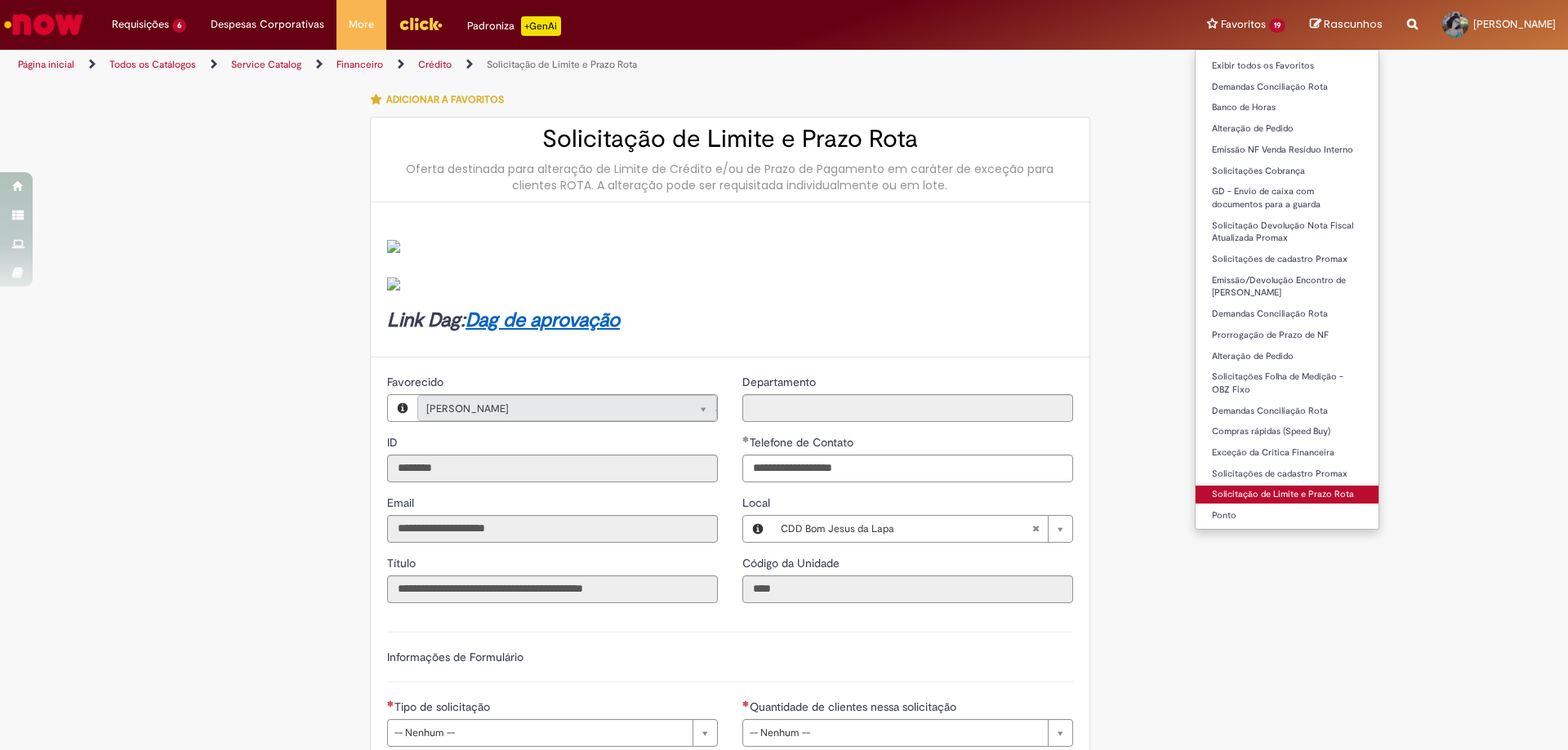
type input "**********"
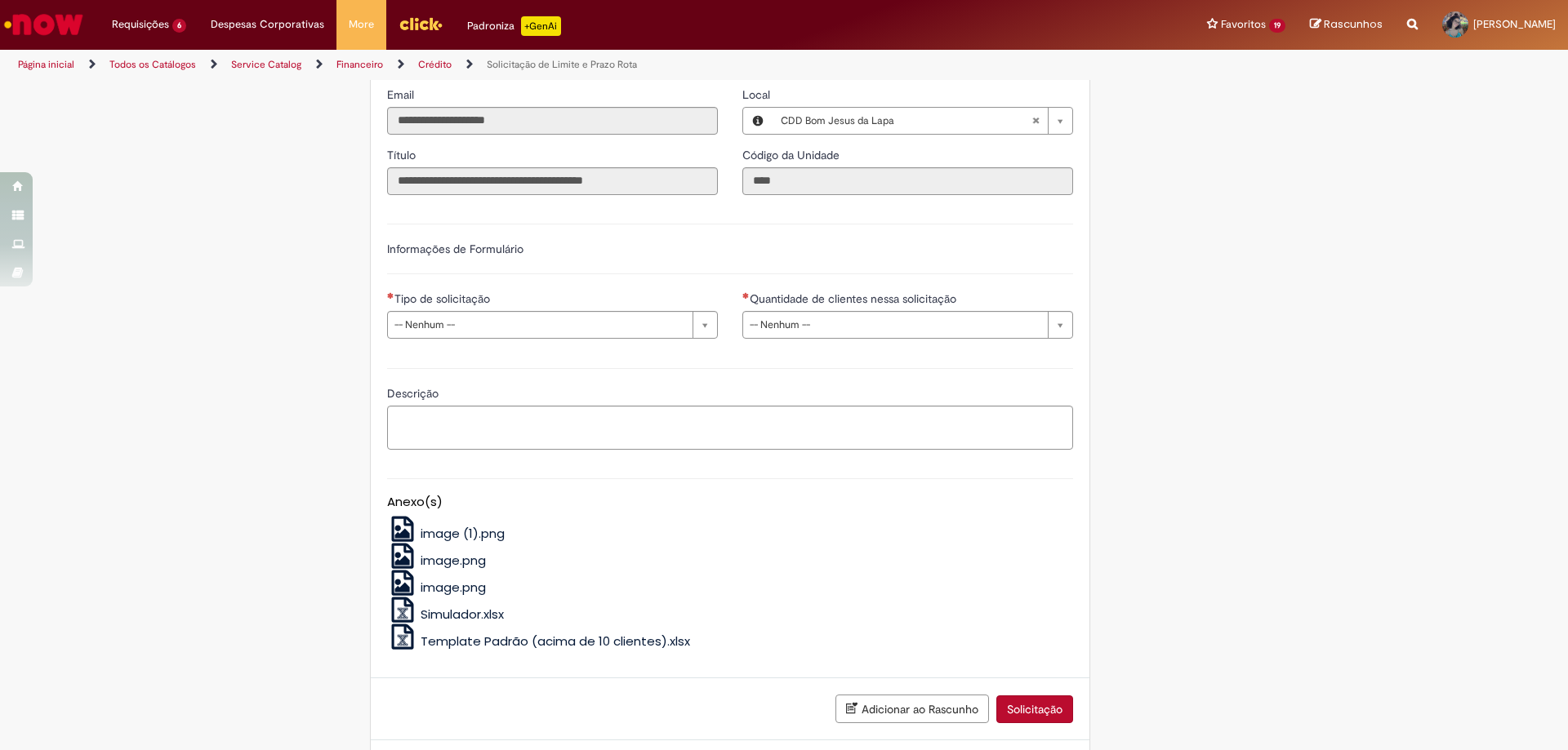
scroll to position [488, 0]
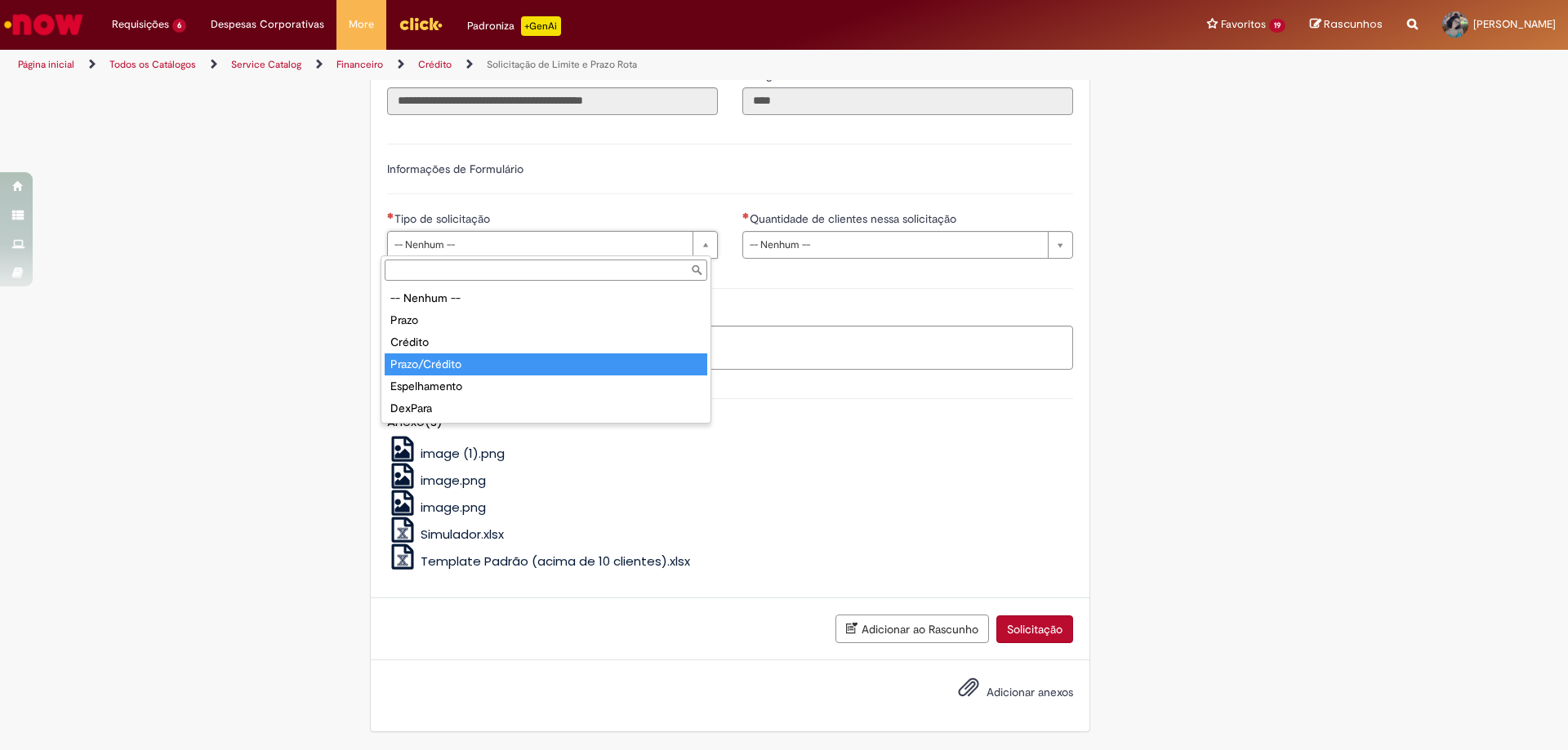
type input "**********"
select select "**********"
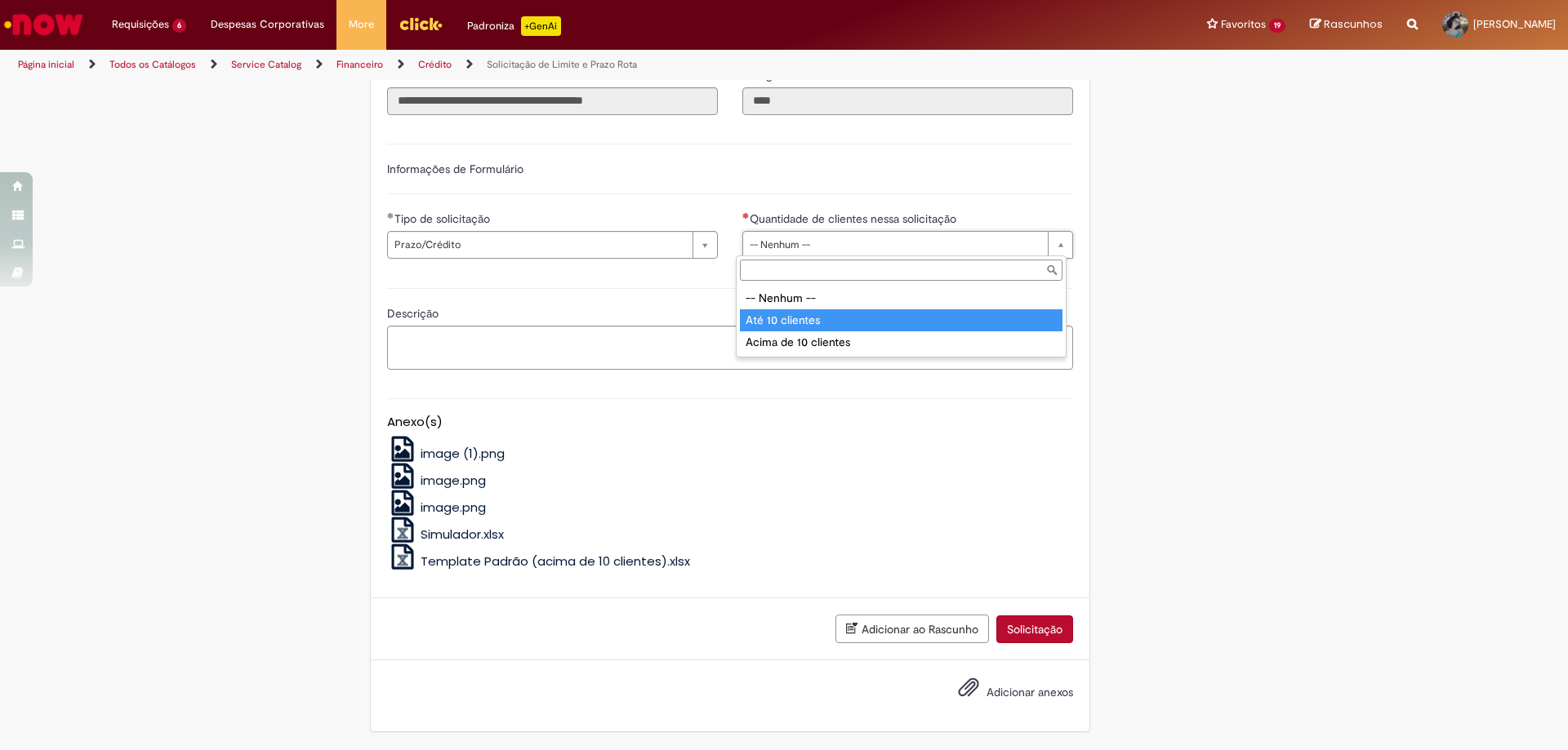
type input "**********"
select select "*********"
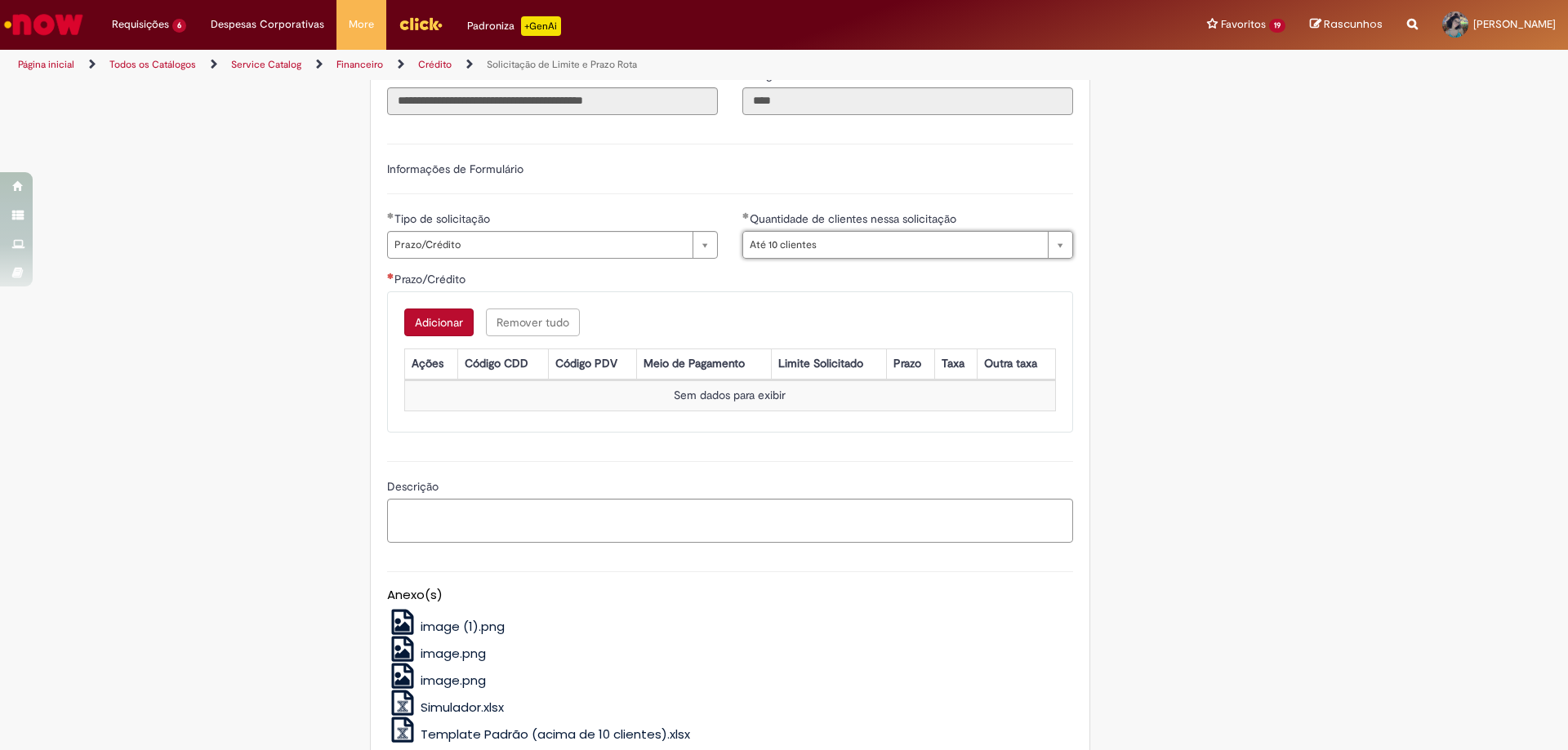
click at [429, 321] on button "Adicionar" at bounding box center [438, 322] width 69 height 27
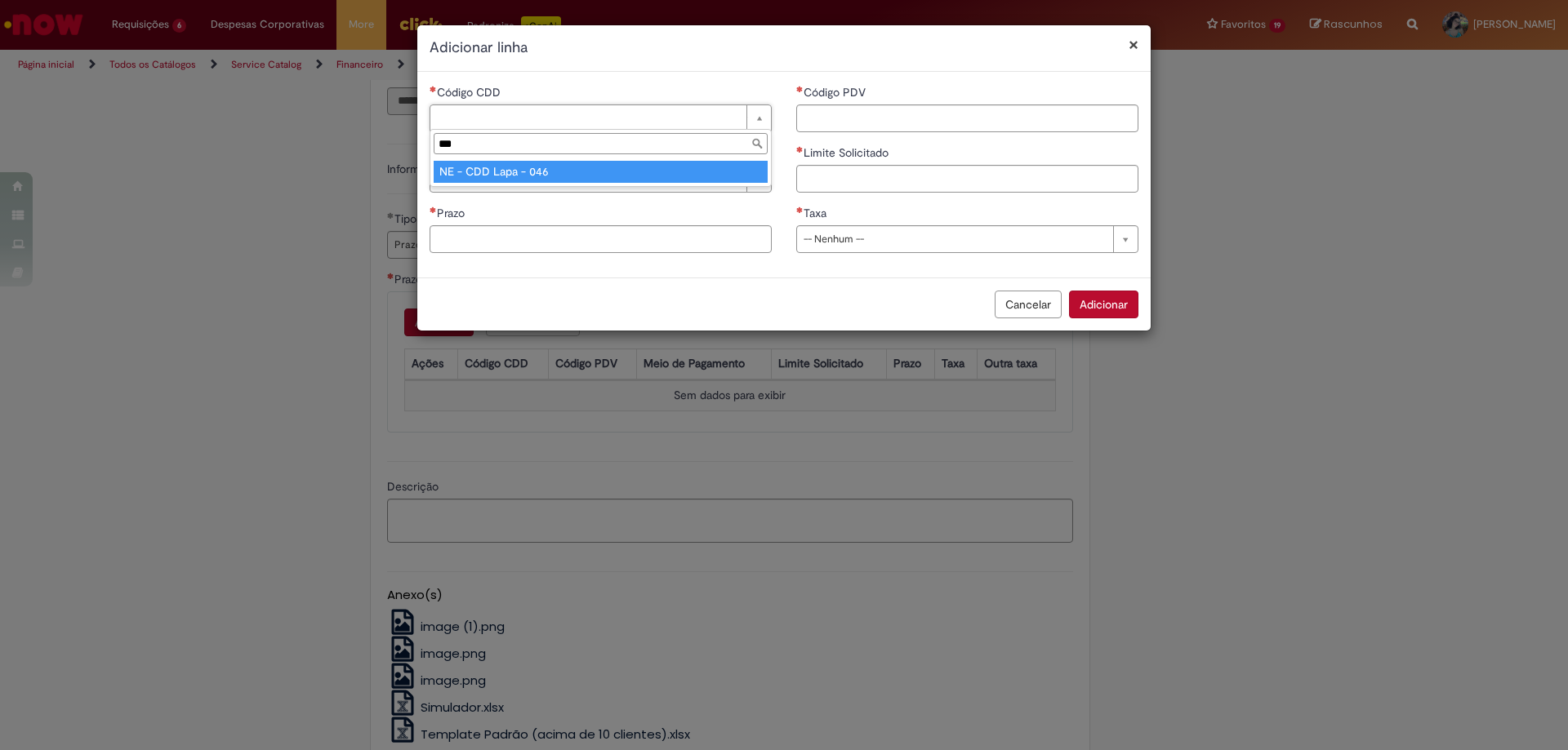
type input "***"
type input "**********"
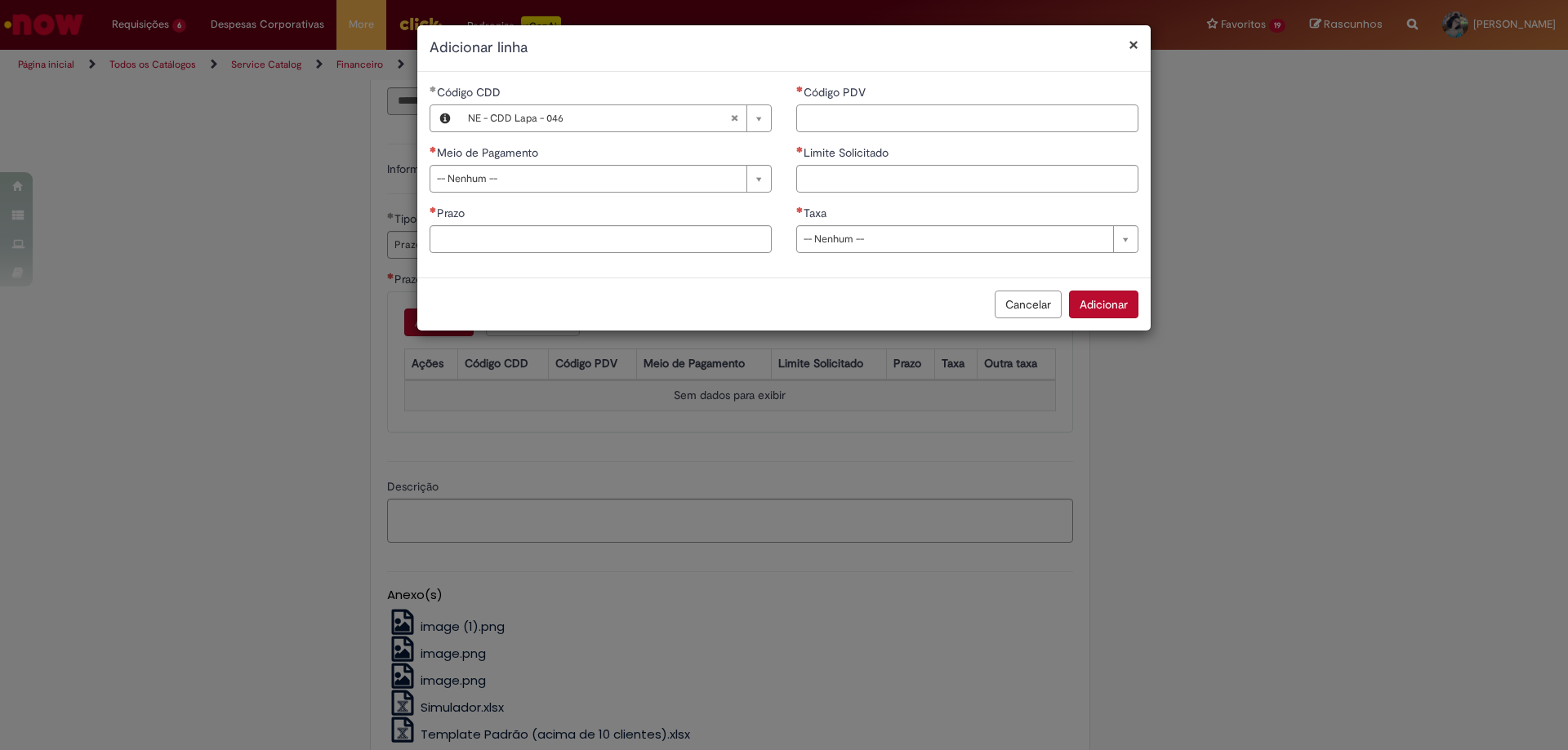
click at [814, 114] on input "Código PDV" at bounding box center [967, 118] width 342 height 27
paste input "****"
type input "****"
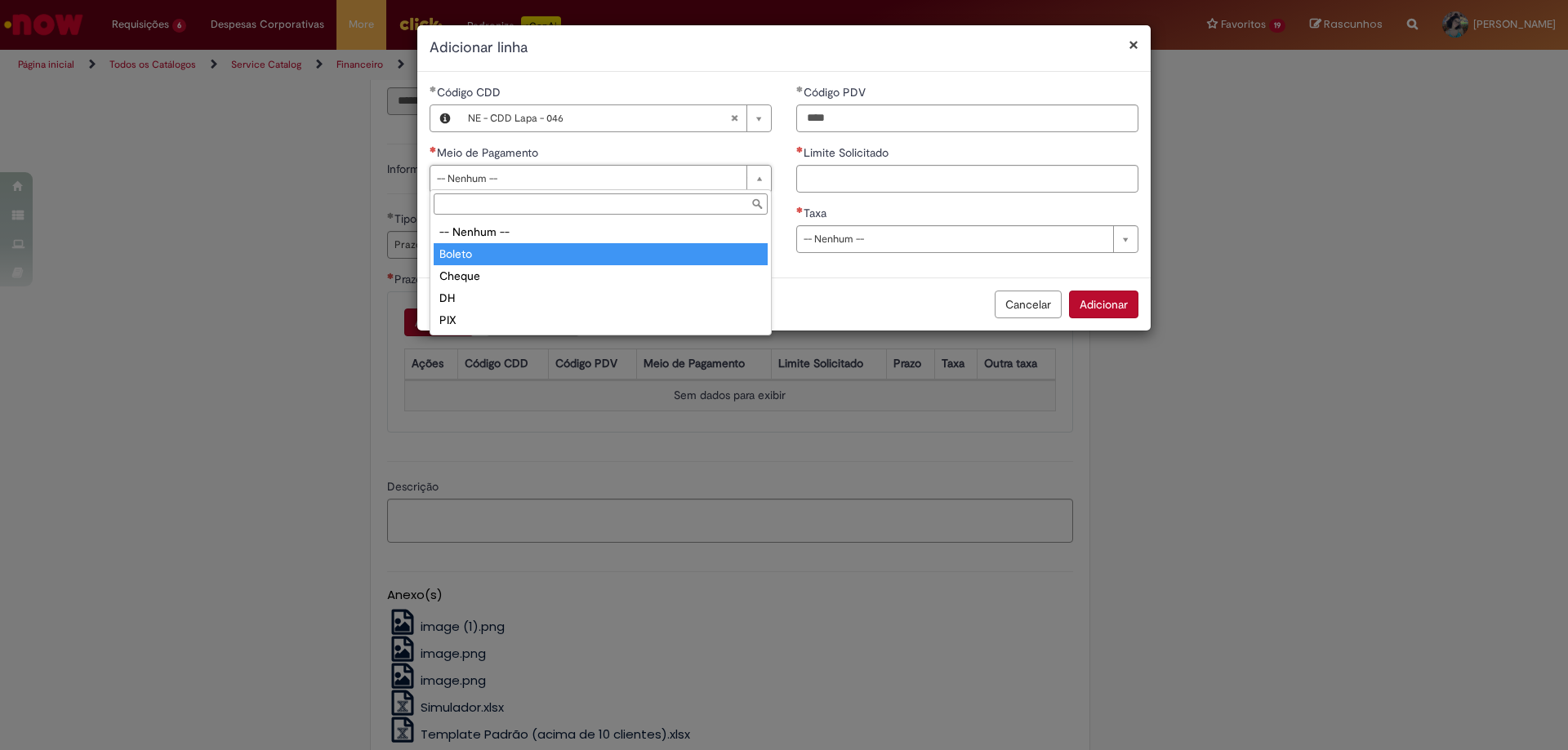
type input "******"
select select "******"
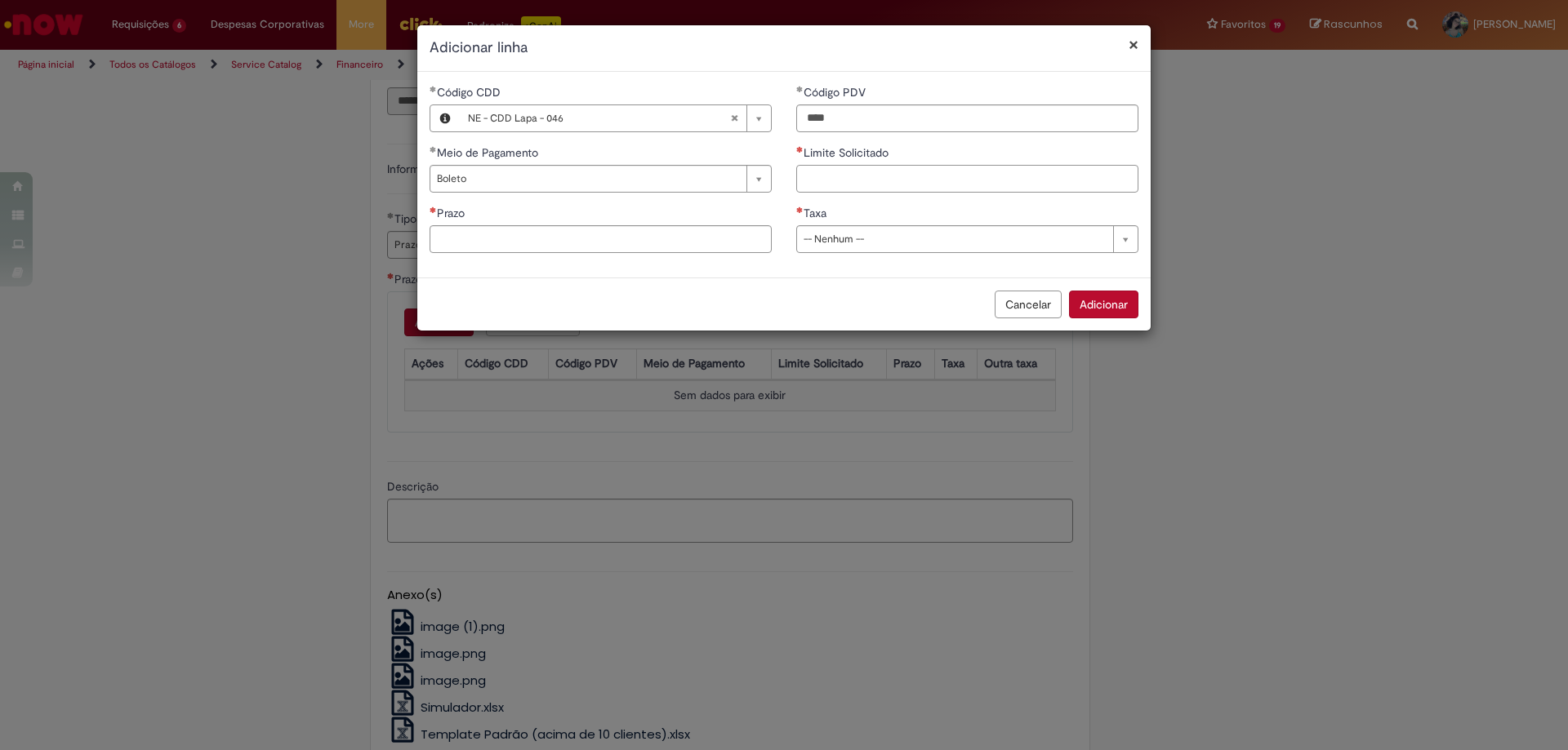
click at [884, 178] on input "Limite Solicitado" at bounding box center [967, 178] width 342 height 27
type input "******"
click at [763, 232] on input "Prazo" at bounding box center [600, 239] width 342 height 27
type input "*"
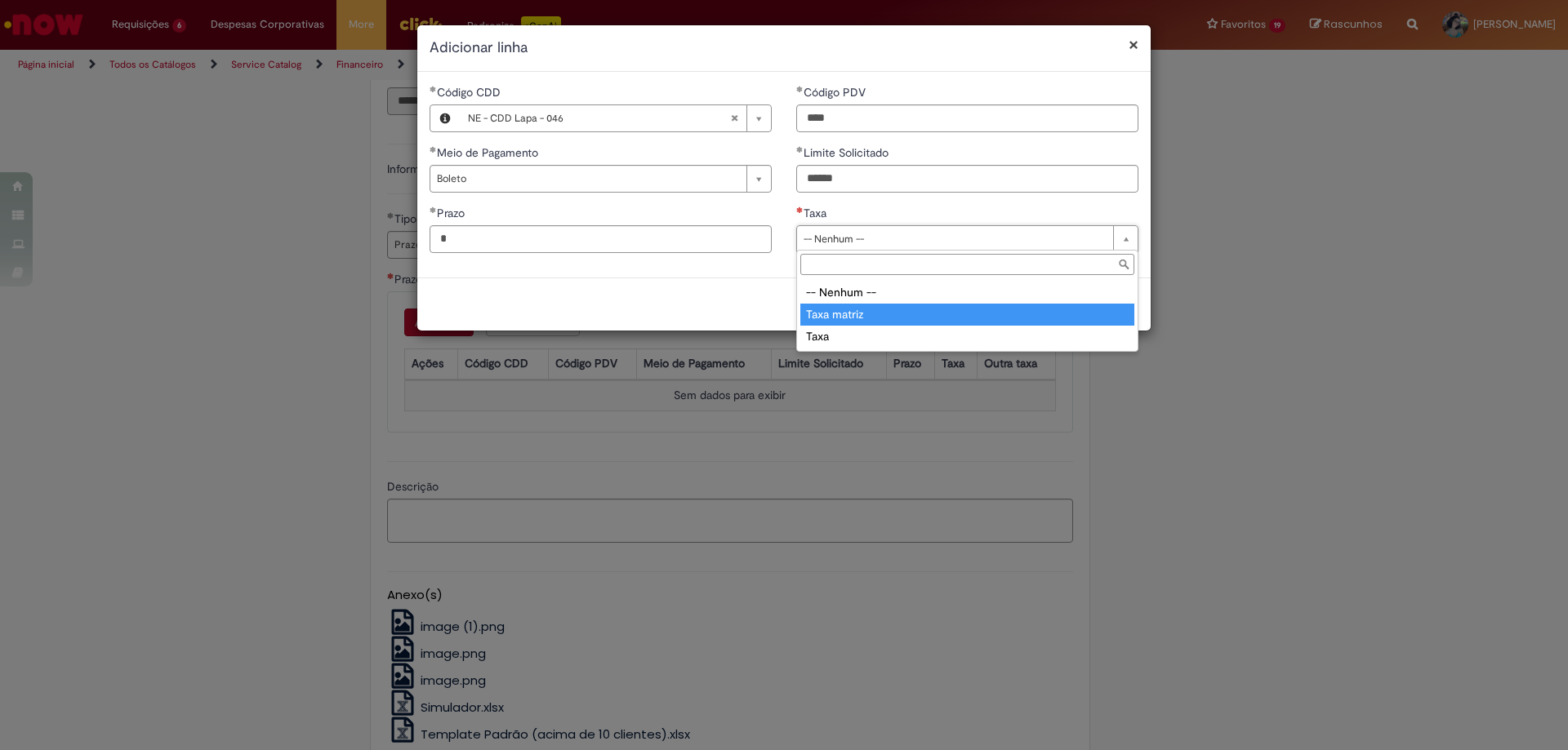
type input "**********"
select select "**********"
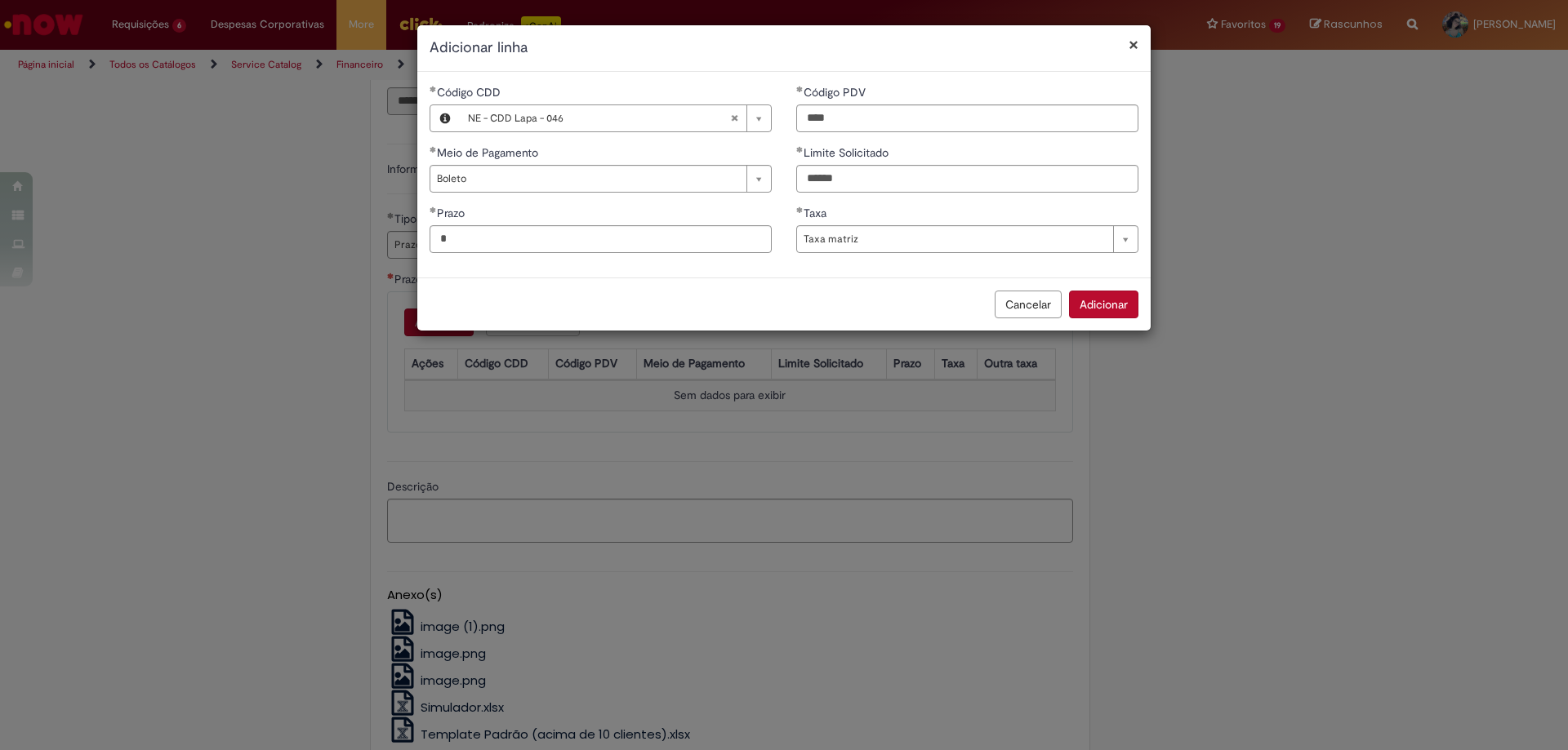
drag, startPoint x: 1086, startPoint y: 303, endPoint x: 871, endPoint y: 407, distance: 238.8
click at [1086, 302] on button "Adicionar" at bounding box center [1103, 304] width 69 height 27
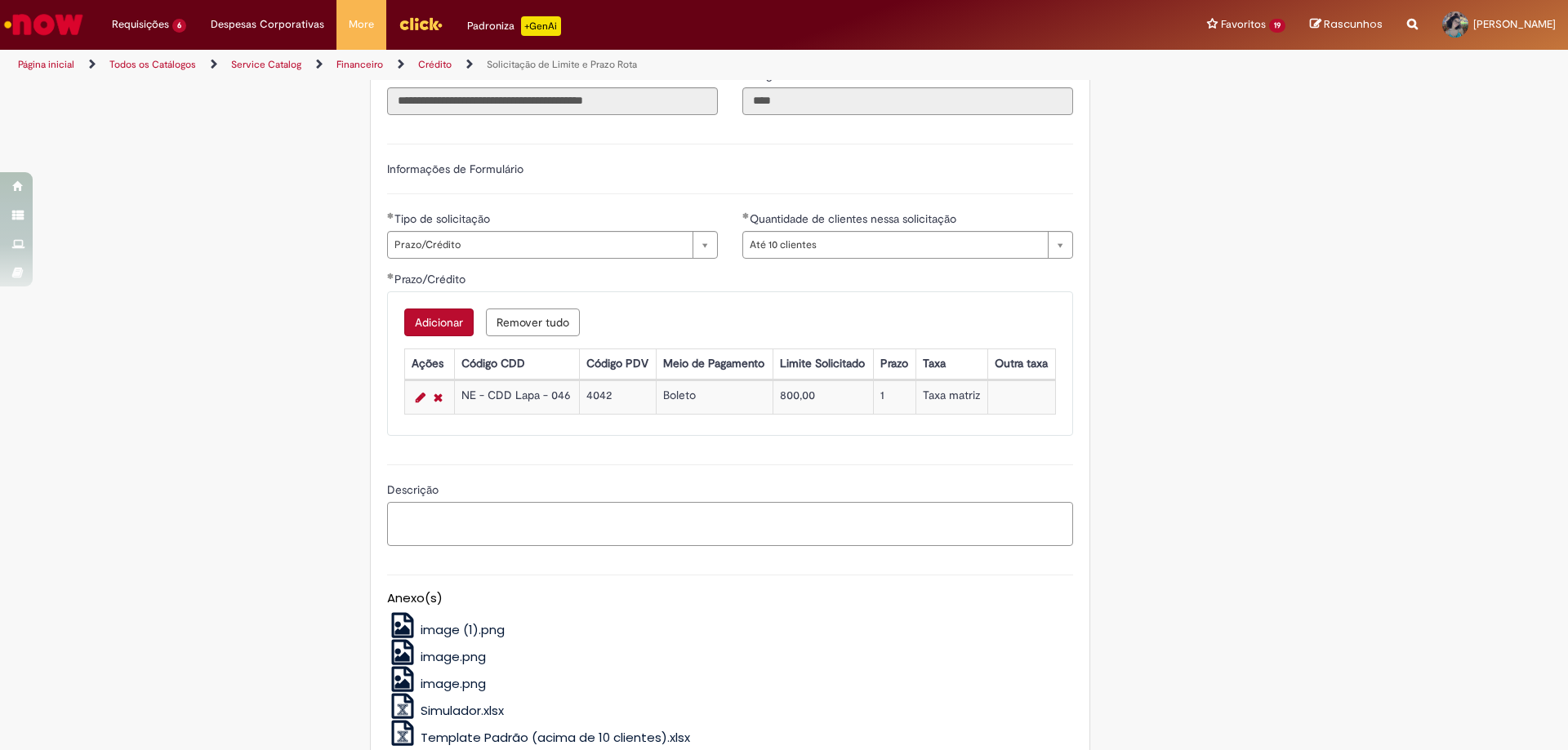
click at [589, 524] on textarea "Descrição" at bounding box center [730, 524] width 686 height 44
type textarea "*"
paste textarea "*****"
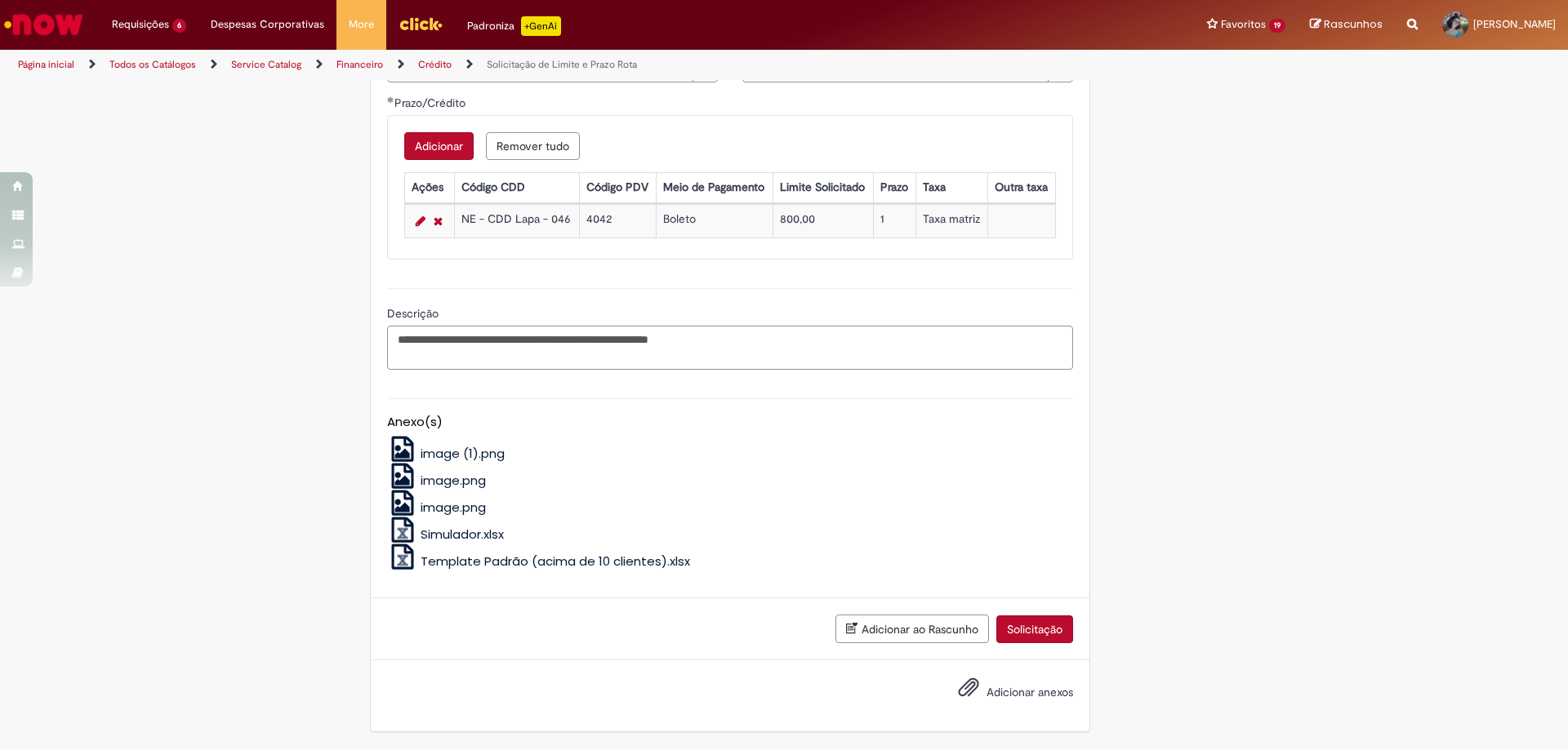
type textarea "**********"
click at [984, 678] on label "Adicionar anexos" at bounding box center [1003, 693] width 139 height 33
click at [0, 0] on input "Adicionar anexos" at bounding box center [0, 0] width 0 height 0
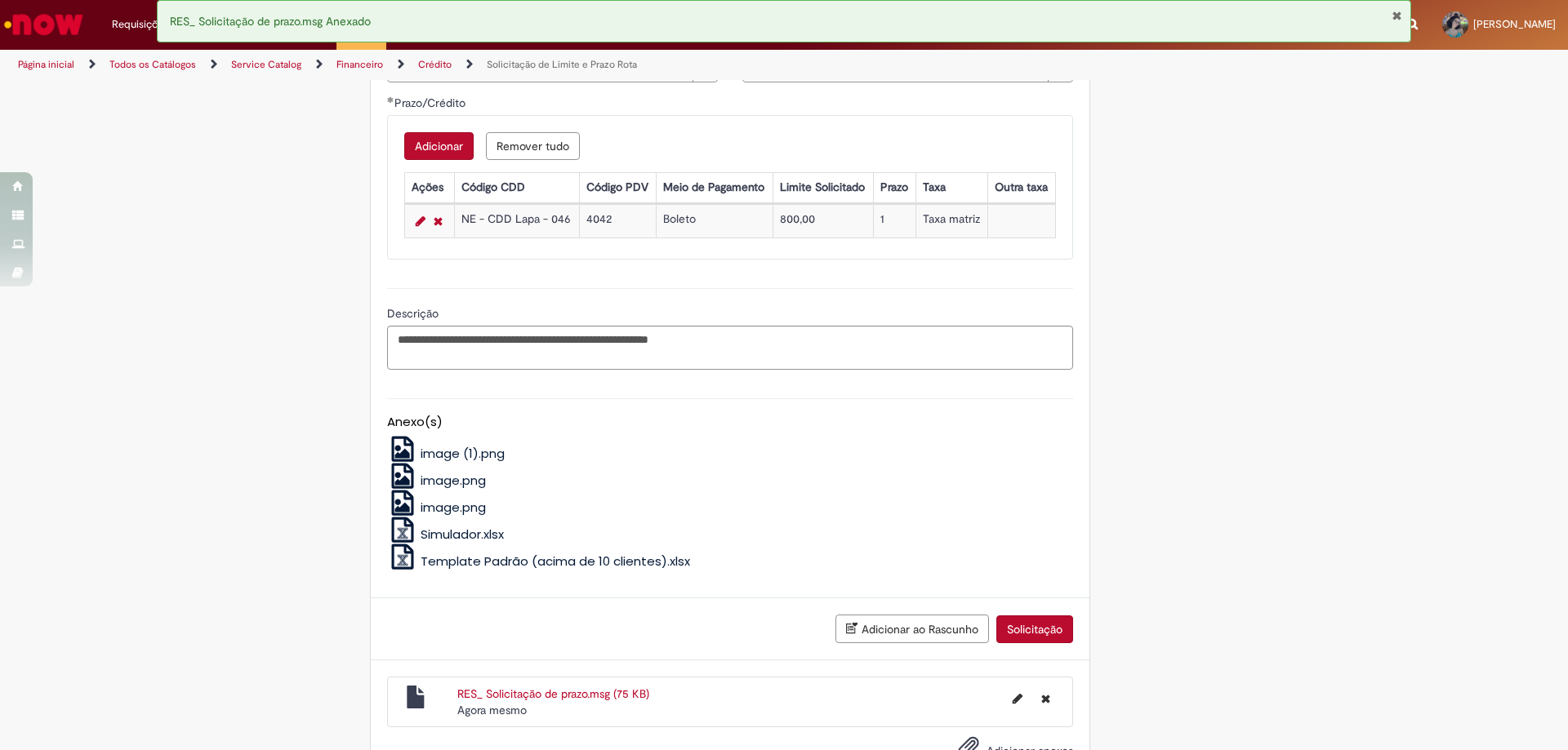
click at [1062, 633] on button "Solicitação" at bounding box center [1034, 628] width 77 height 27
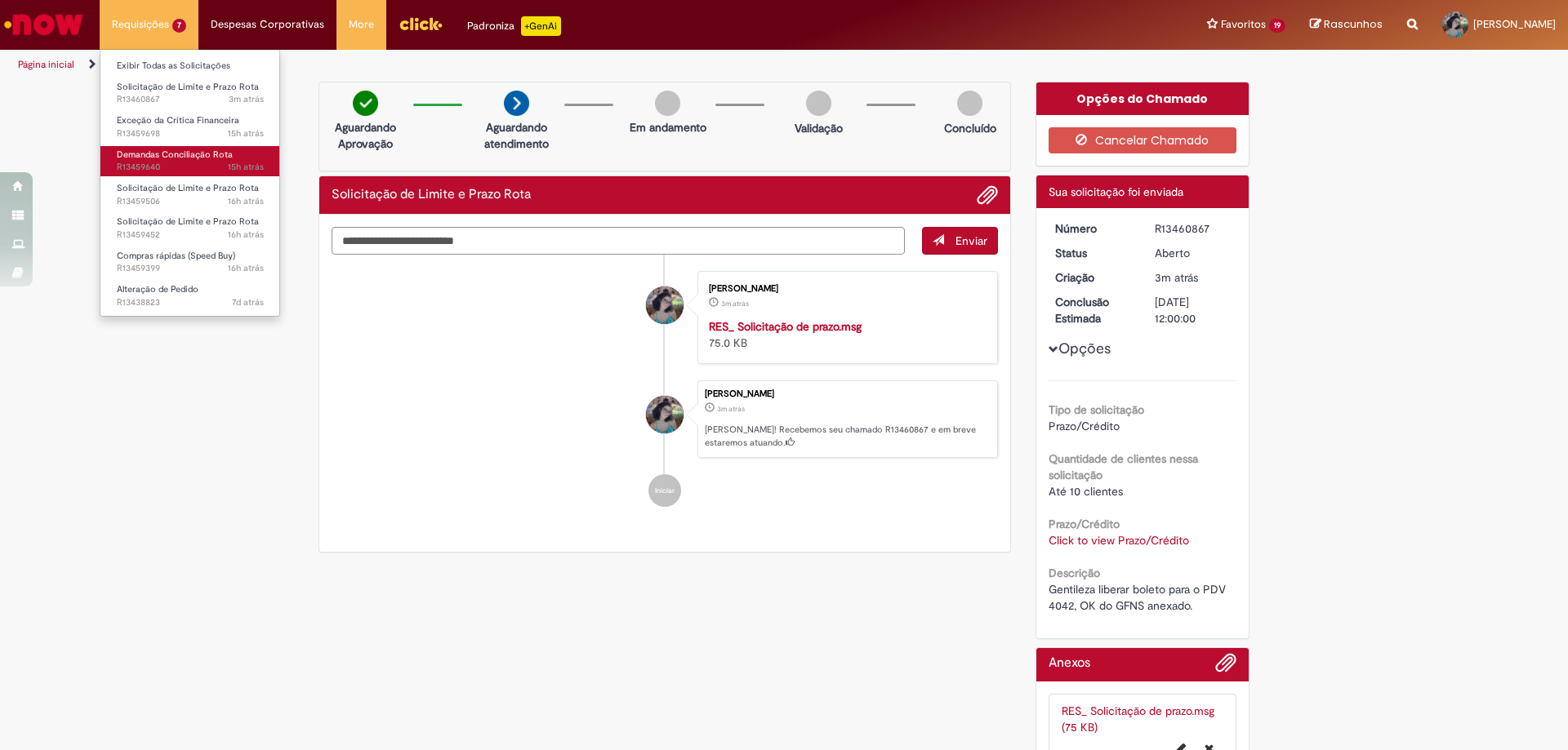
click at [192, 152] on span "Demandas Conciliação Rota" at bounding box center [174, 154] width 116 height 12
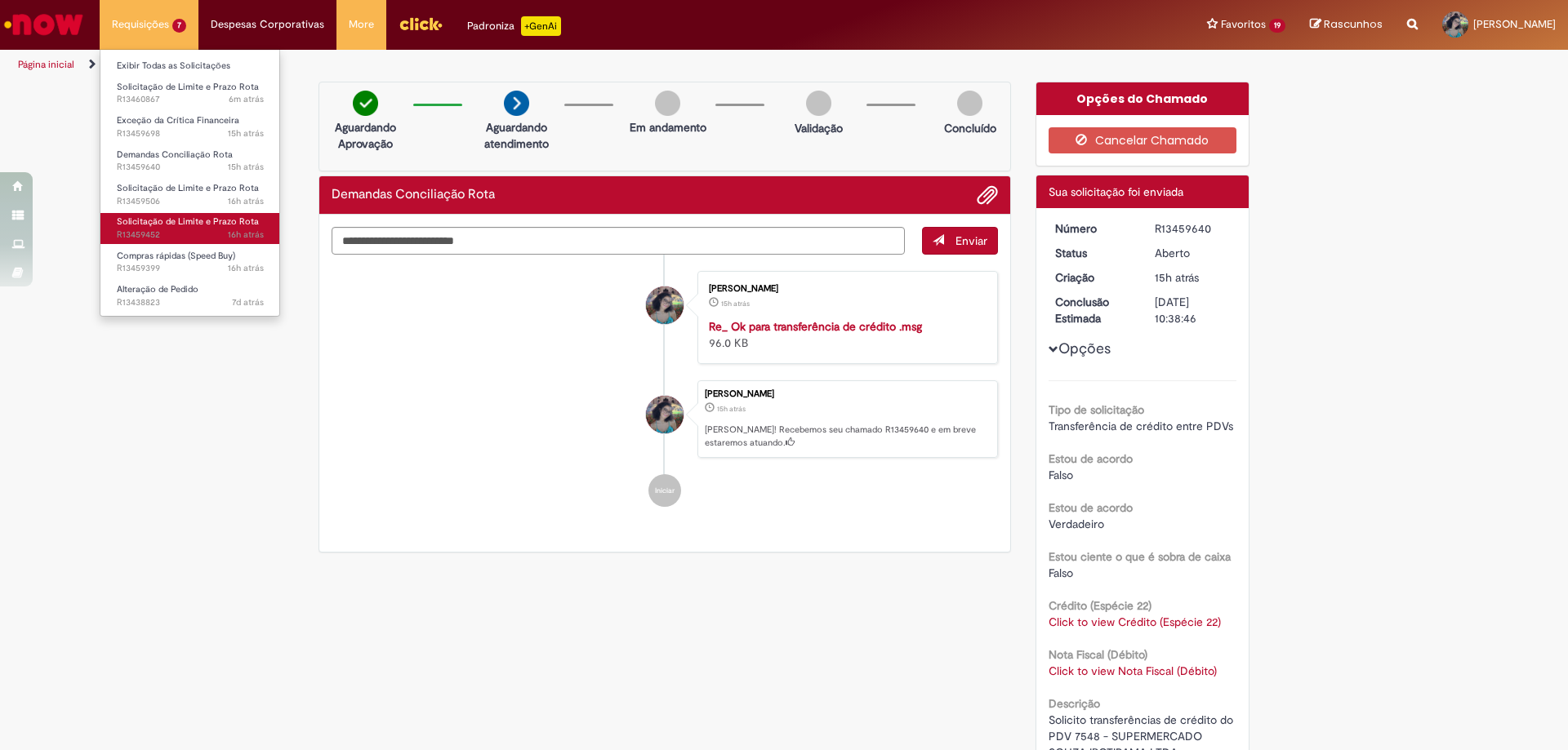
click at [180, 235] on span "16h atrás 16 horas atrás R13459452" at bounding box center [190, 236] width 147 height 13
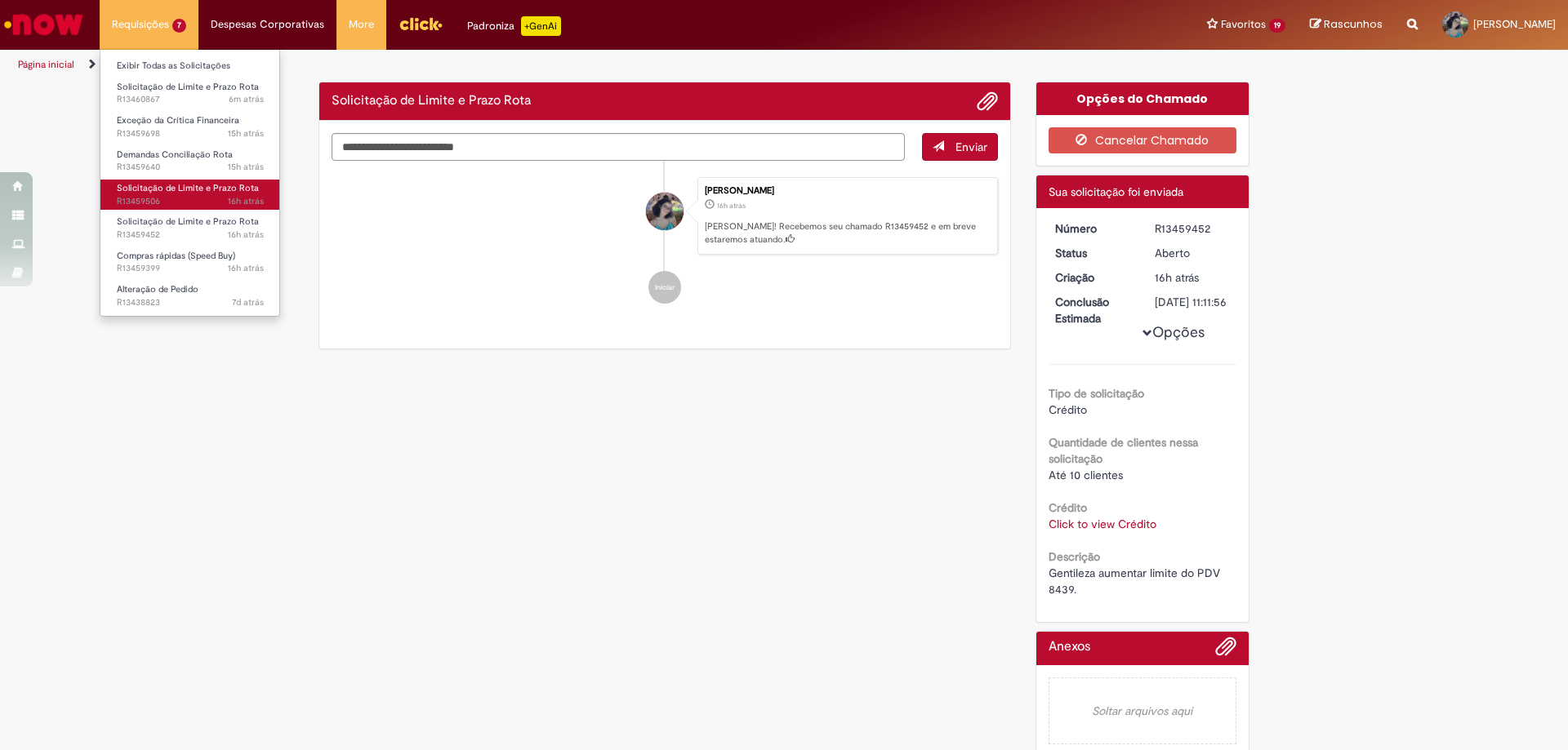
click at [166, 185] on span "Solicitação de Limite e Prazo Rota" at bounding box center [187, 188] width 142 height 12
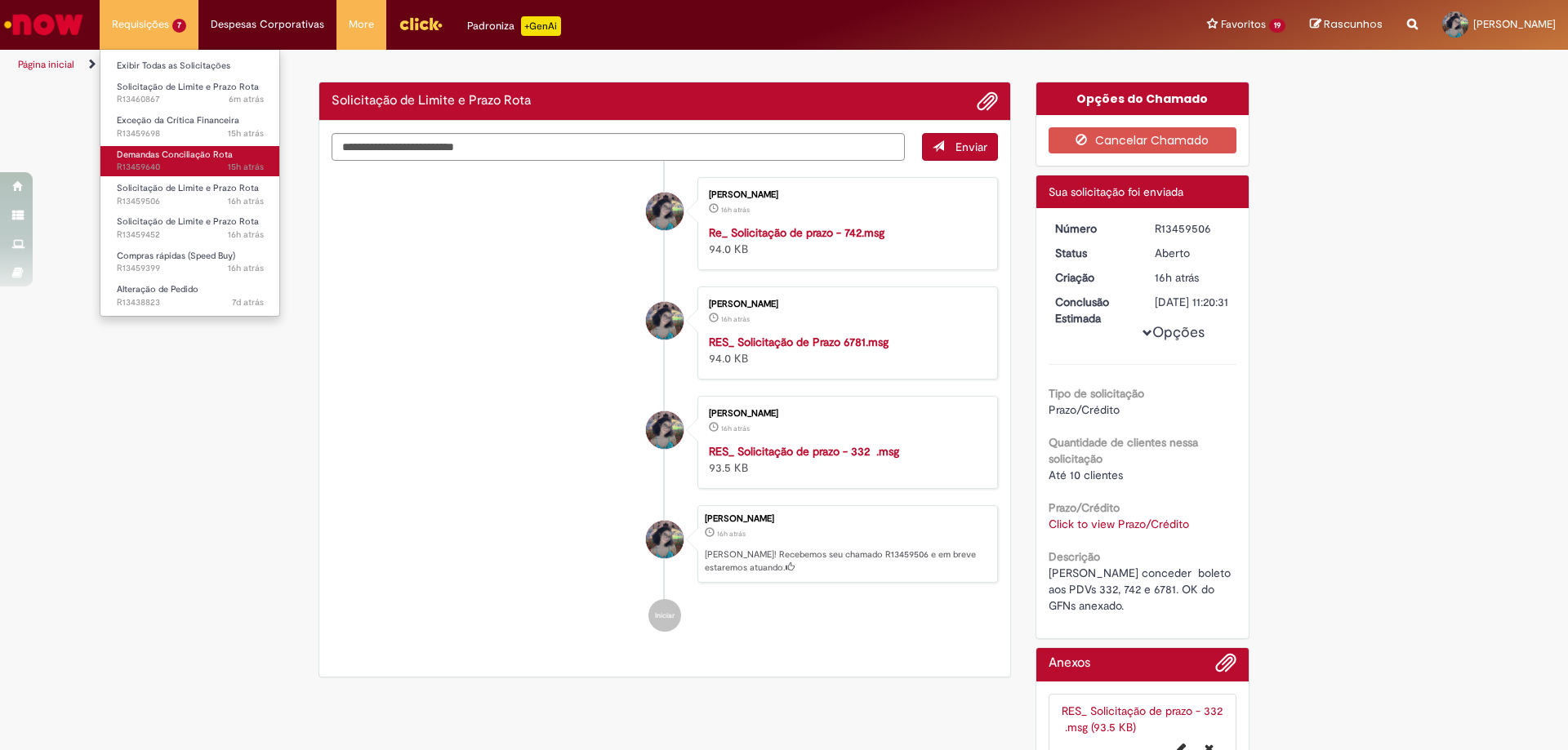
click at [190, 160] on span "Demandas Conciliação Rota" at bounding box center [174, 154] width 116 height 12
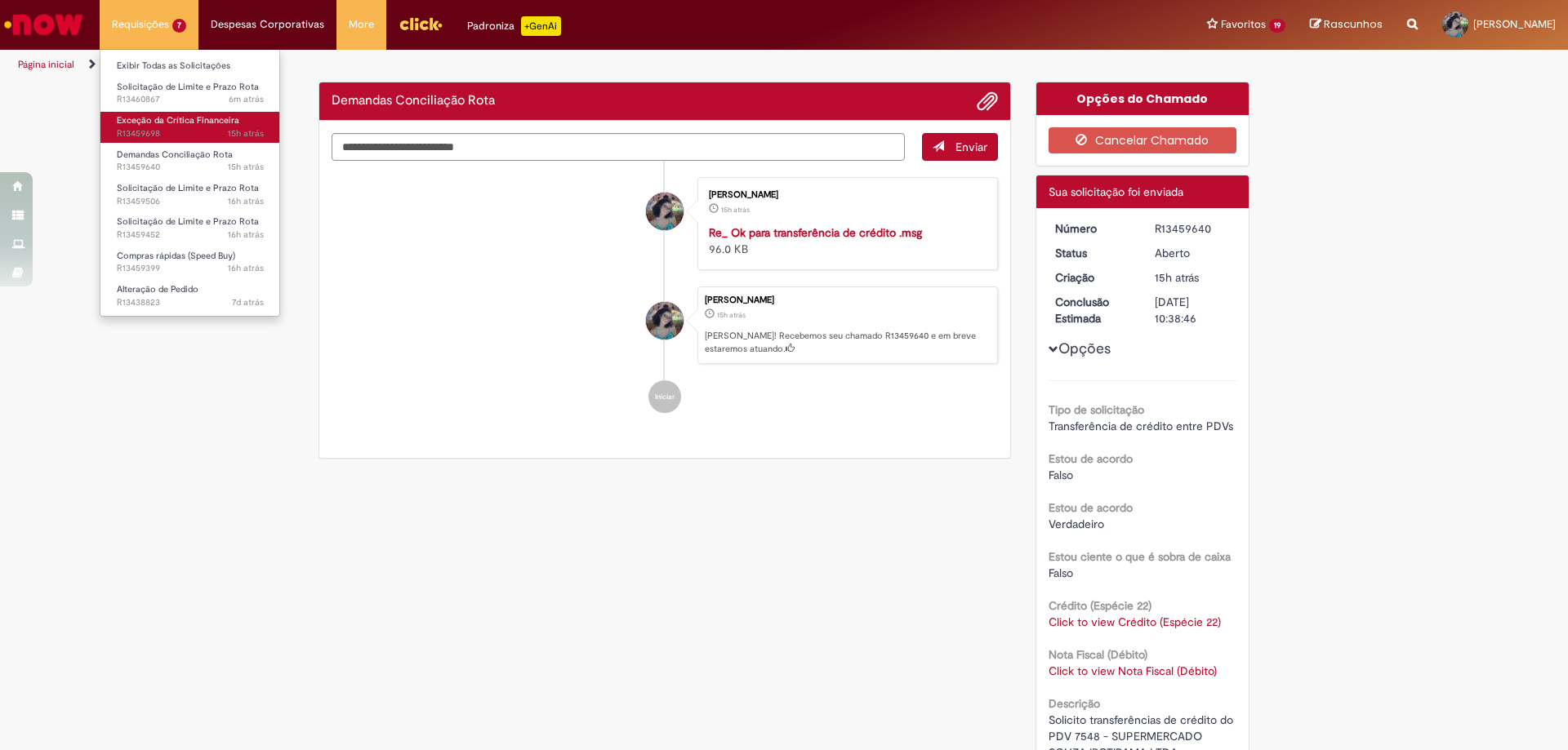
click at [198, 134] on span "15h atrás 15 horas atrás R13459698" at bounding box center [190, 134] width 147 height 13
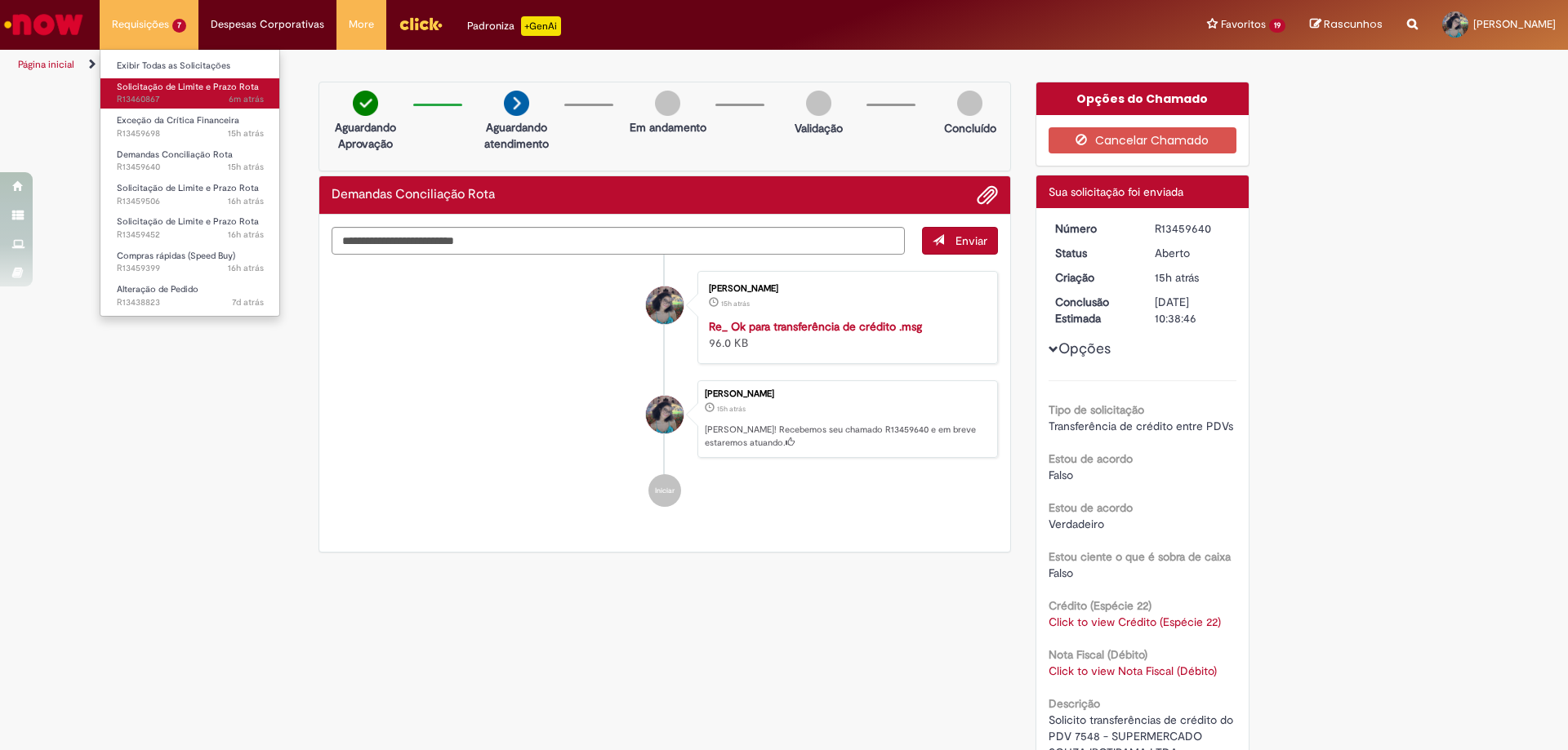
click at [204, 102] on span "6m atrás 6 minutos atrás R13460867" at bounding box center [190, 100] width 147 height 13
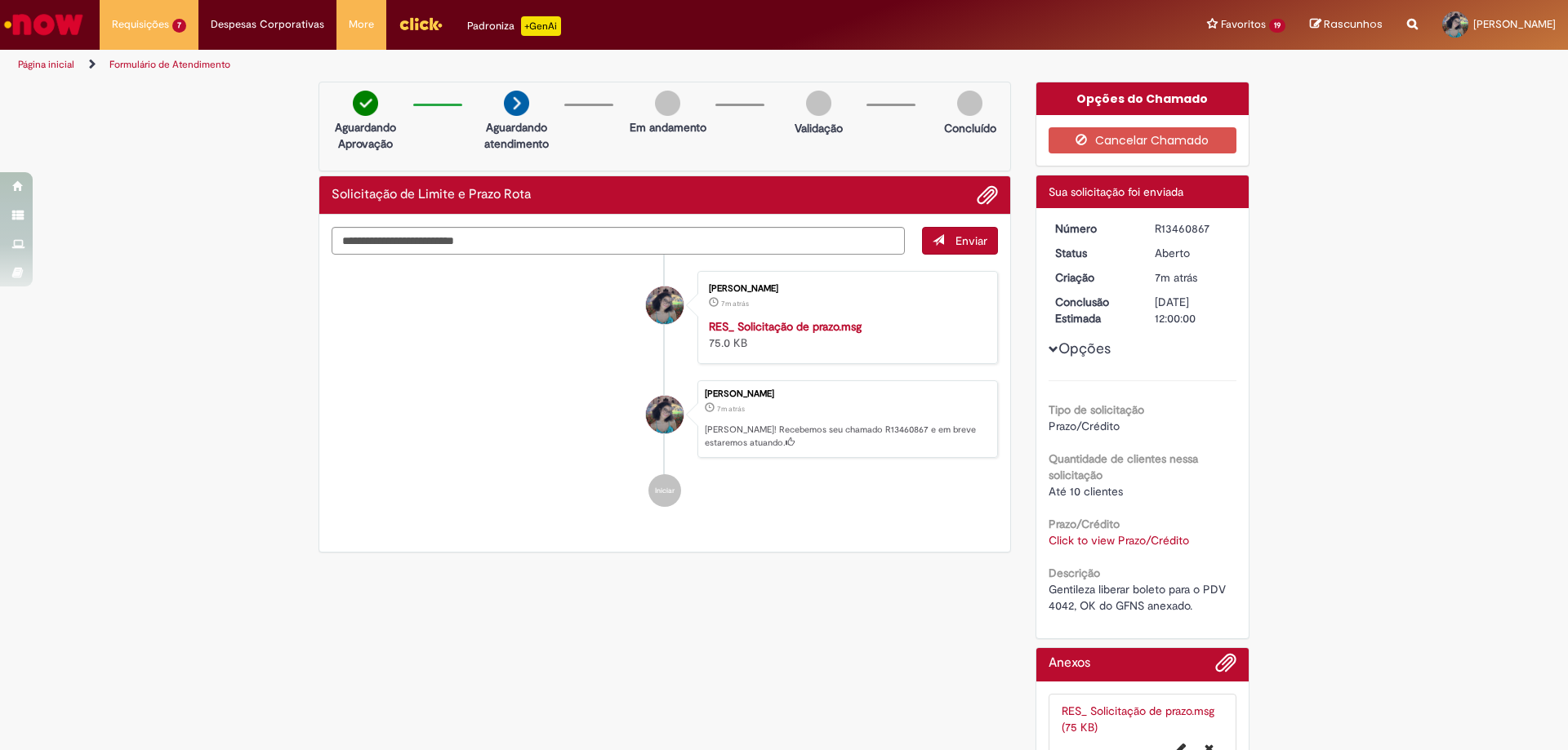
click at [414, 747] on div "Verificar Código de Barras Aguardando Aprovação Aguardando atendimento Em andam…" at bounding box center [784, 445] width 955 height 727
